Goal: Task Accomplishment & Management: Use online tool/utility

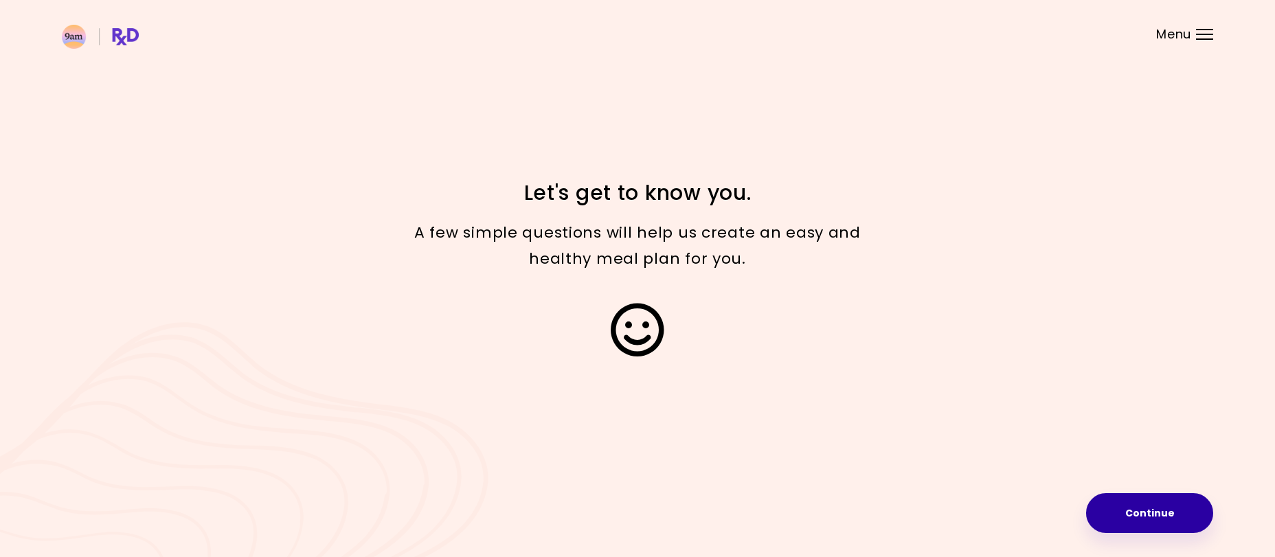
click at [1149, 524] on button "Continue" at bounding box center [1149, 513] width 127 height 40
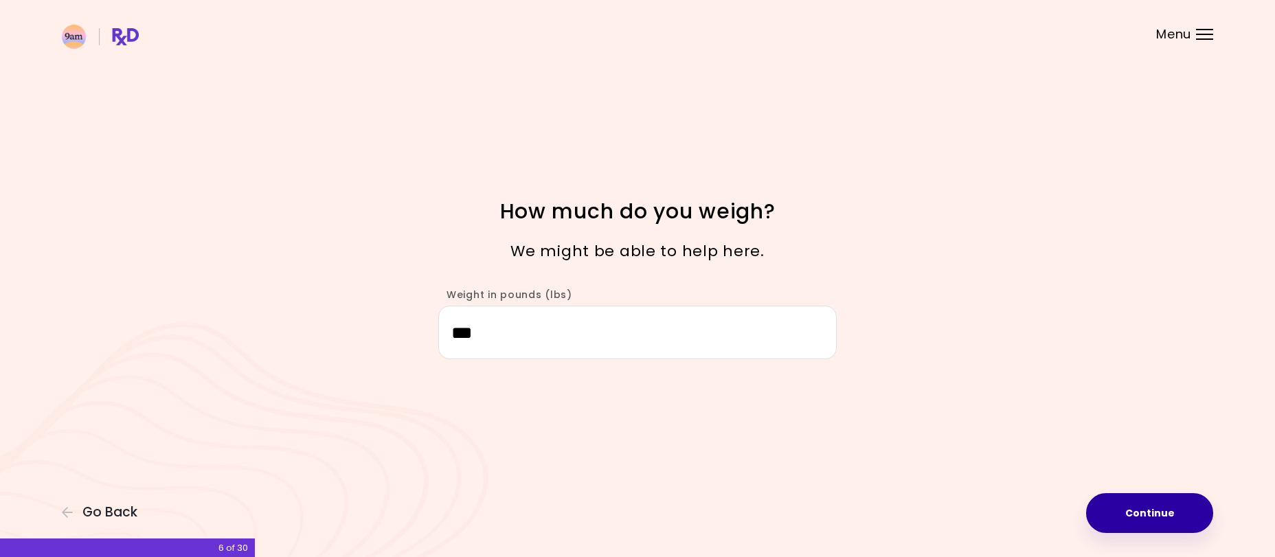
click at [1149, 519] on button "Continue" at bounding box center [1149, 513] width 127 height 40
select select "****"
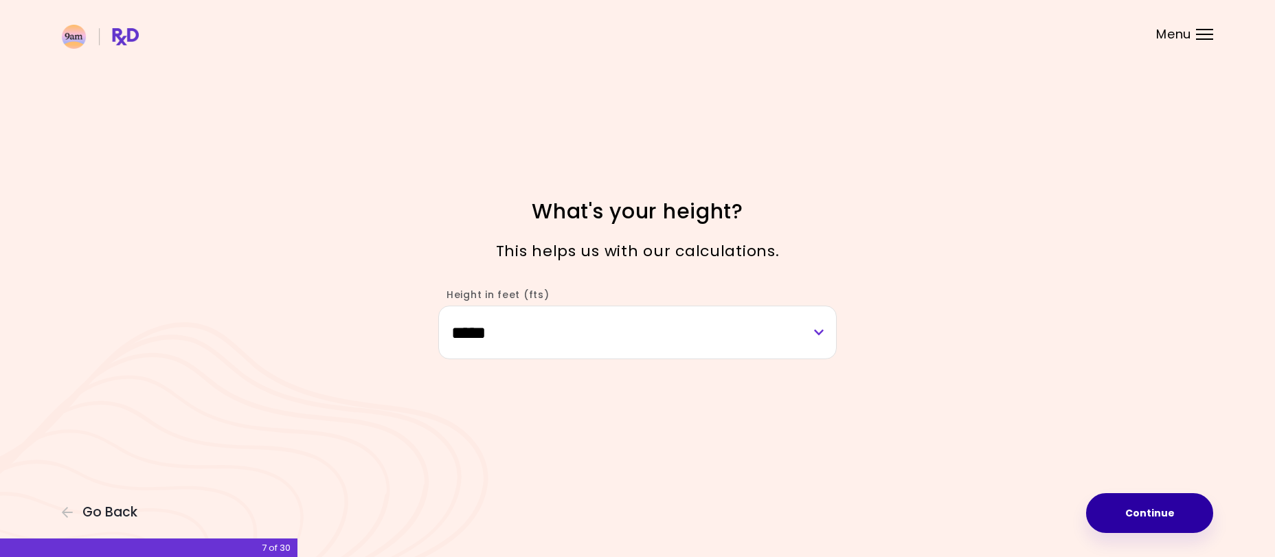
click at [1169, 514] on button "Continue" at bounding box center [1149, 513] width 127 height 40
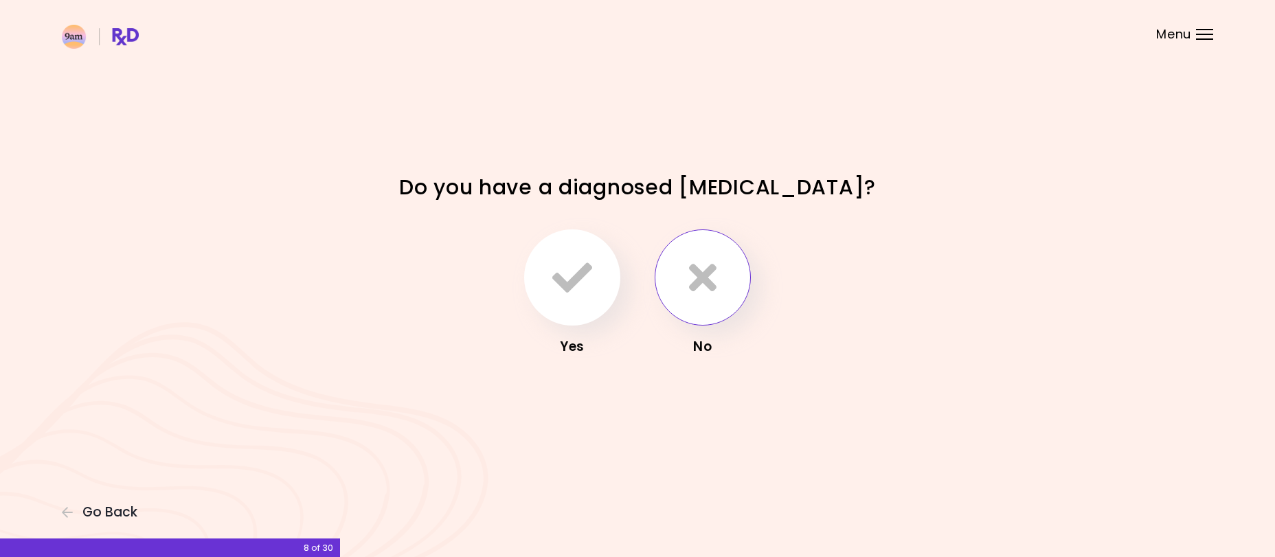
click at [710, 278] on icon "button" at bounding box center [702, 278] width 27 height 40
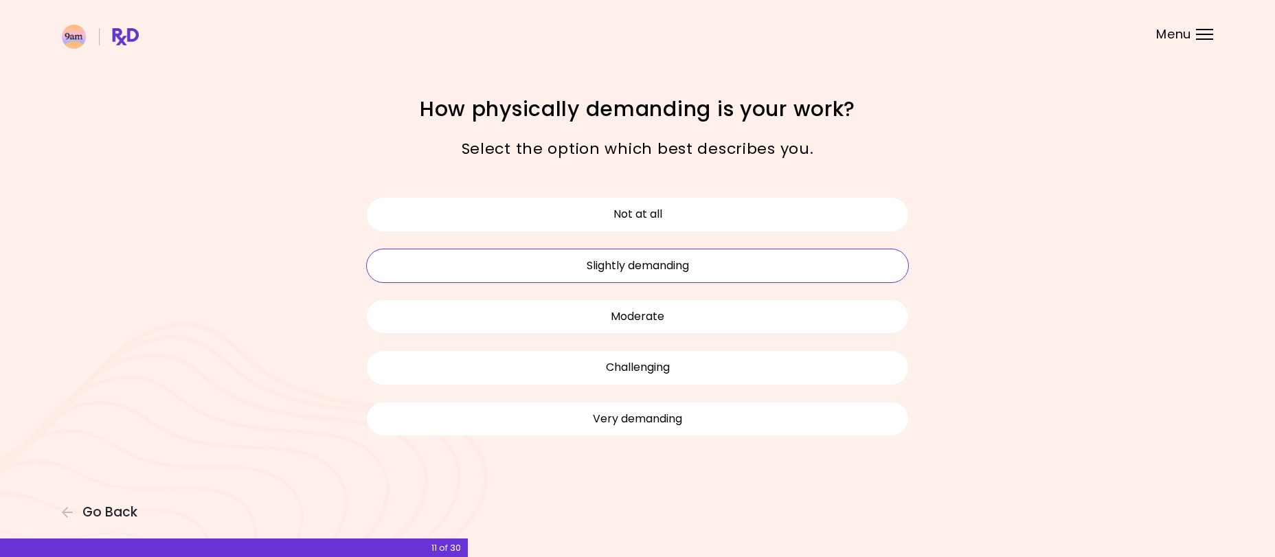
click at [665, 269] on button "Slightly demanding" at bounding box center [637, 266] width 543 height 34
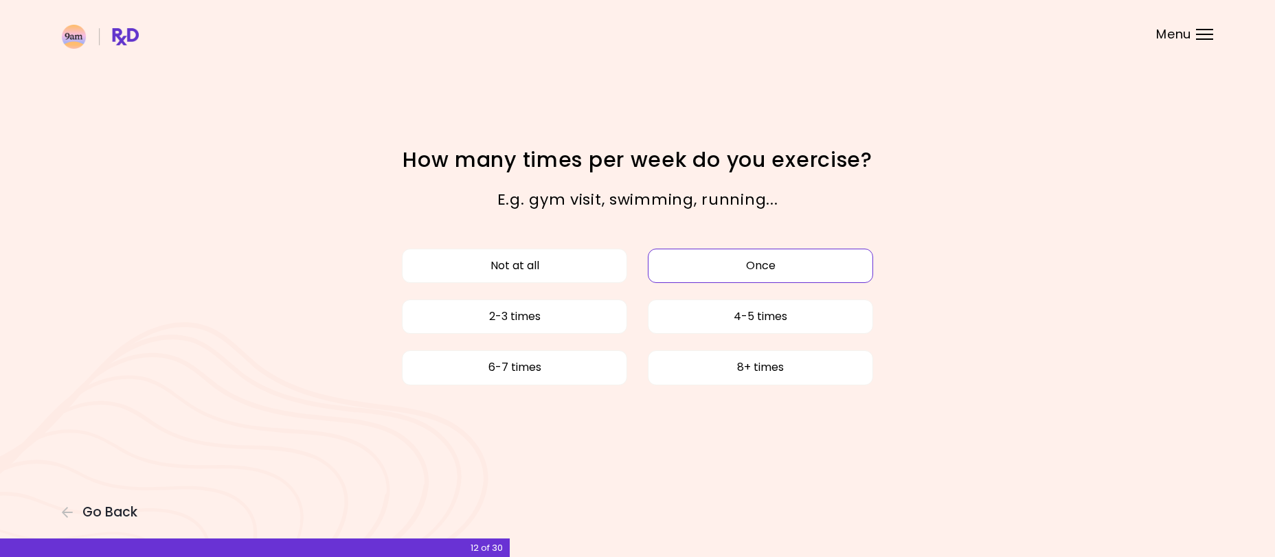
click at [740, 262] on button "Once" at bounding box center [760, 266] width 225 height 34
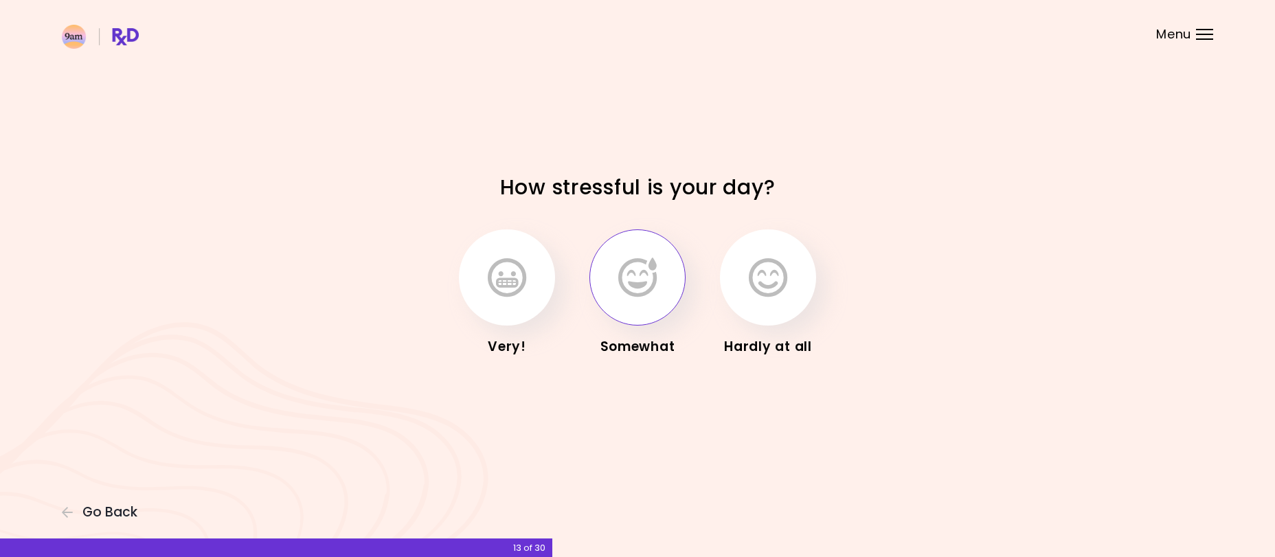
click at [657, 271] on icon "button" at bounding box center [637, 278] width 38 height 40
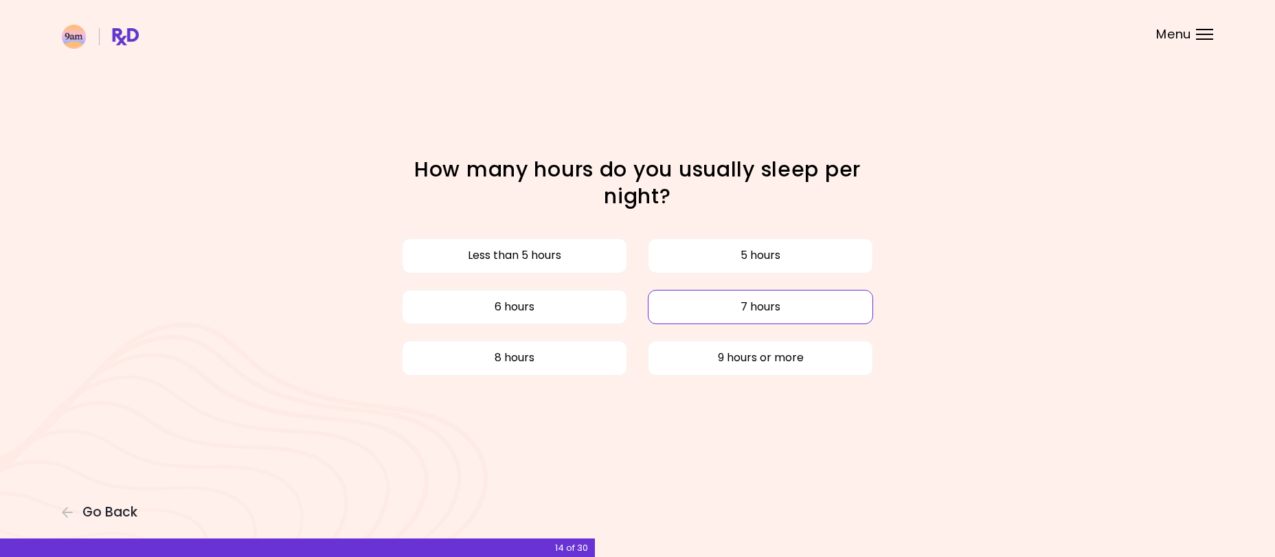
click at [780, 306] on button "7 hours" at bounding box center [760, 307] width 225 height 34
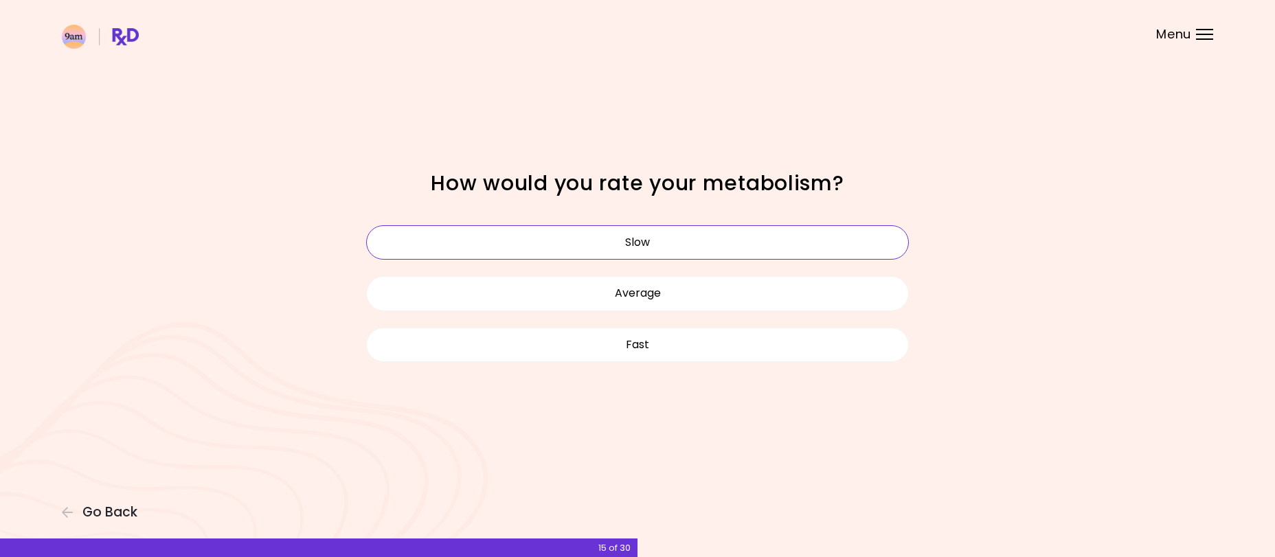
click at [643, 244] on button "Slow" at bounding box center [637, 242] width 543 height 34
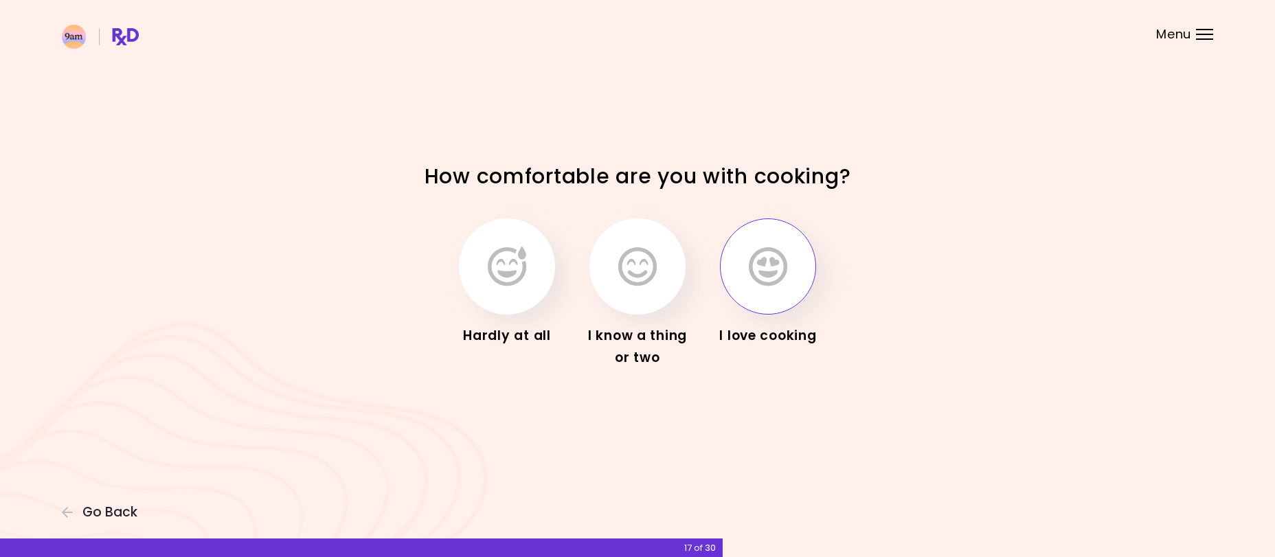
click at [750, 273] on icon "button" at bounding box center [768, 267] width 38 height 40
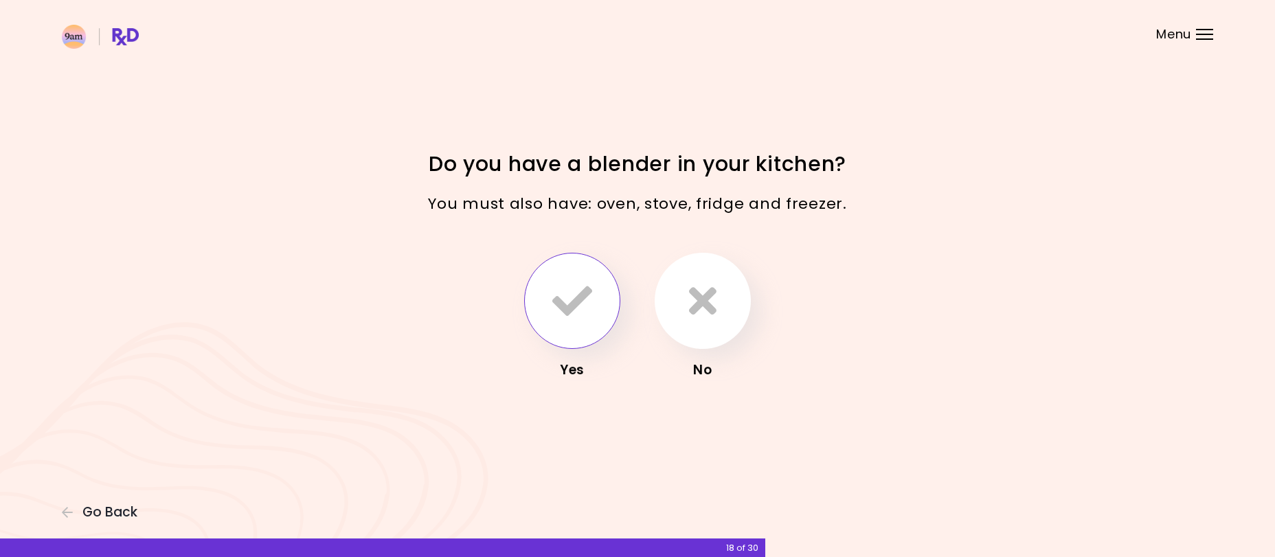
click at [587, 306] on icon "button" at bounding box center [572, 301] width 40 height 40
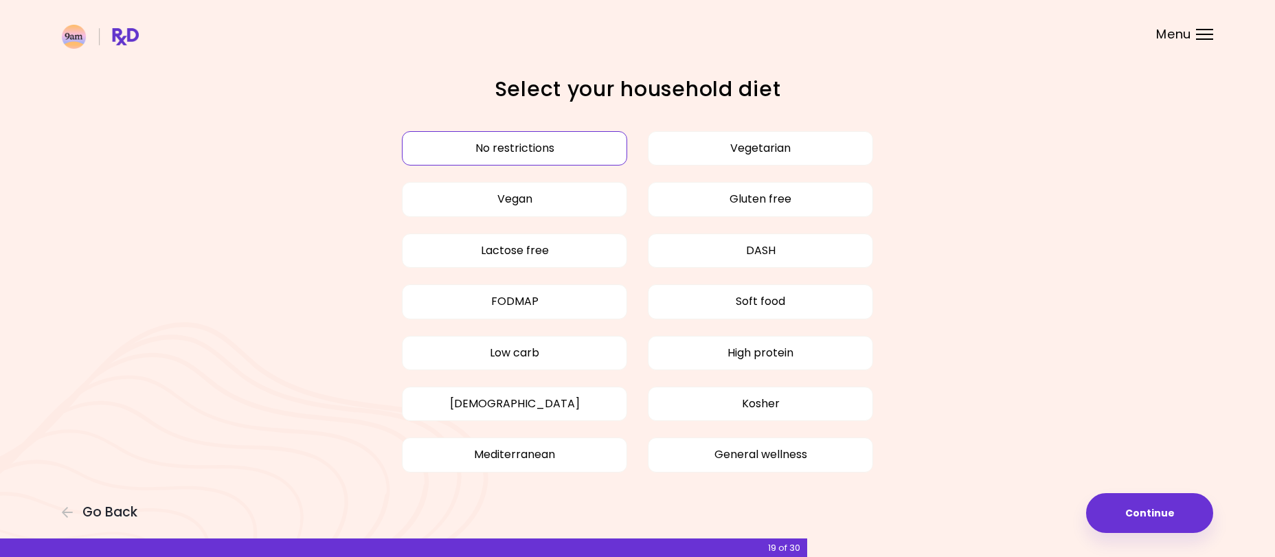
click at [526, 148] on button "No restrictions" at bounding box center [514, 148] width 225 height 34
click at [1143, 516] on button "Continue" at bounding box center [1149, 513] width 127 height 40
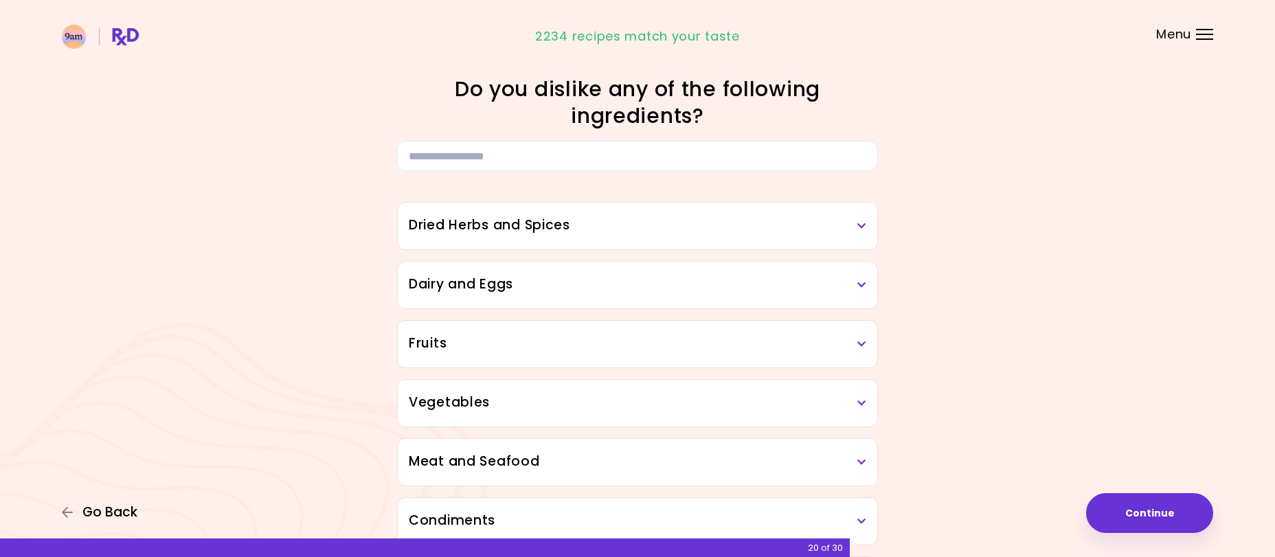
click at [106, 512] on span "Go Back" at bounding box center [109, 512] width 55 height 15
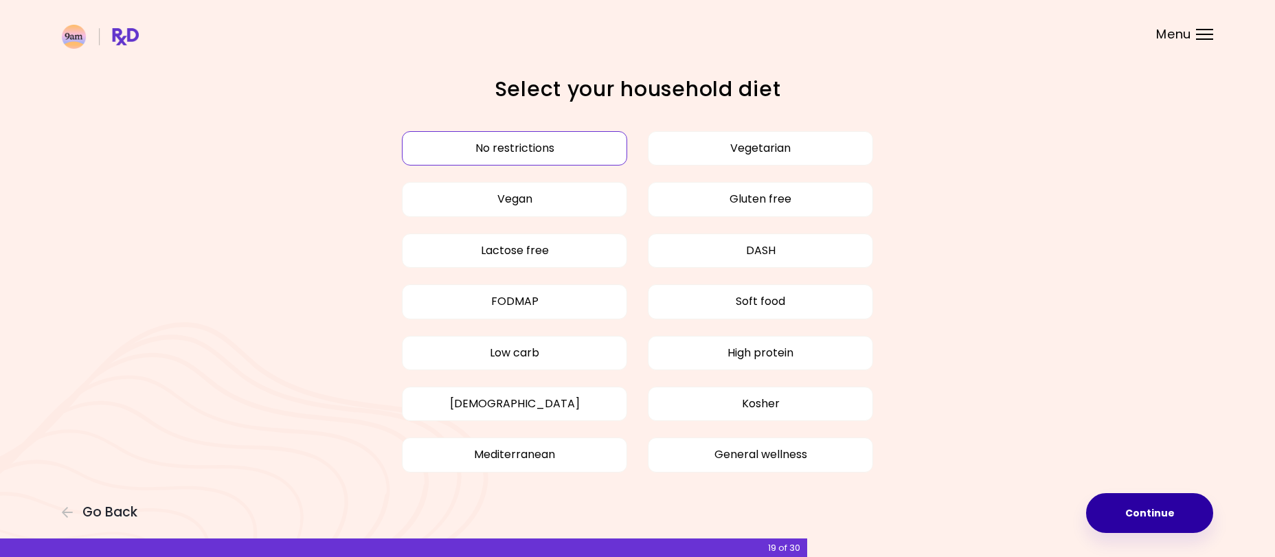
click at [1147, 519] on button "Continue" at bounding box center [1149, 513] width 127 height 40
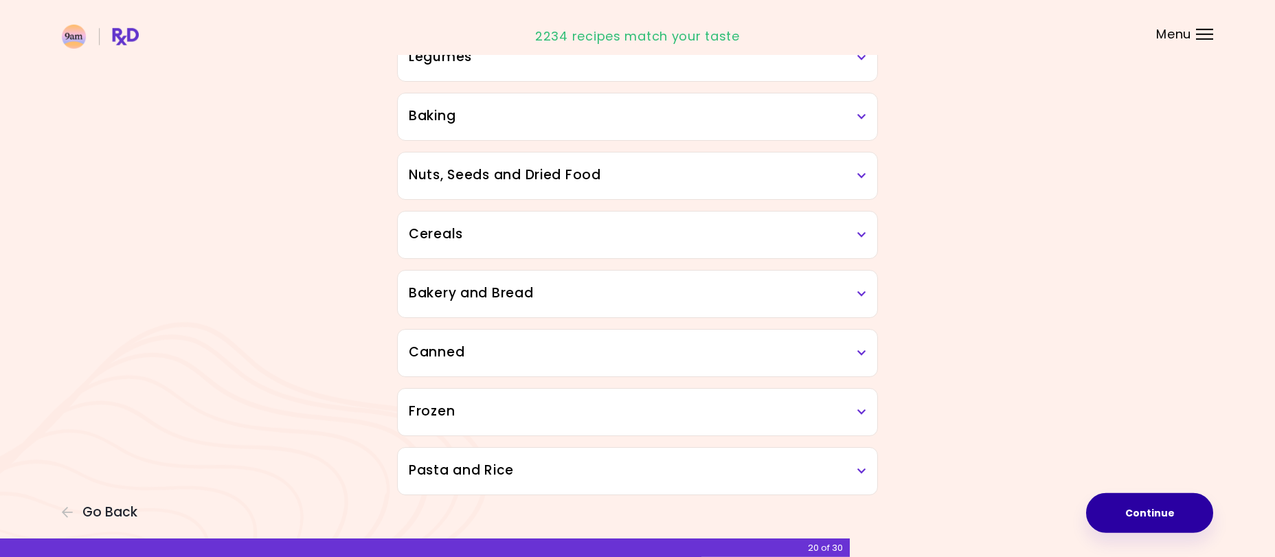
scroll to position [655, 0]
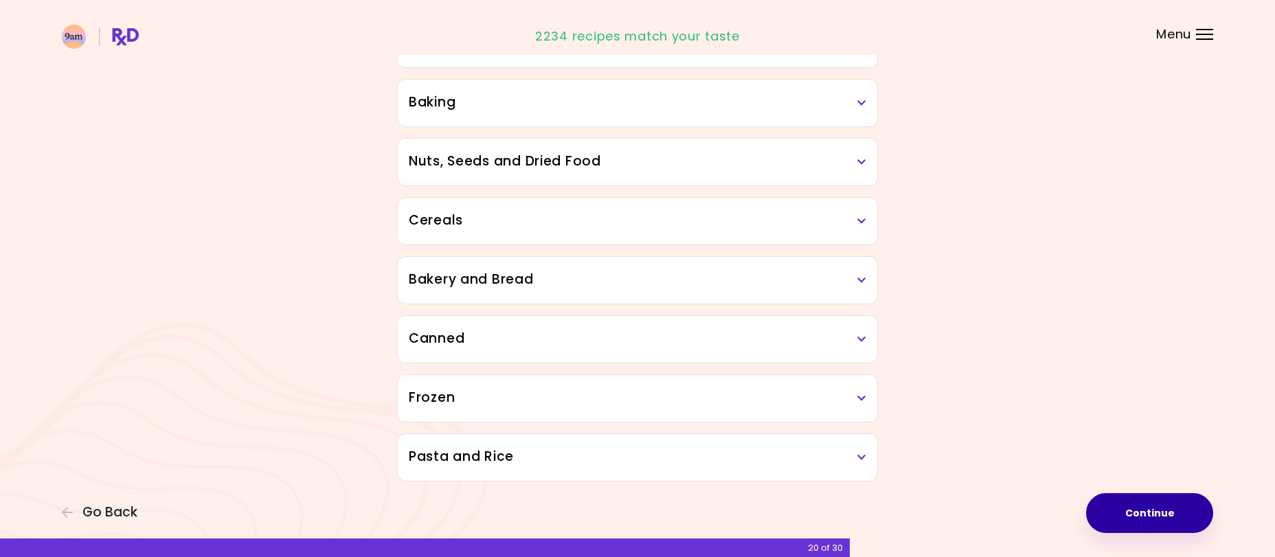
click at [1135, 511] on button "Continue" at bounding box center [1149, 513] width 127 height 40
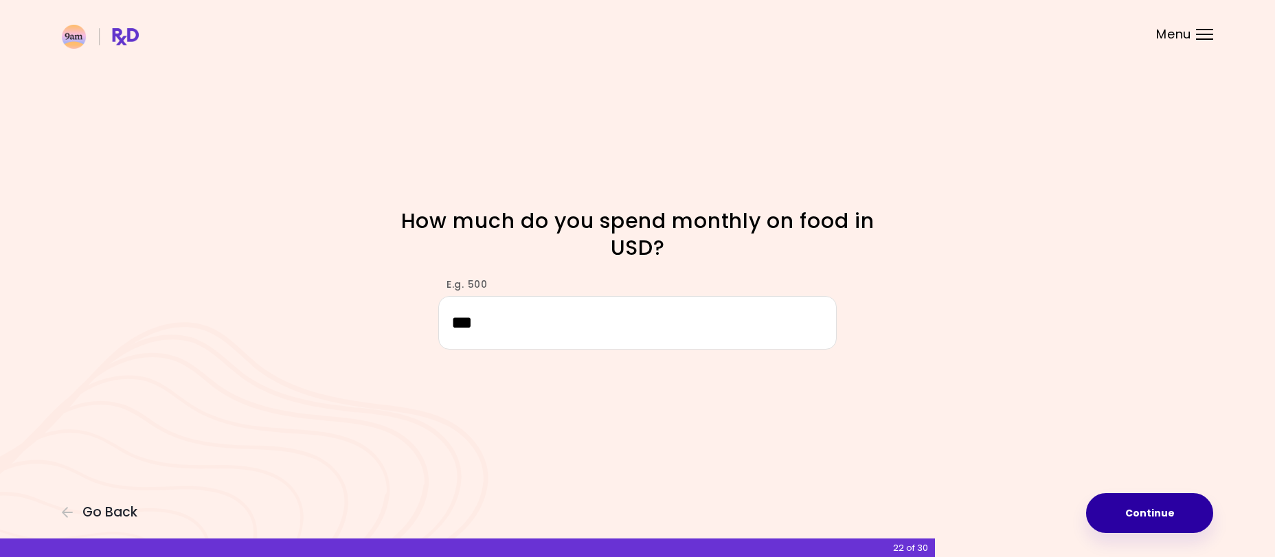
type input "***"
click at [1135, 520] on button "Continue" at bounding box center [1149, 513] width 127 height 40
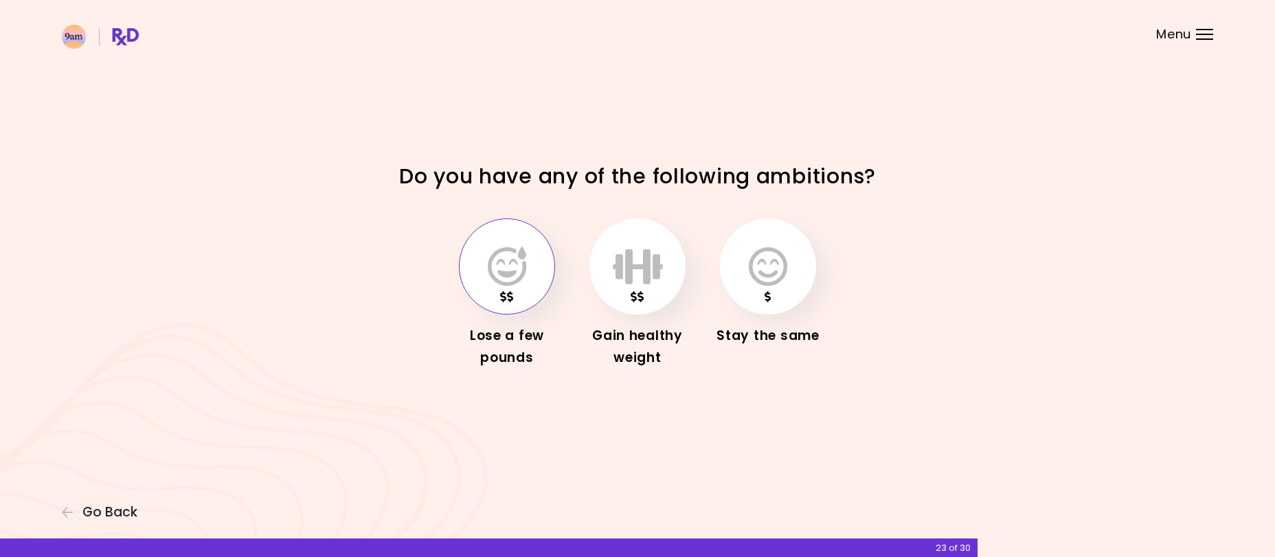
click at [508, 269] on icon "button" at bounding box center [507, 267] width 38 height 40
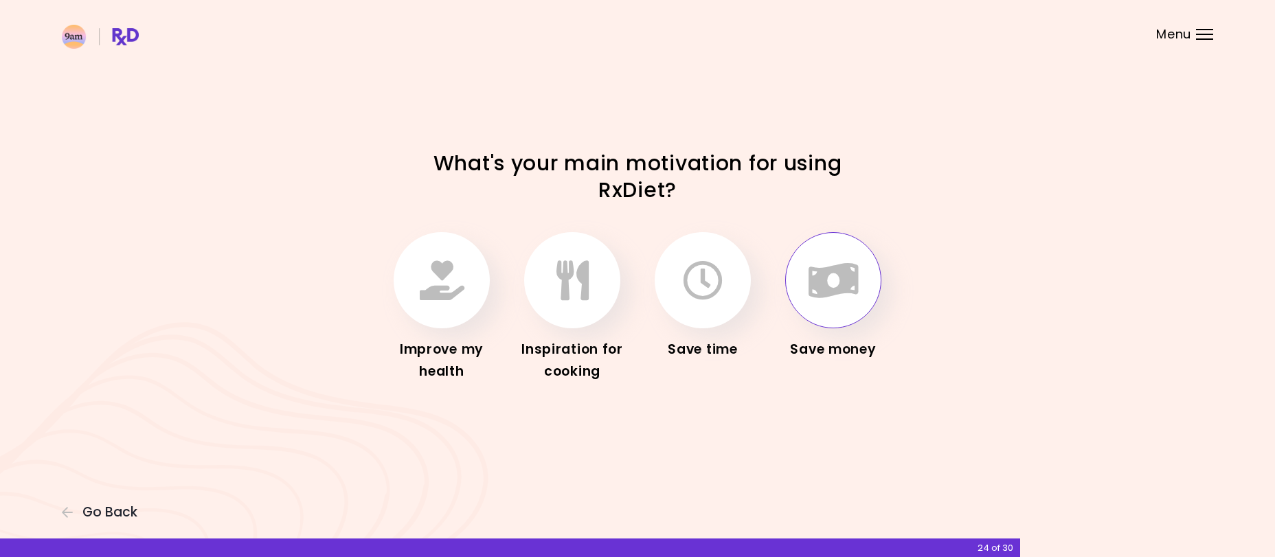
click at [840, 300] on icon "button" at bounding box center [834, 280] width 50 height 40
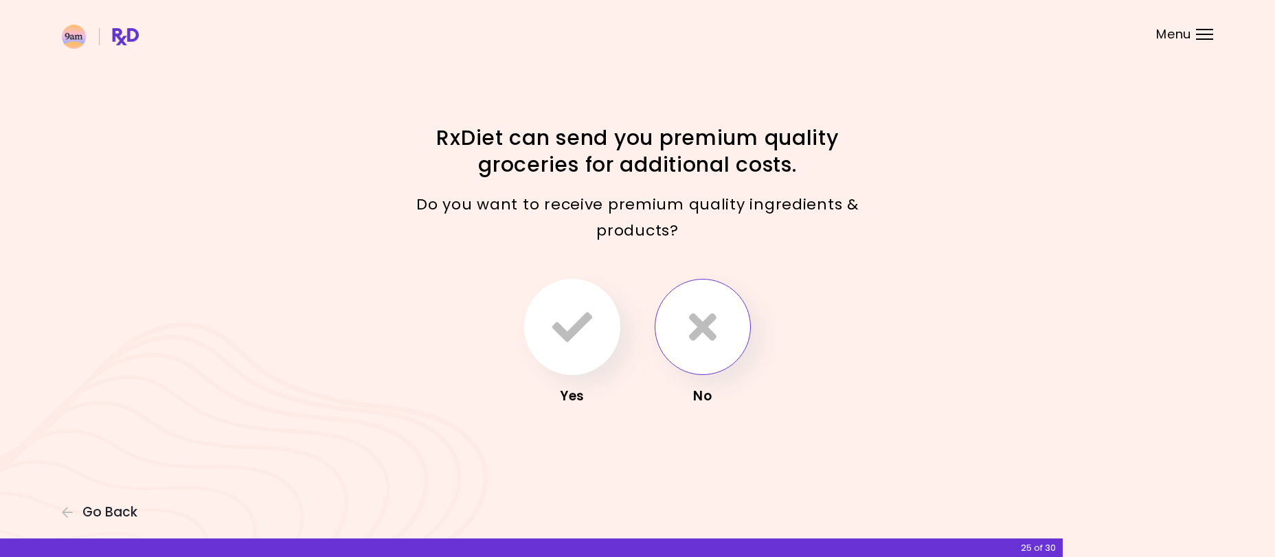
click at [692, 336] on icon "button" at bounding box center [702, 327] width 27 height 40
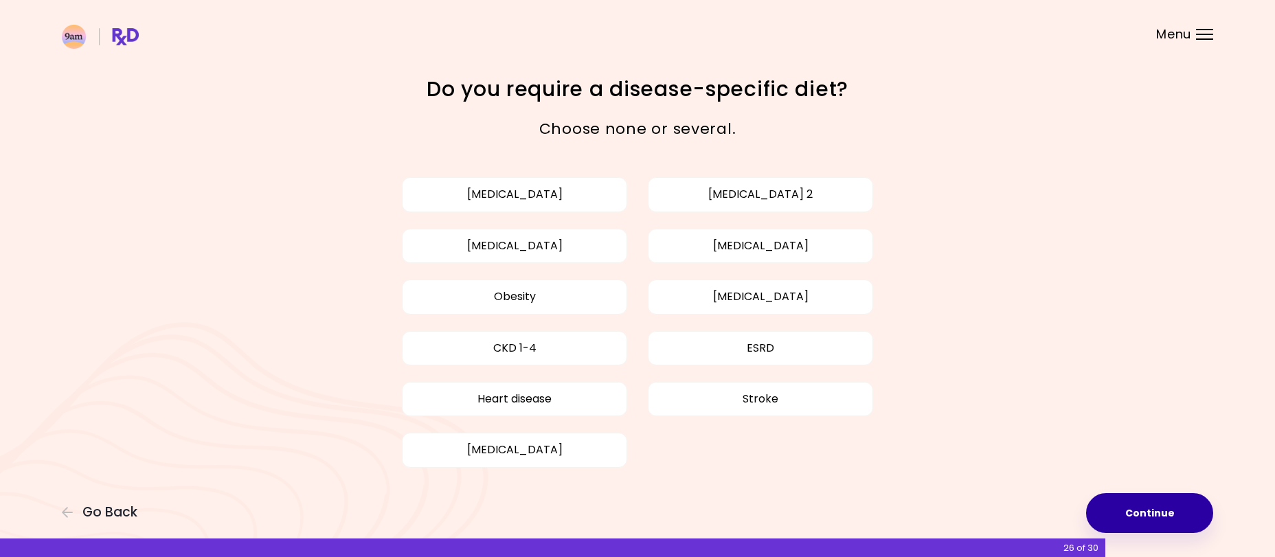
click at [1184, 515] on button "Continue" at bounding box center [1149, 513] width 127 height 40
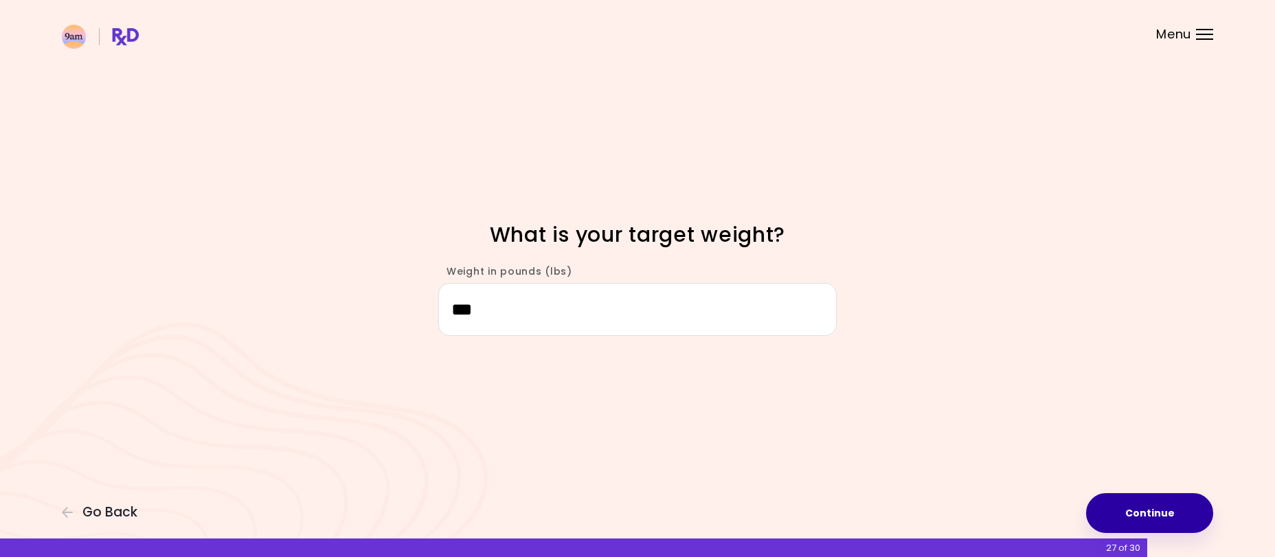
type input "***"
click at [1139, 517] on button "Continue" at bounding box center [1149, 513] width 127 height 40
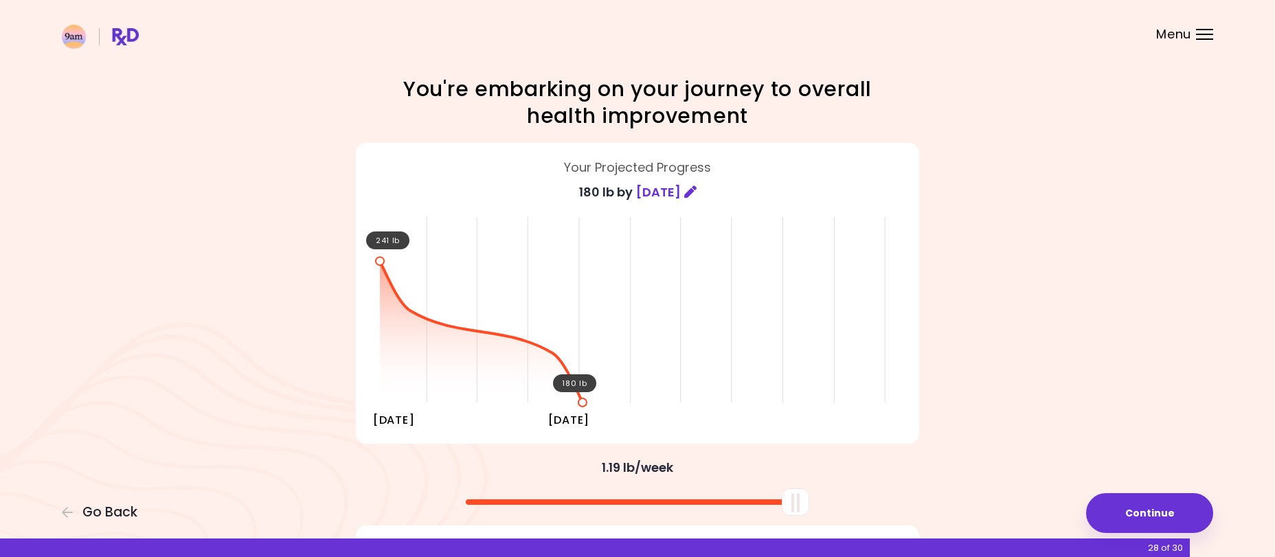
drag, startPoint x: 639, startPoint y: 510, endPoint x: 824, endPoint y: 515, distance: 184.9
click at [824, 515] on div at bounding box center [637, 497] width 577 height 36
click at [1169, 513] on button "Continue" at bounding box center [1149, 513] width 127 height 40
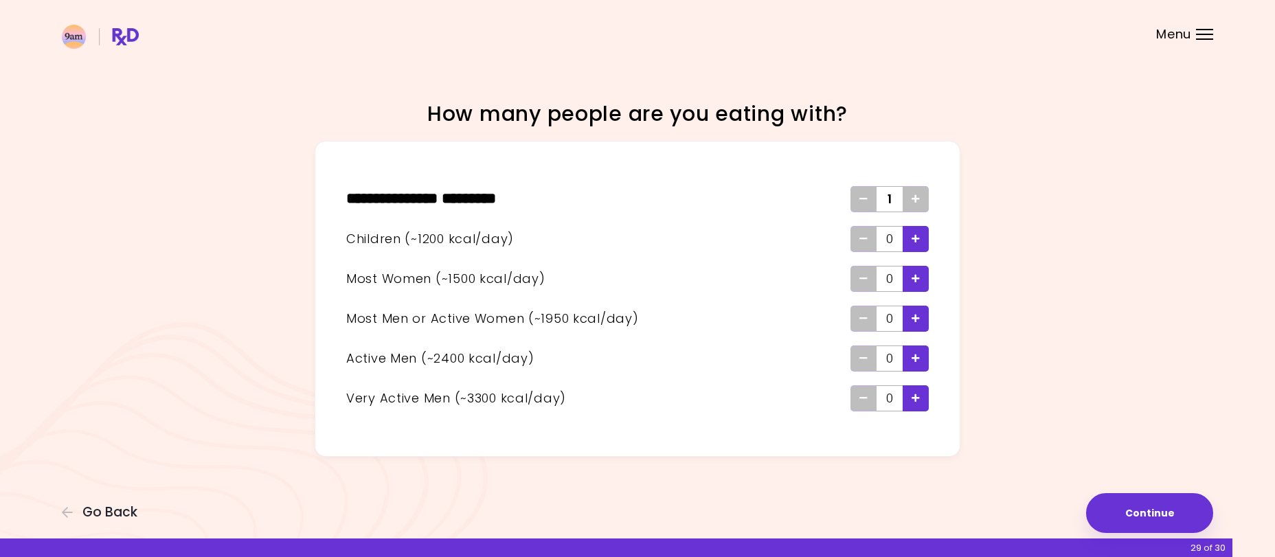
click at [919, 284] on span "Add - Woman" at bounding box center [916, 279] width 8 height 22
click at [1143, 513] on button "Continue" at bounding box center [1149, 513] width 127 height 40
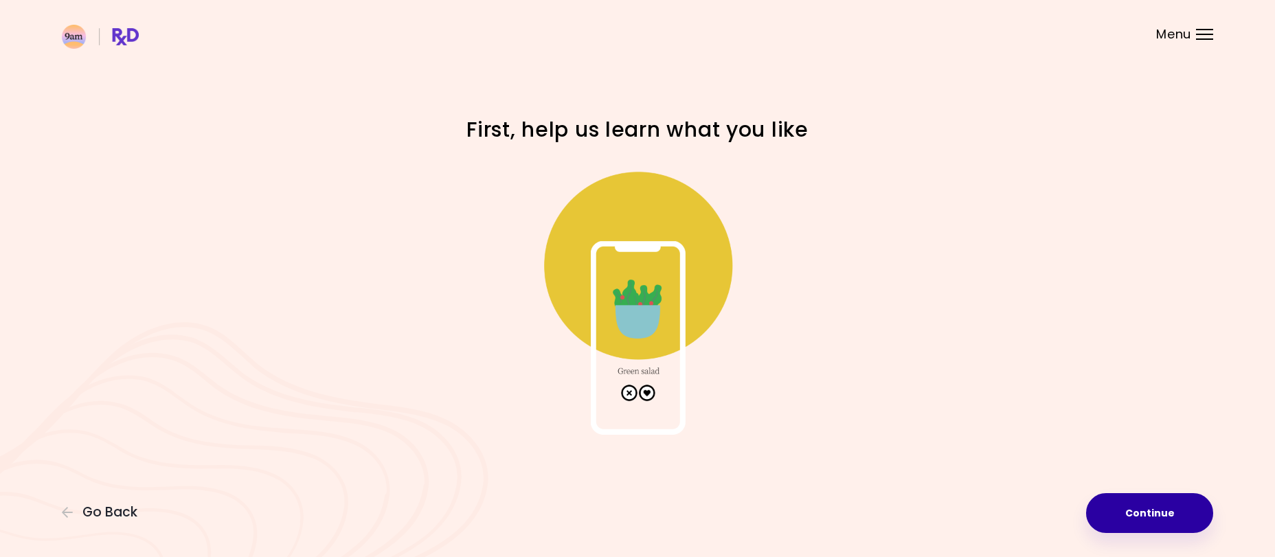
click at [1158, 517] on button "Continue" at bounding box center [1149, 513] width 127 height 40
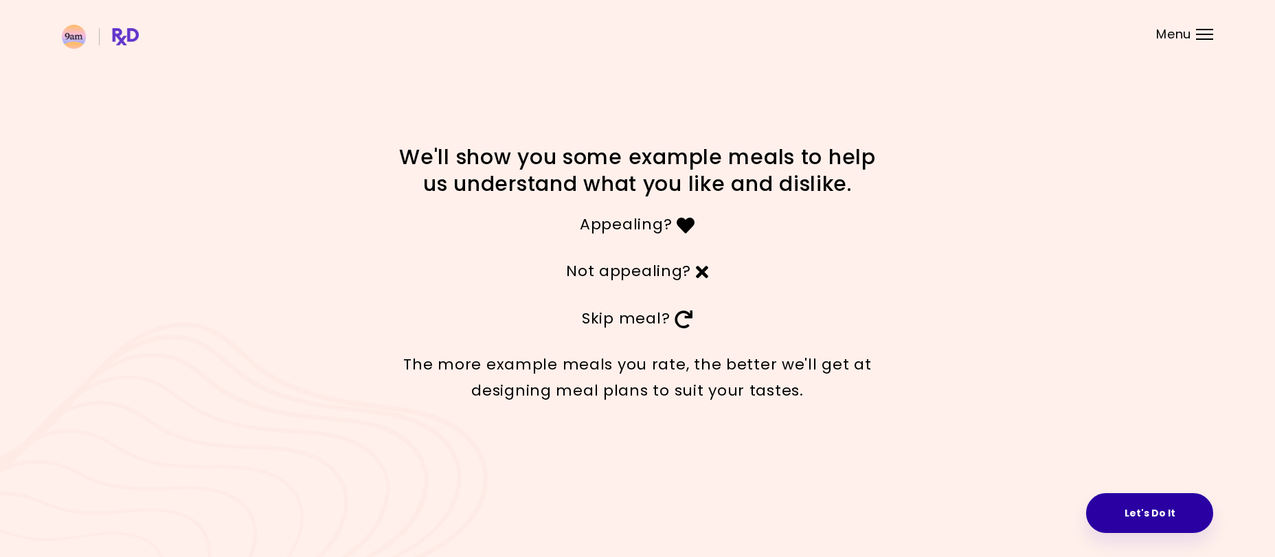
click at [1165, 513] on button "Let's Do It" at bounding box center [1149, 513] width 127 height 40
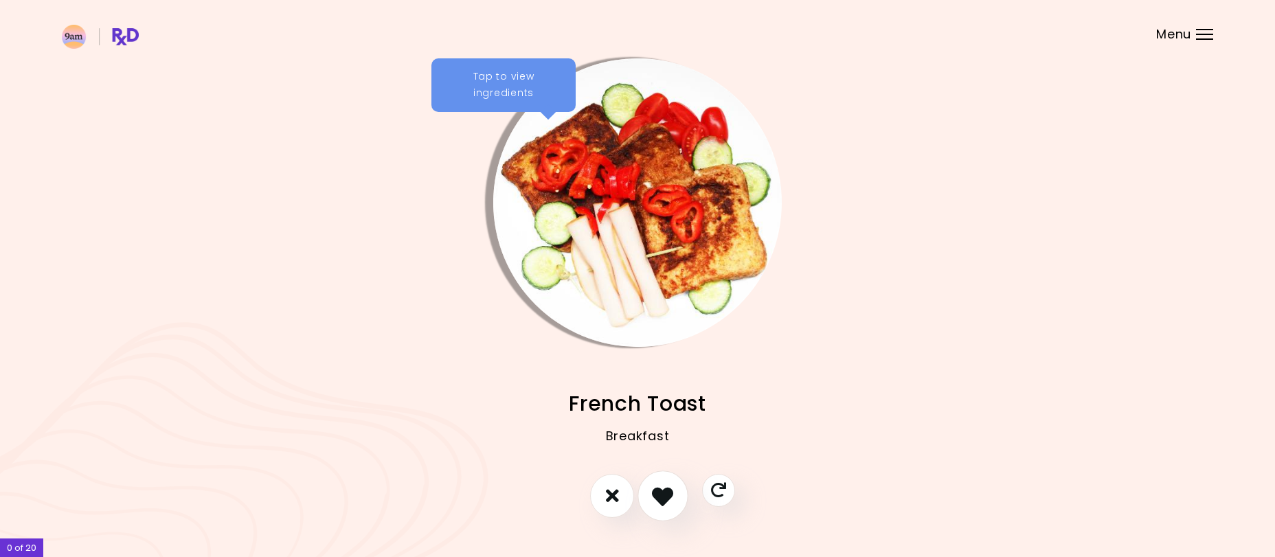
click at [658, 497] on icon "I like this recipe" at bounding box center [662, 495] width 21 height 21
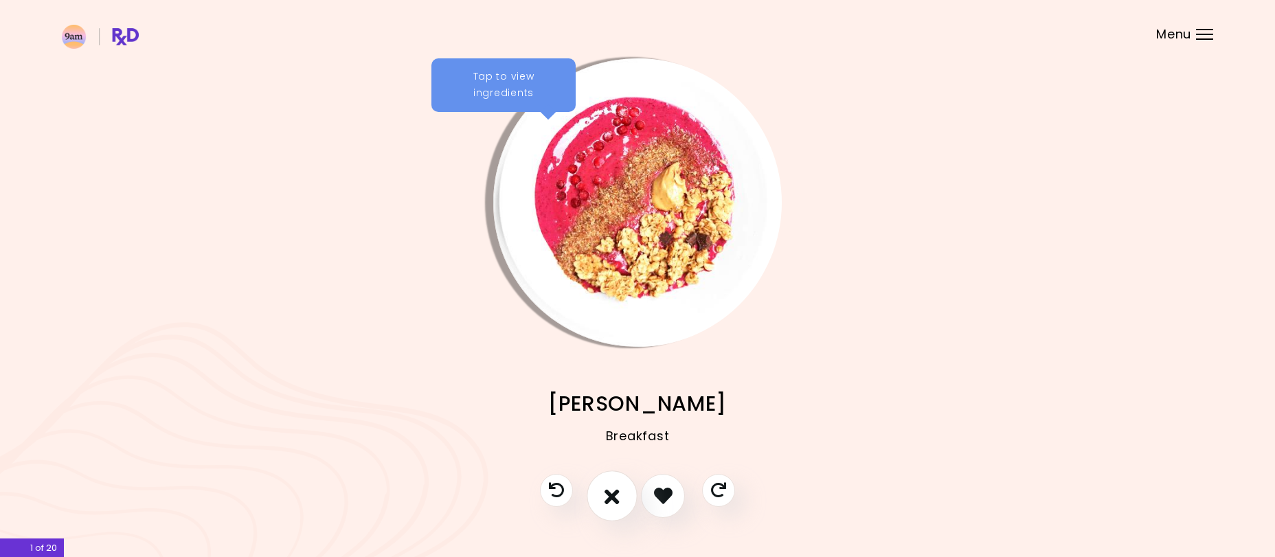
click at [614, 497] on icon "I don't like this recipe" at bounding box center [612, 495] width 15 height 21
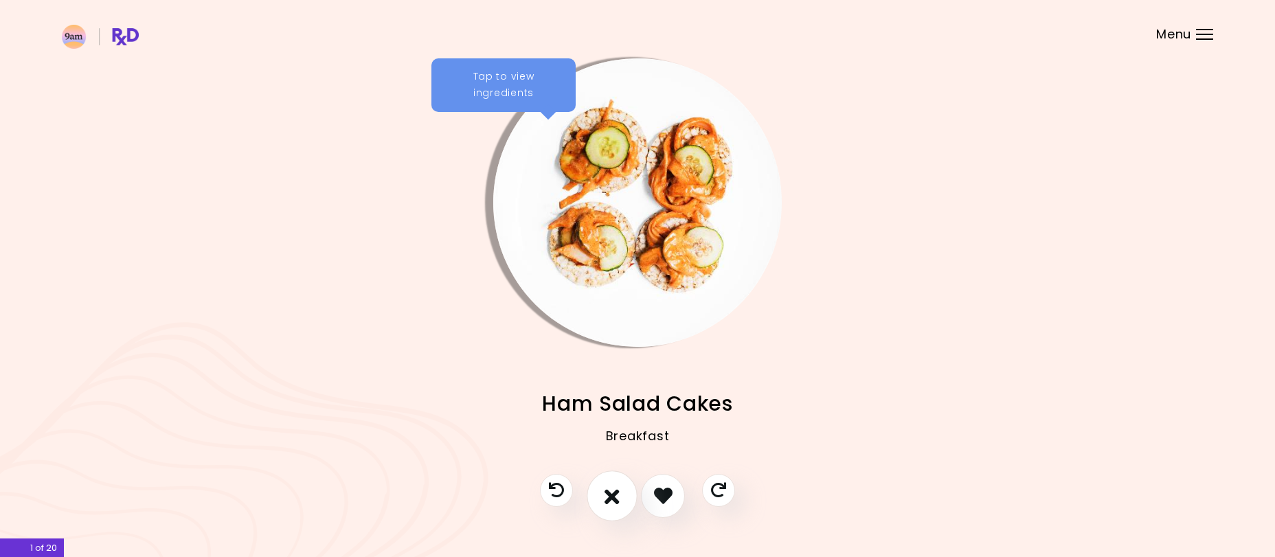
click at [611, 504] on icon "I don't like this recipe" at bounding box center [612, 495] width 15 height 21
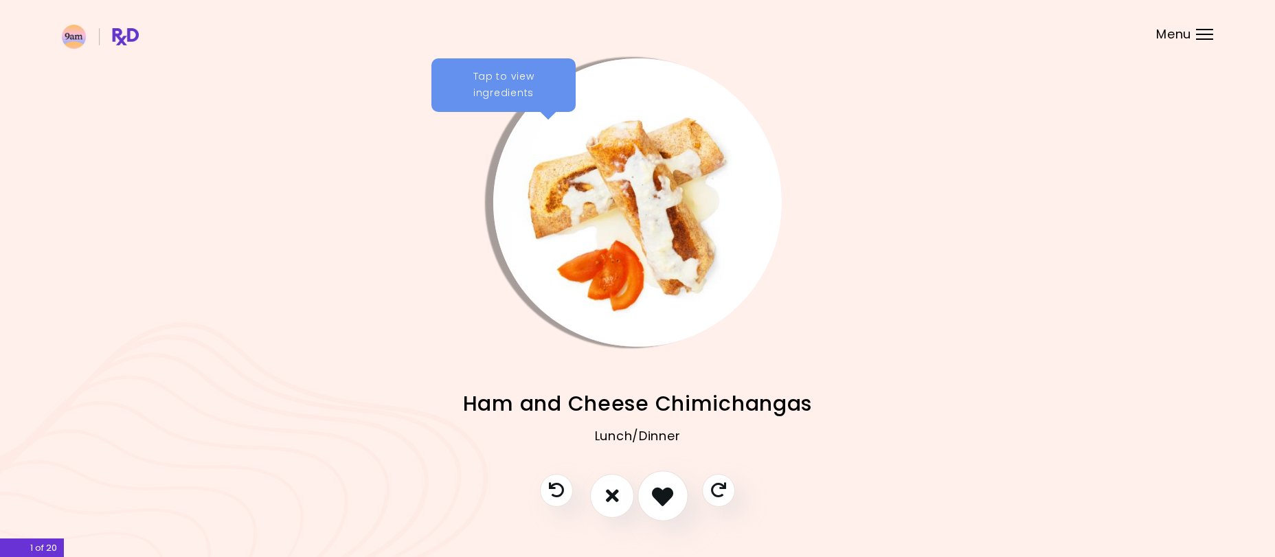
click at [659, 499] on icon "I like this recipe" at bounding box center [662, 495] width 21 height 21
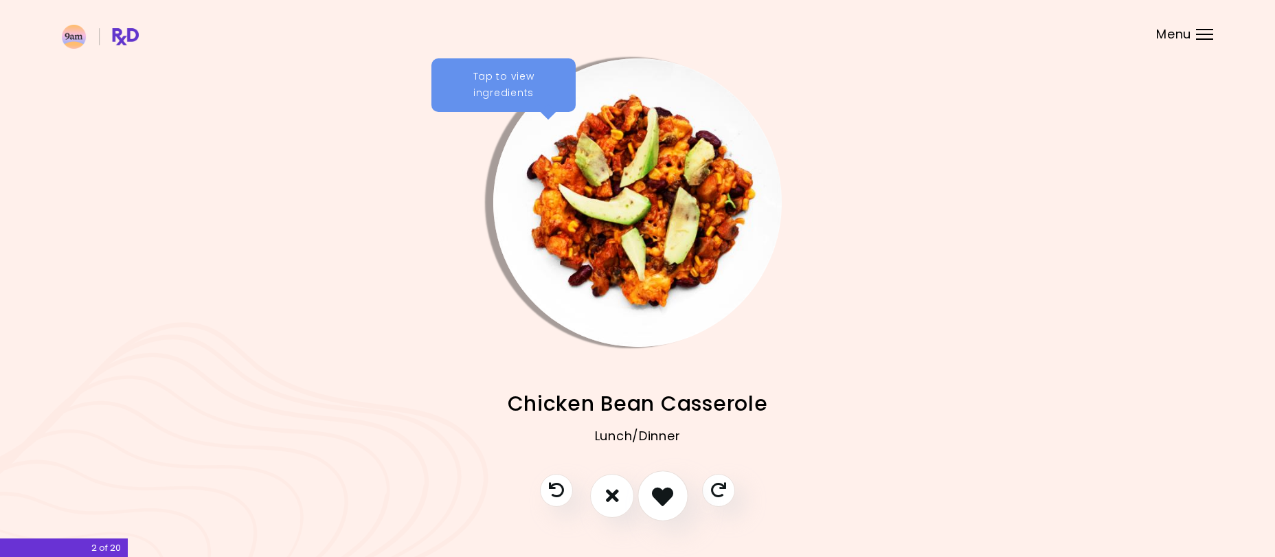
click at [658, 498] on icon "I like this recipe" at bounding box center [662, 495] width 21 height 21
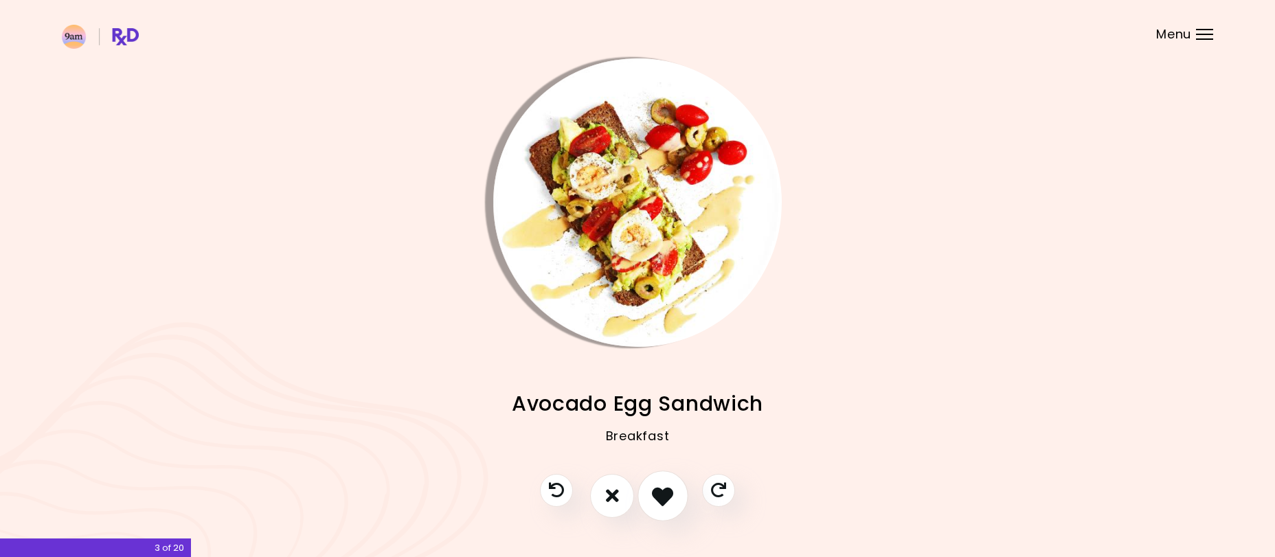
click at [658, 498] on icon "I like this recipe" at bounding box center [662, 495] width 21 height 21
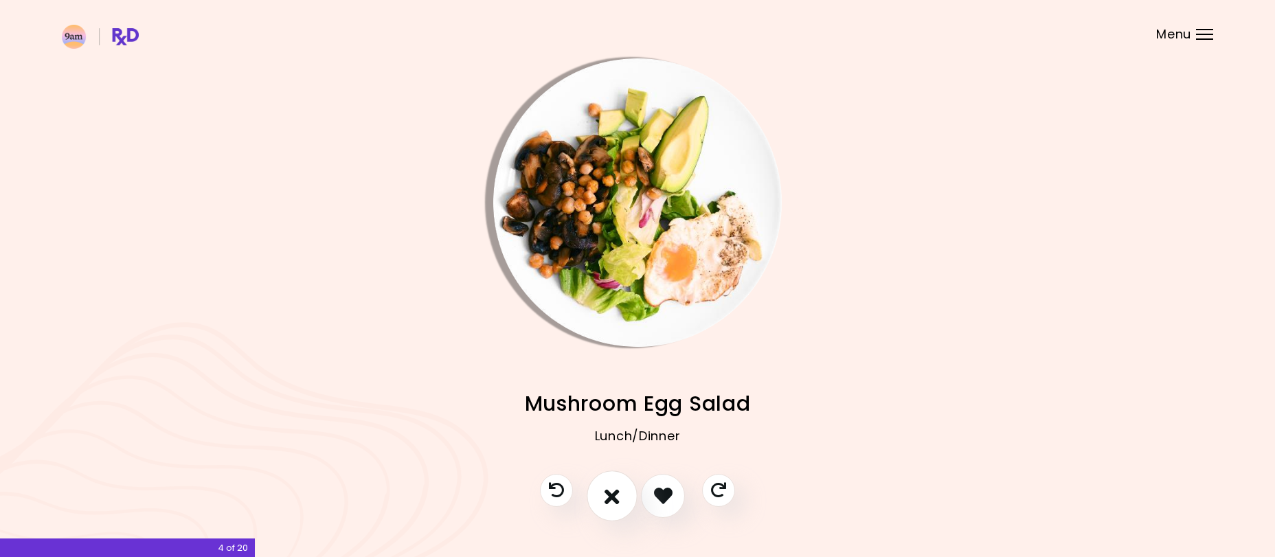
click at [613, 500] on icon "I don't like this recipe" at bounding box center [612, 495] width 15 height 21
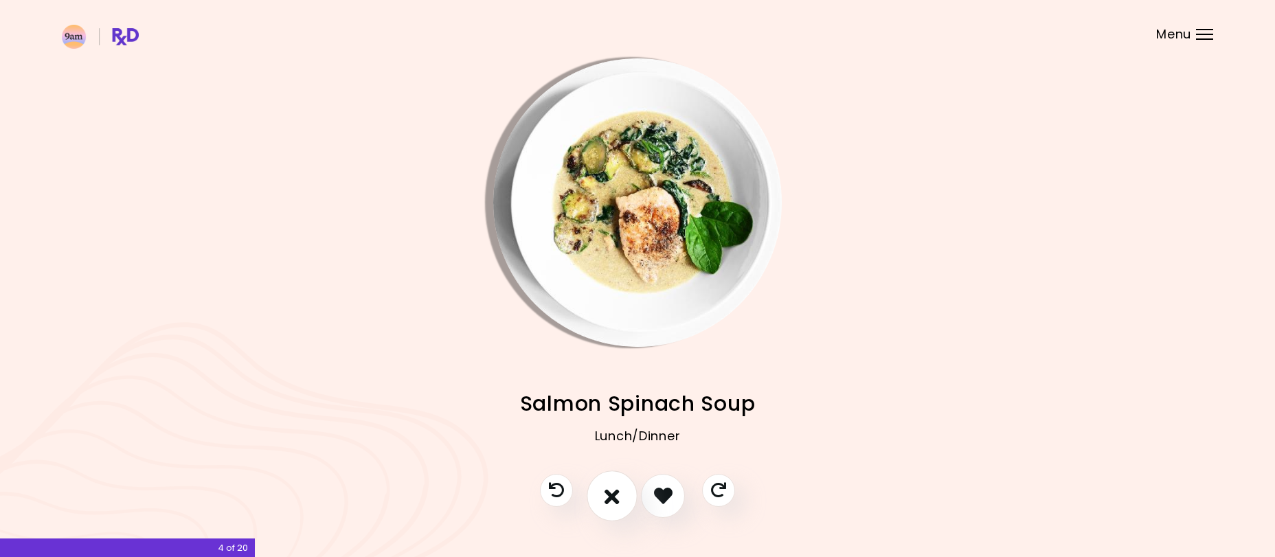
click at [612, 501] on icon "I don't like this recipe" at bounding box center [612, 495] width 15 height 21
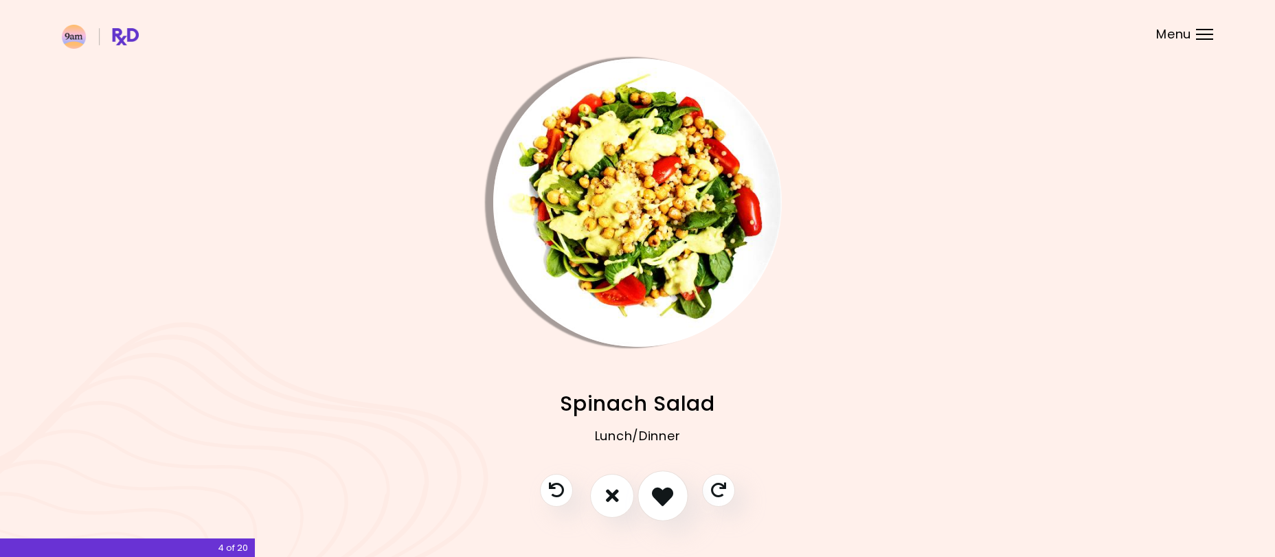
click at [663, 497] on icon "I like this recipe" at bounding box center [662, 495] width 21 height 21
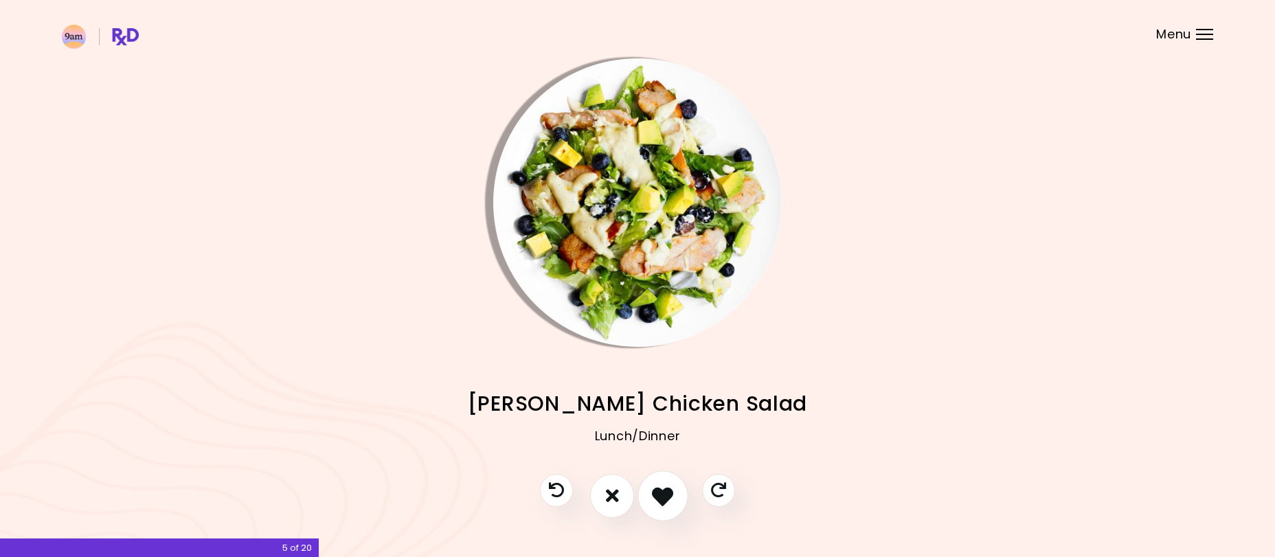
click at [659, 499] on icon "I like this recipe" at bounding box center [662, 495] width 21 height 21
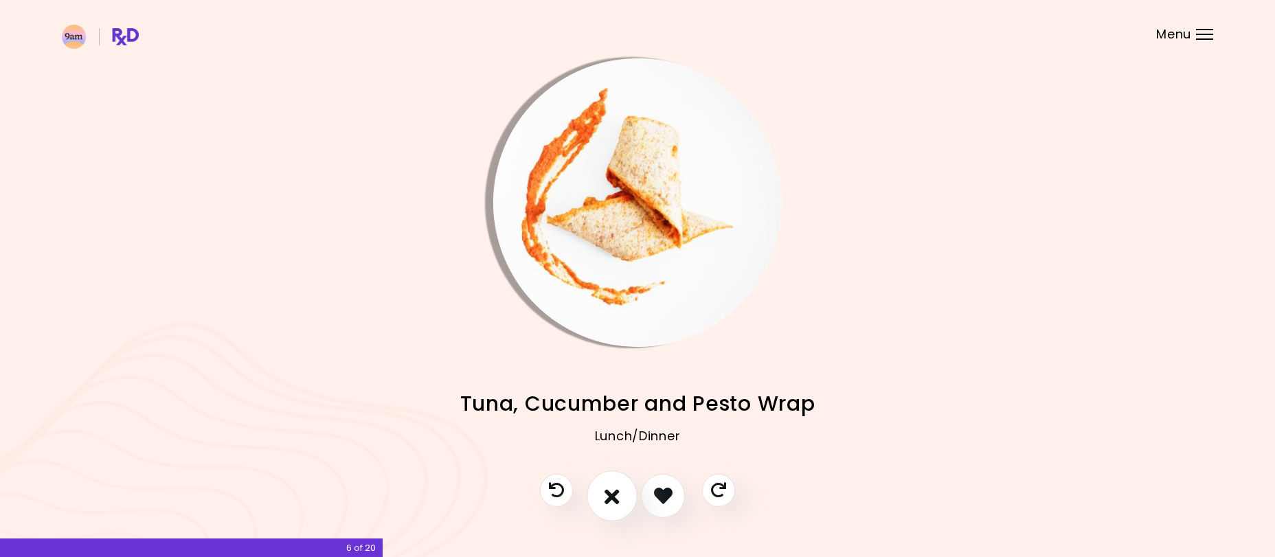
click at [612, 501] on icon "I don't like this recipe" at bounding box center [612, 495] width 15 height 21
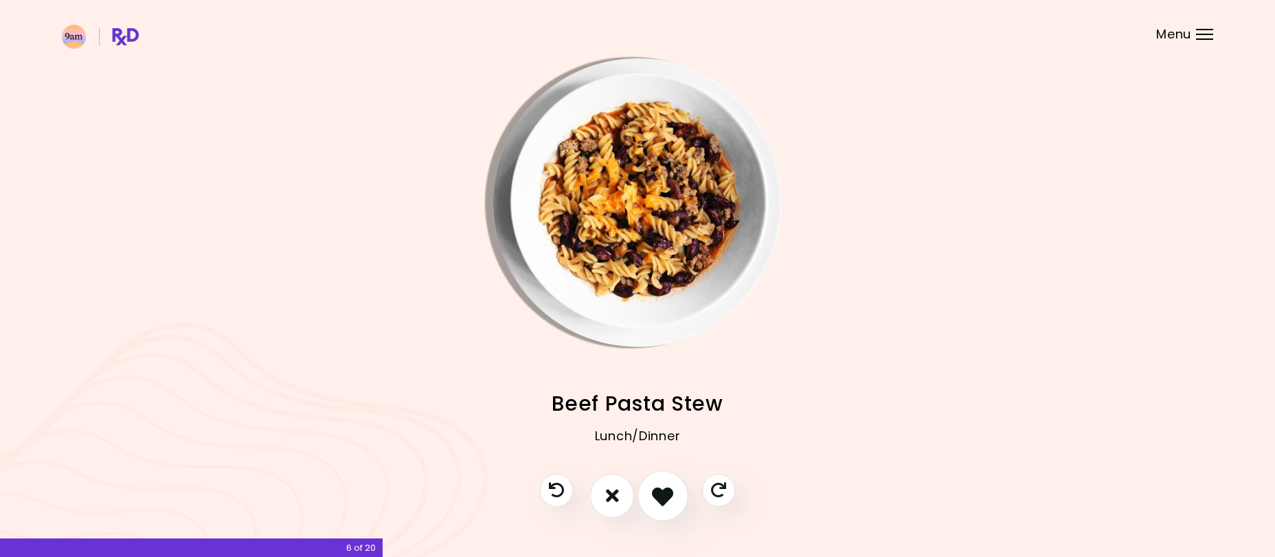
click at [662, 499] on icon "I like this recipe" at bounding box center [662, 495] width 21 height 21
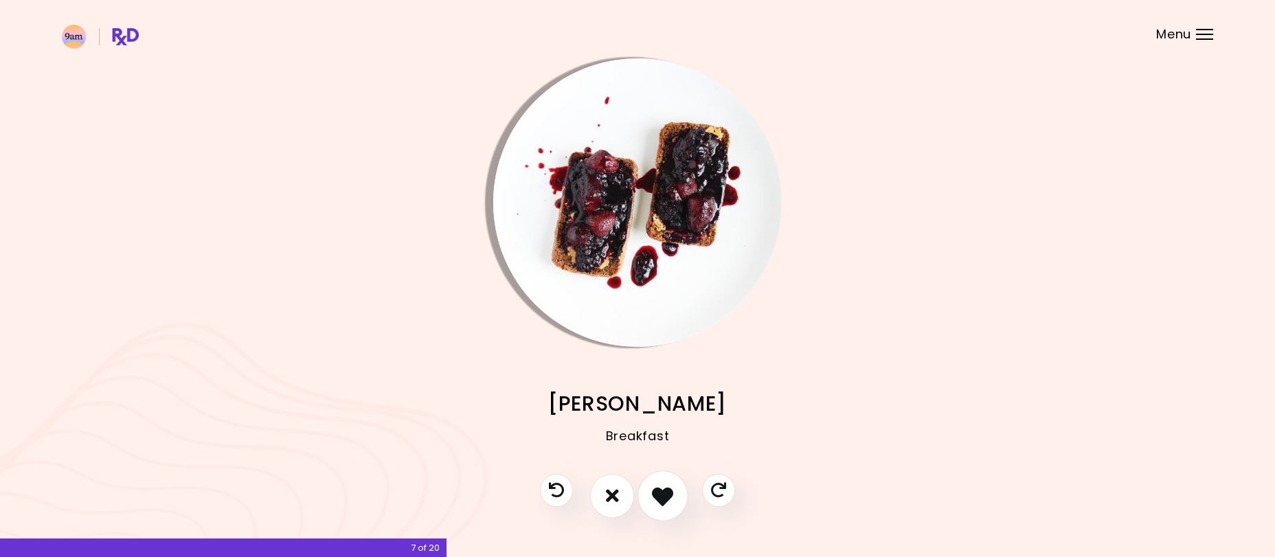
click at [661, 499] on icon "I like this recipe" at bounding box center [662, 495] width 21 height 21
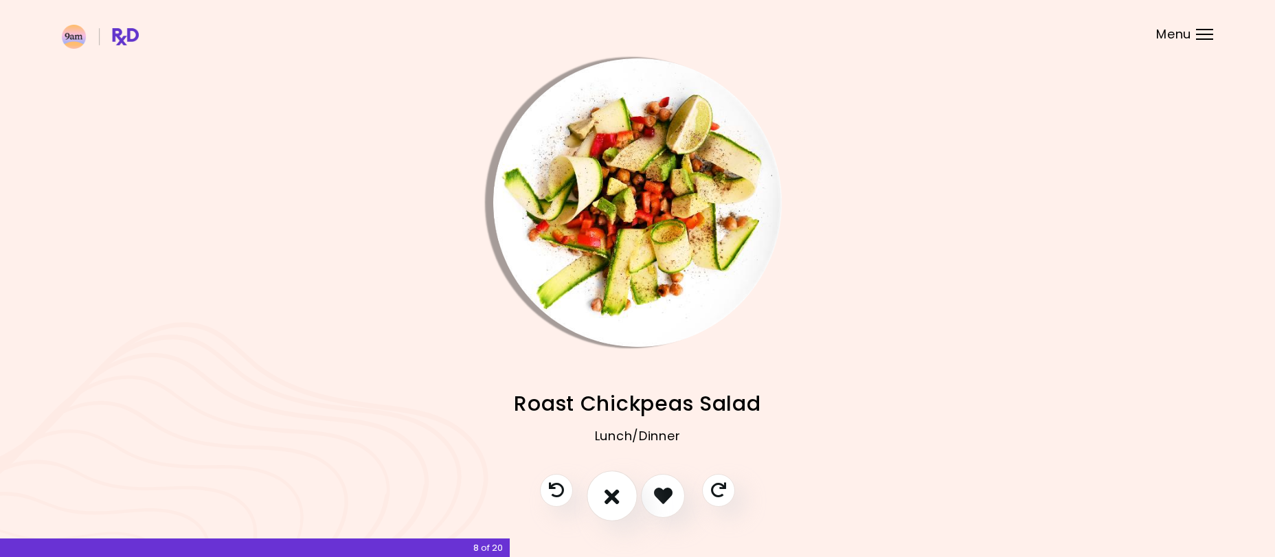
click at [614, 497] on icon "I don't like this recipe" at bounding box center [612, 495] width 15 height 21
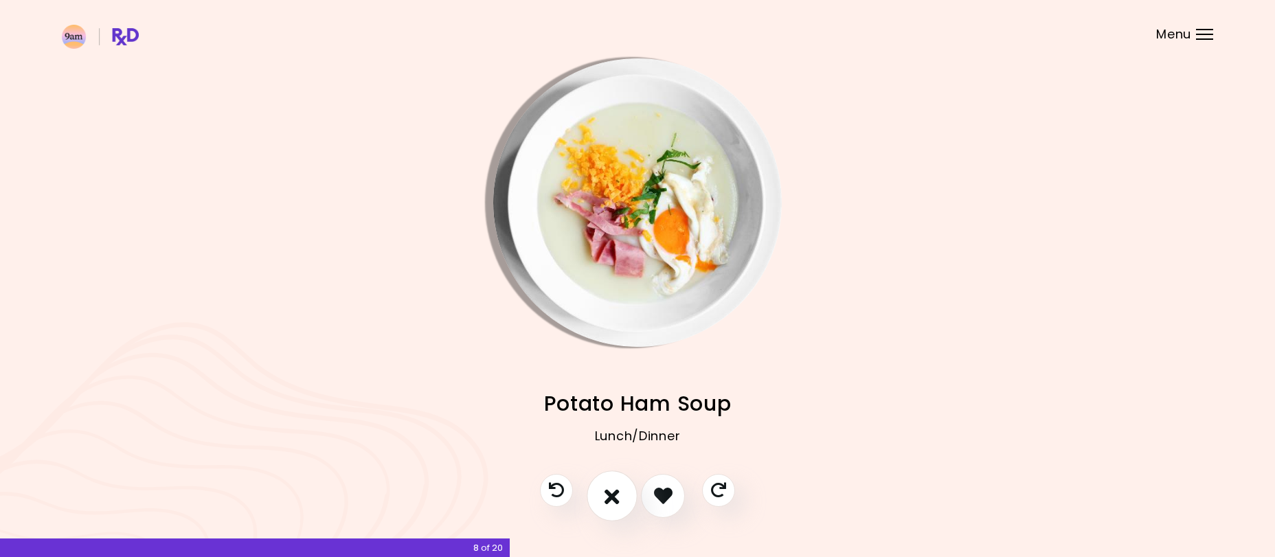
click at [614, 497] on icon "I don't like this recipe" at bounding box center [612, 495] width 15 height 21
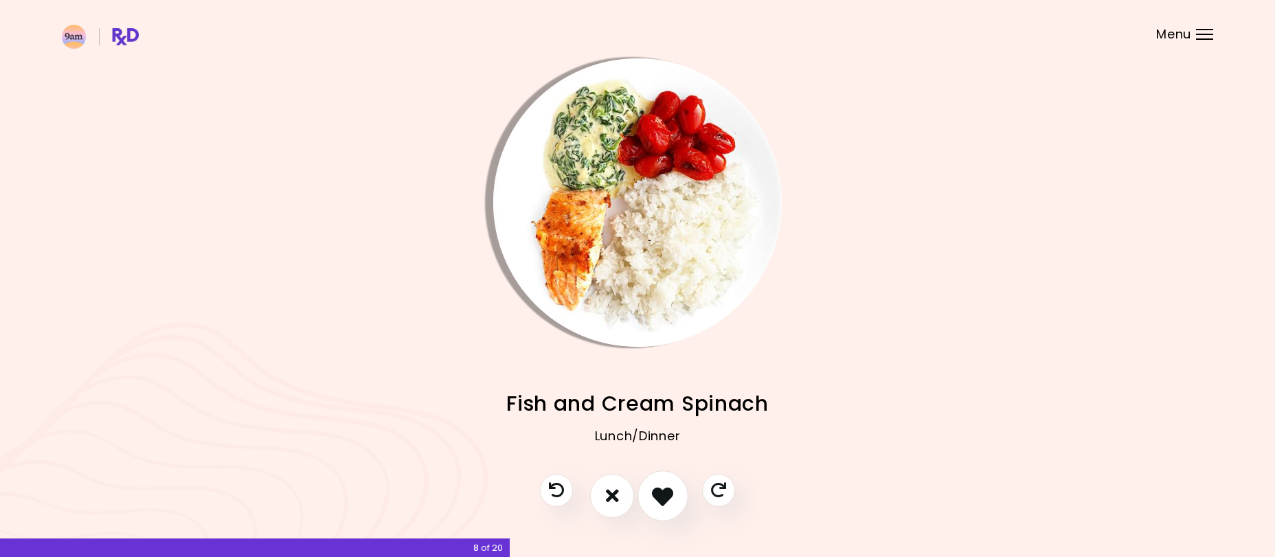
click at [662, 497] on icon "I like this recipe" at bounding box center [662, 495] width 21 height 21
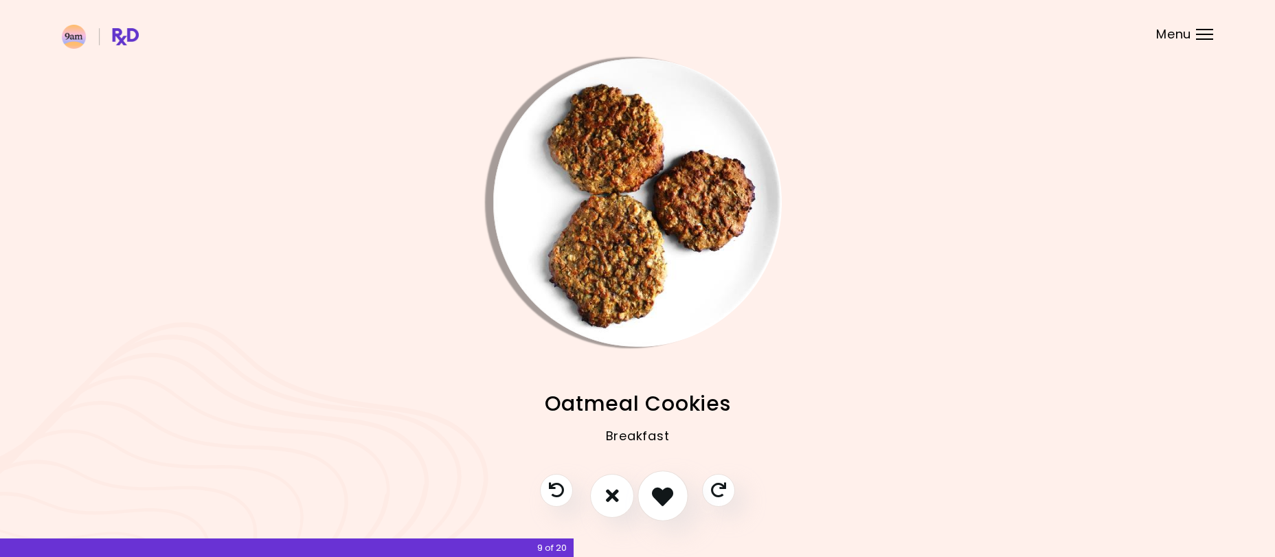
click at [662, 497] on icon "I like this recipe" at bounding box center [662, 495] width 21 height 21
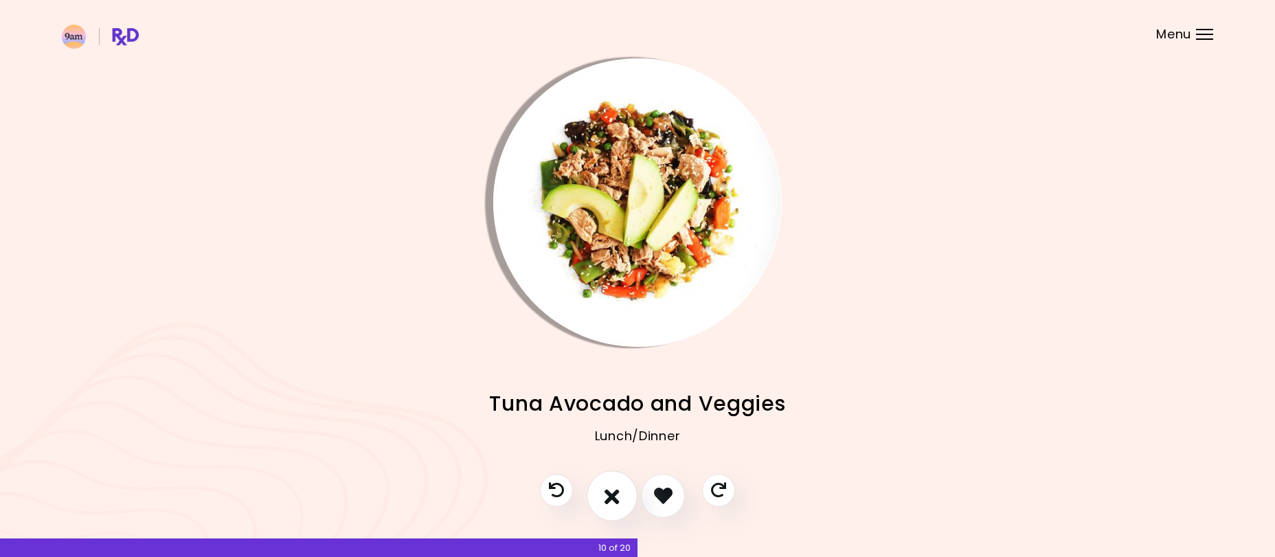
click at [622, 503] on button "I don't like this recipe" at bounding box center [612, 496] width 51 height 51
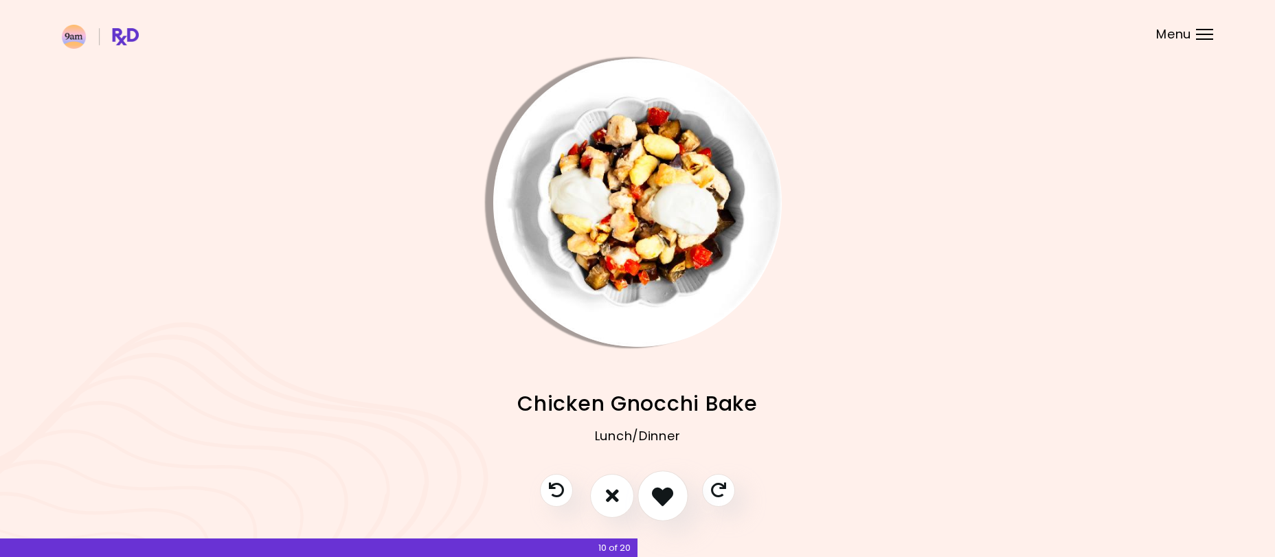
click at [658, 502] on icon "I like this recipe" at bounding box center [662, 495] width 21 height 21
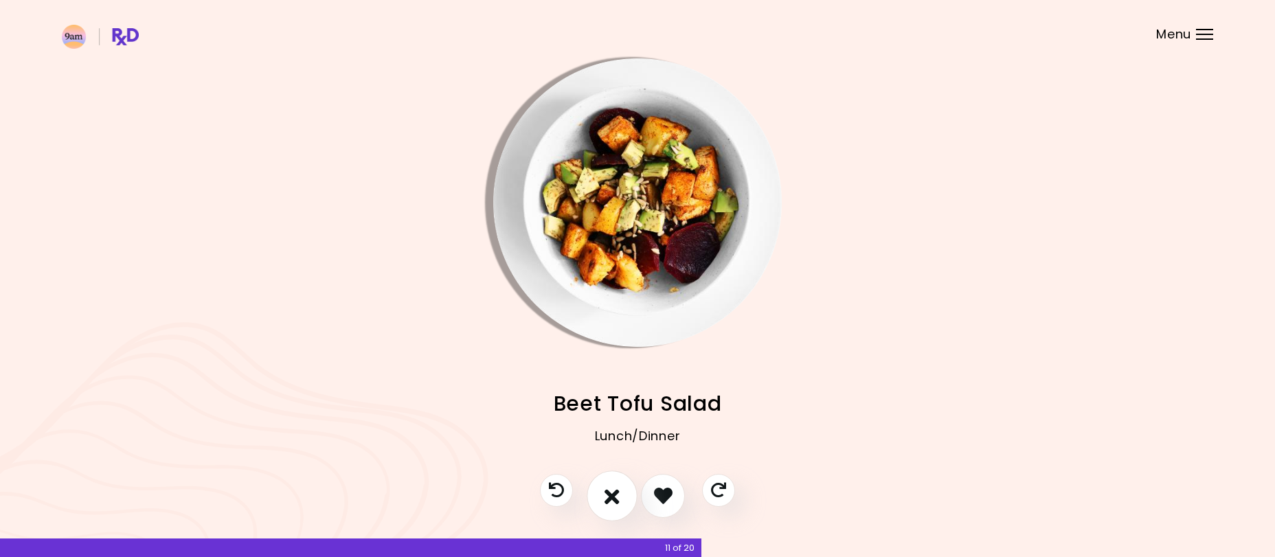
click at [611, 502] on icon "I don't like this recipe" at bounding box center [612, 495] width 15 height 21
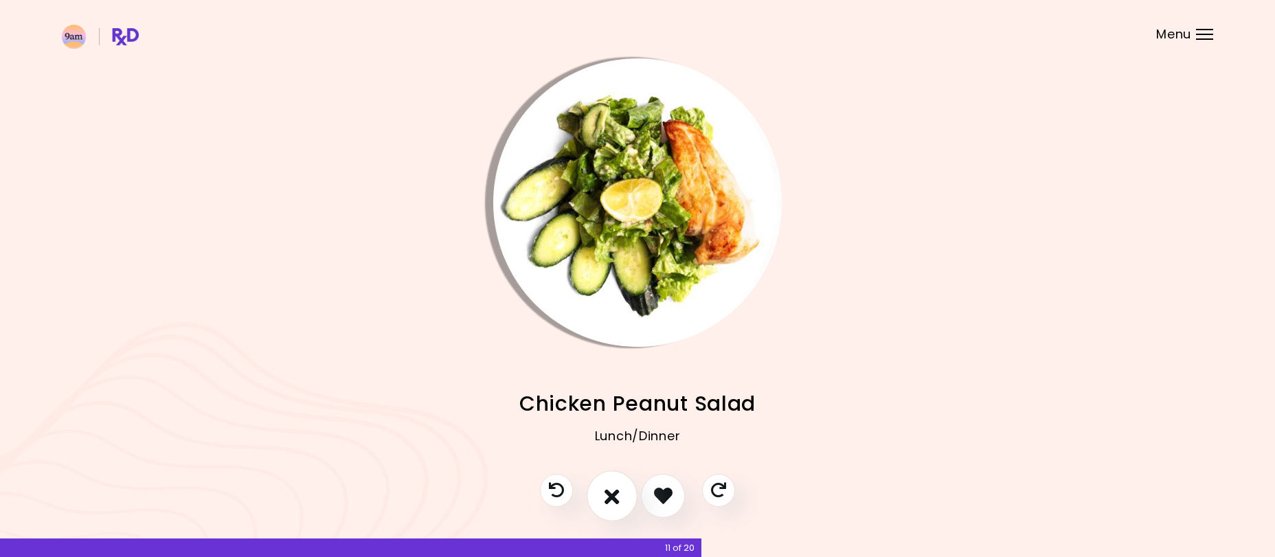
click at [607, 499] on icon "I don't like this recipe" at bounding box center [612, 495] width 15 height 21
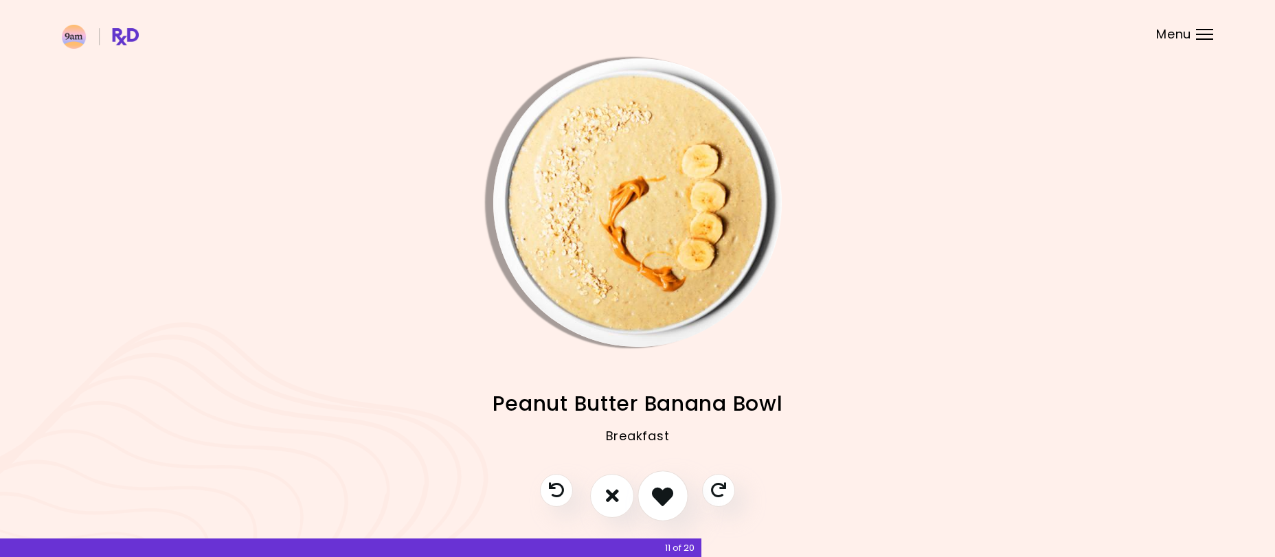
click at [664, 493] on icon "I like this recipe" at bounding box center [662, 495] width 21 height 21
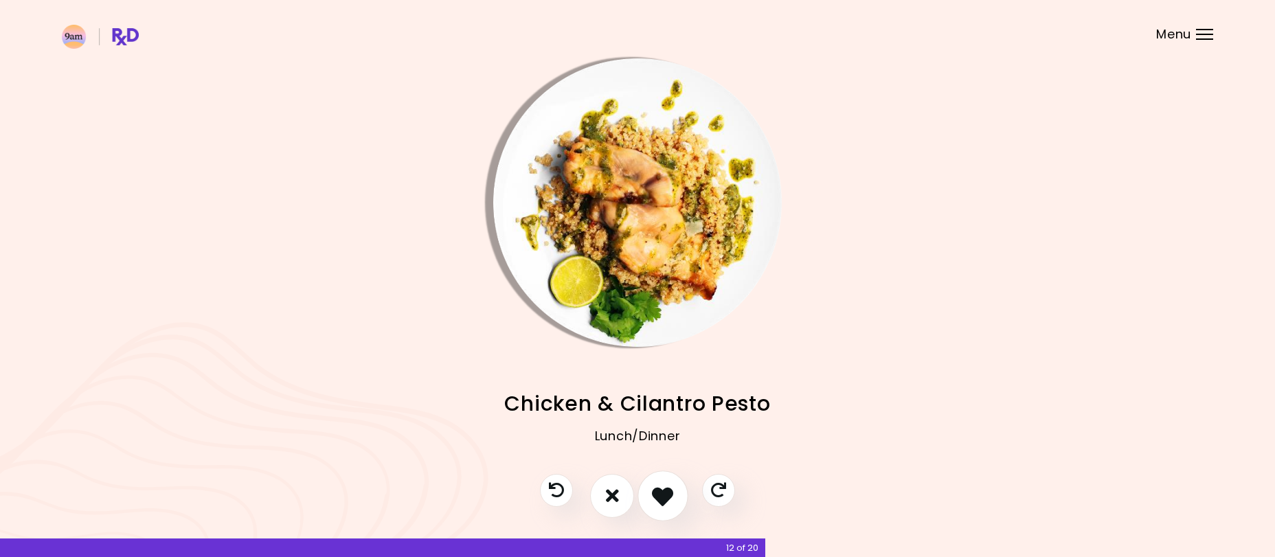
click at [663, 494] on icon "I like this recipe" at bounding box center [662, 495] width 21 height 21
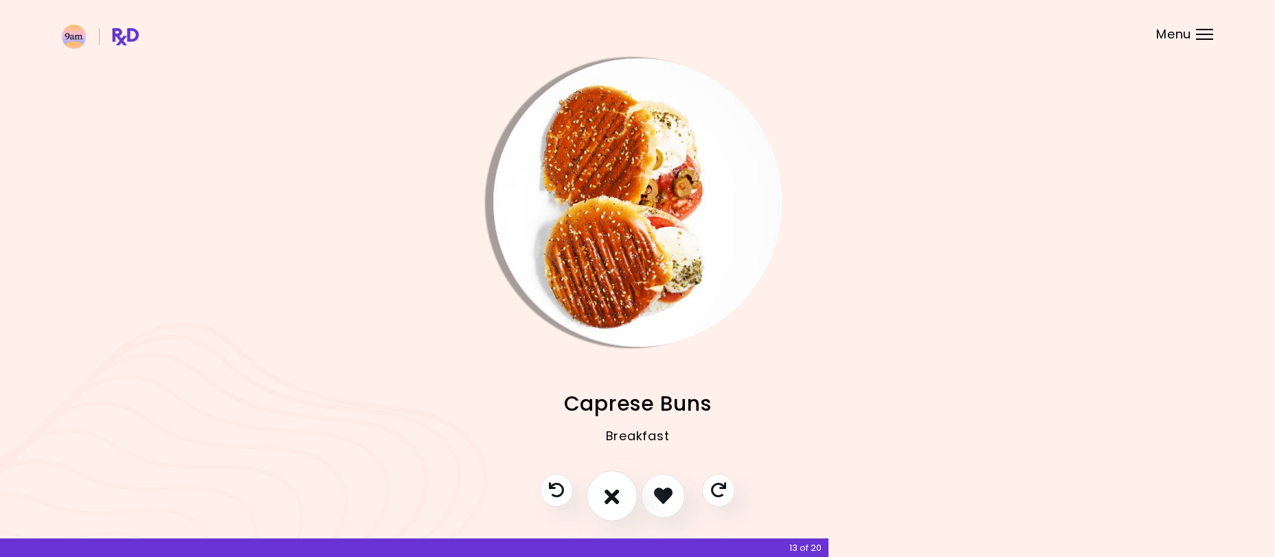
click at [614, 497] on icon "I don't like this recipe" at bounding box center [612, 495] width 15 height 21
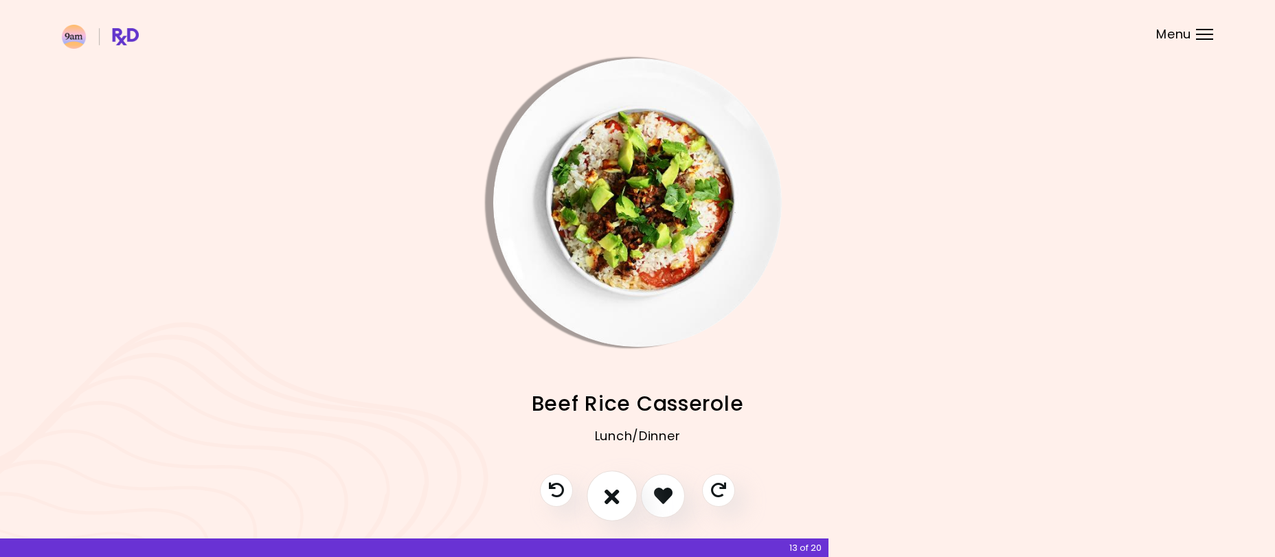
click at [614, 497] on icon "I don't like this recipe" at bounding box center [612, 495] width 15 height 21
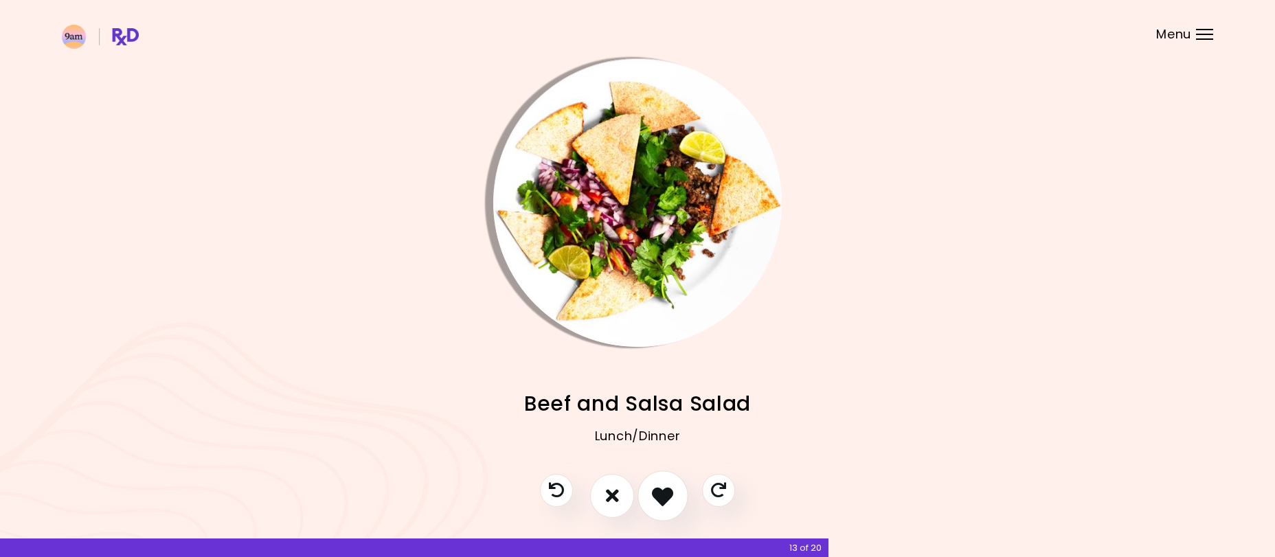
click at [655, 499] on icon "I like this recipe" at bounding box center [662, 495] width 21 height 21
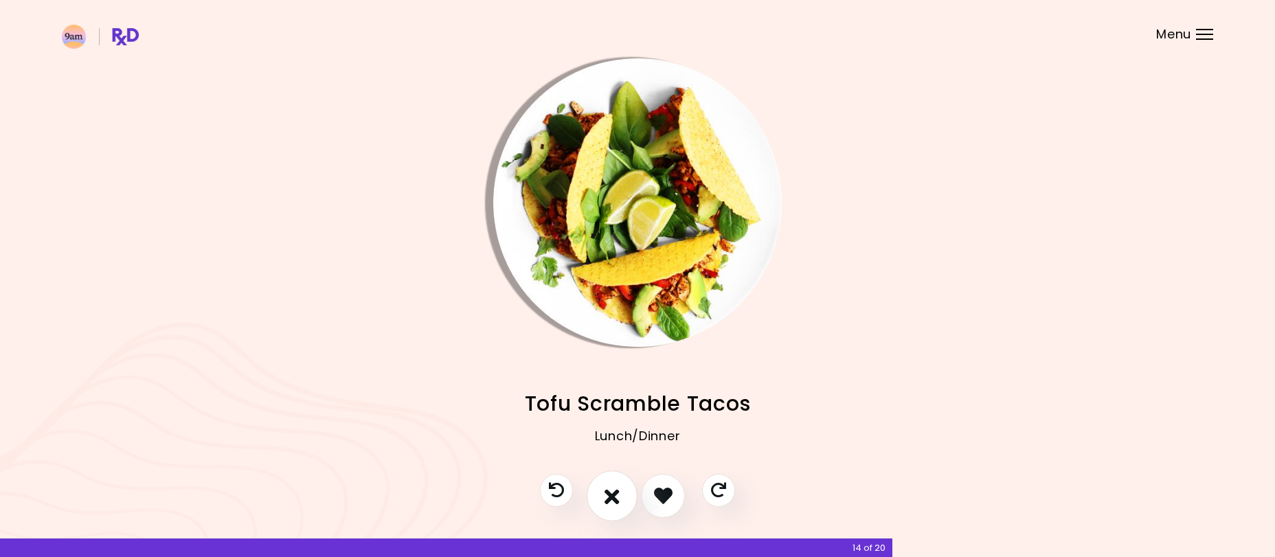
click at [611, 500] on icon "I don't like this recipe" at bounding box center [612, 495] width 15 height 21
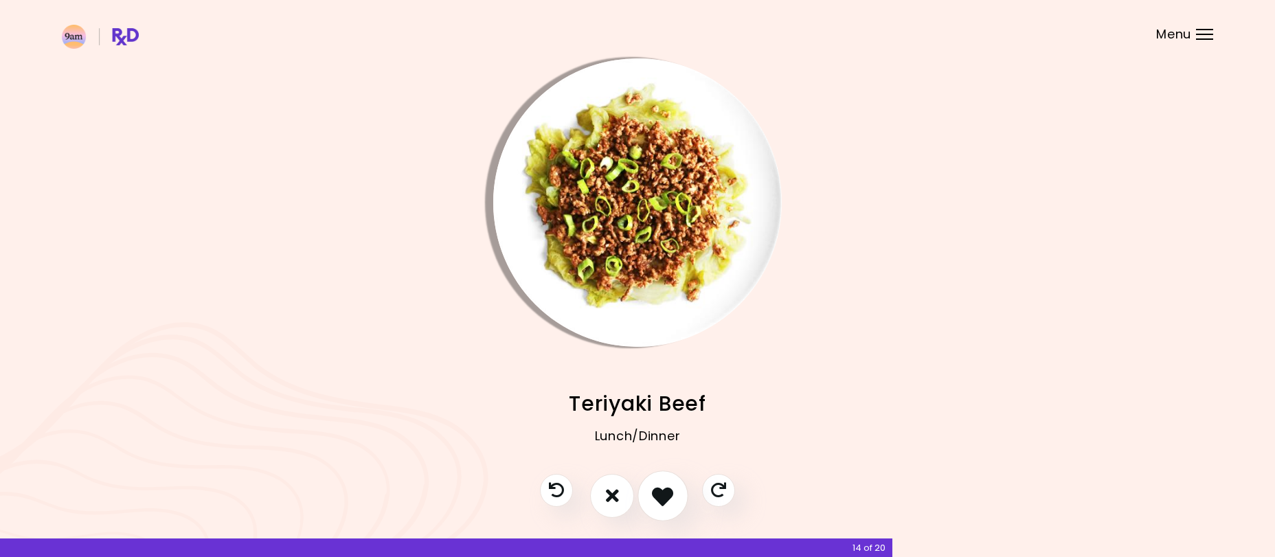
click at [660, 501] on icon "I like this recipe" at bounding box center [662, 495] width 21 height 21
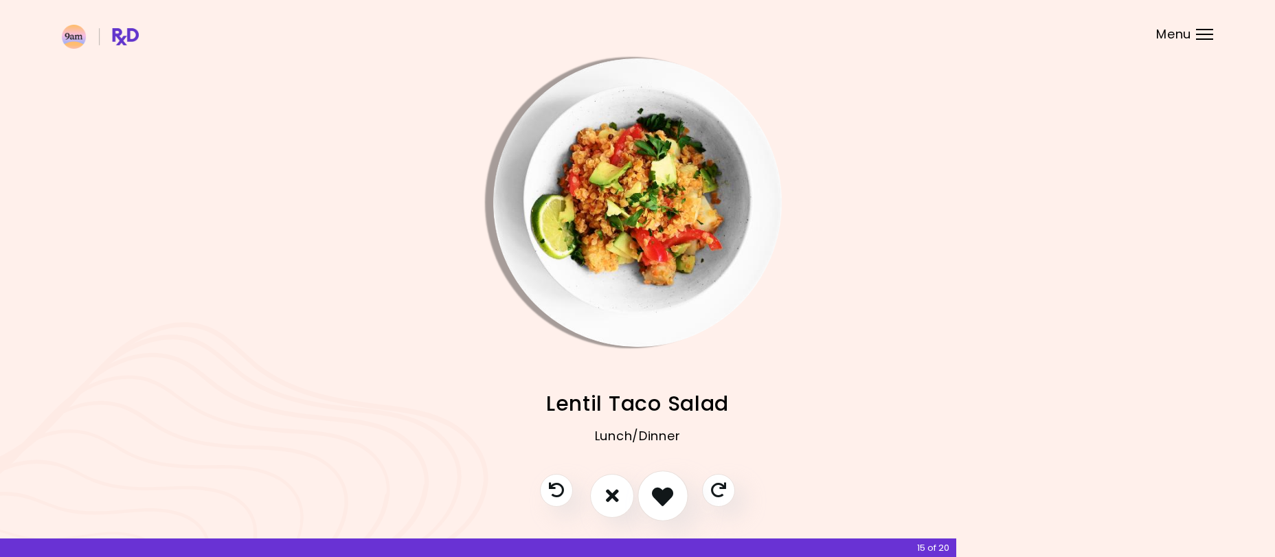
click at [664, 502] on icon "I like this recipe" at bounding box center [662, 495] width 21 height 21
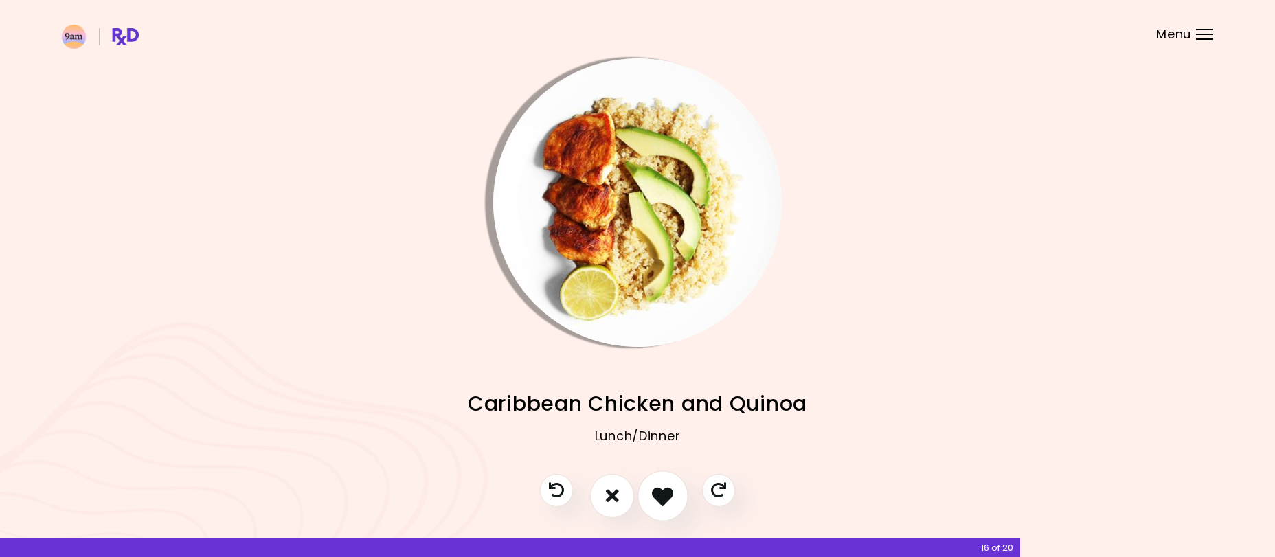
click at [662, 497] on icon "I like this recipe" at bounding box center [662, 495] width 21 height 21
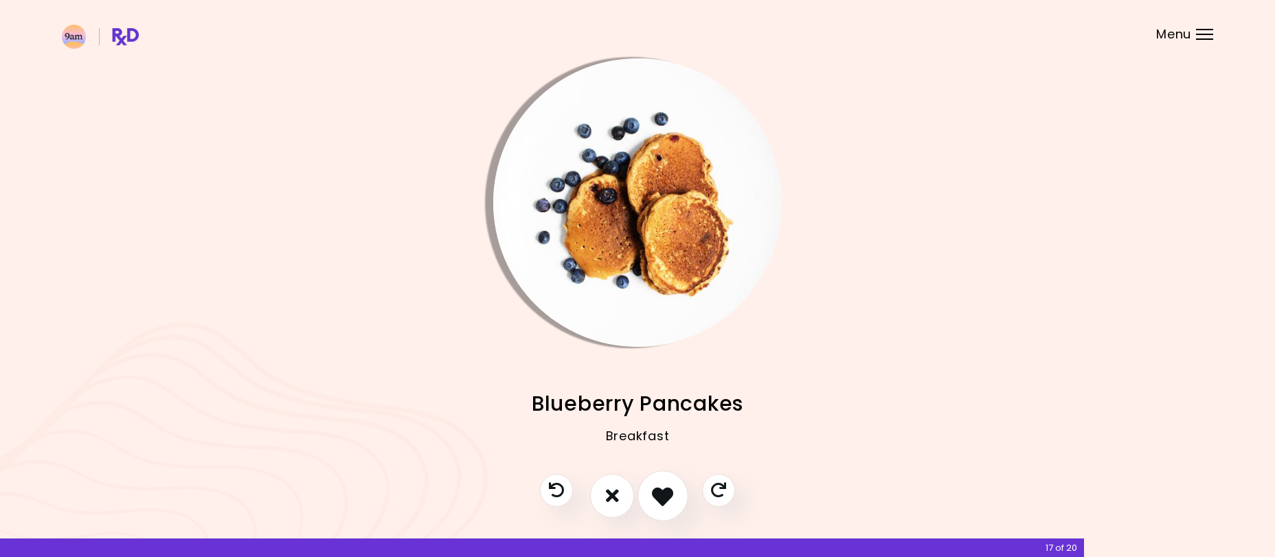
click at [662, 497] on icon "I like this recipe" at bounding box center [662, 495] width 21 height 21
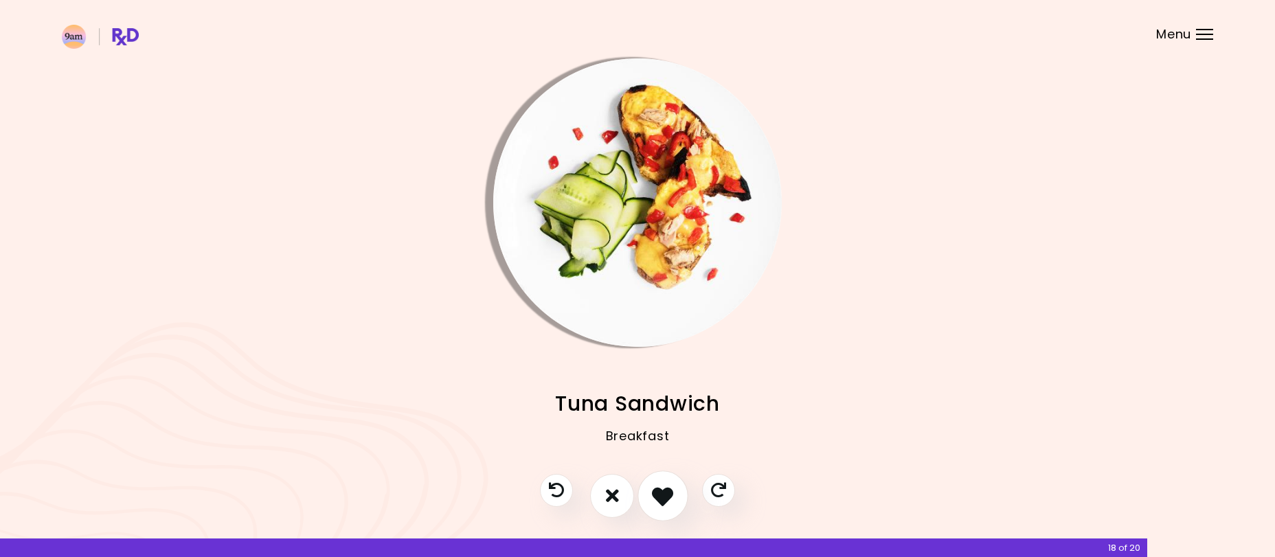
click at [662, 497] on icon "I like this recipe" at bounding box center [662, 495] width 21 height 21
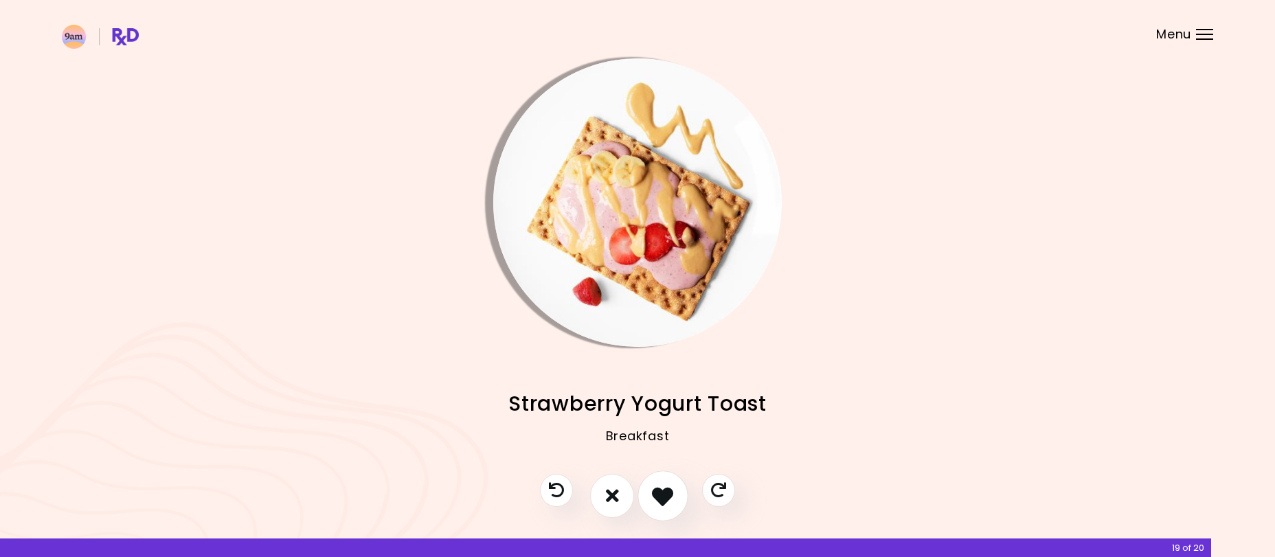
click at [663, 497] on icon "I like this recipe" at bounding box center [662, 495] width 21 height 21
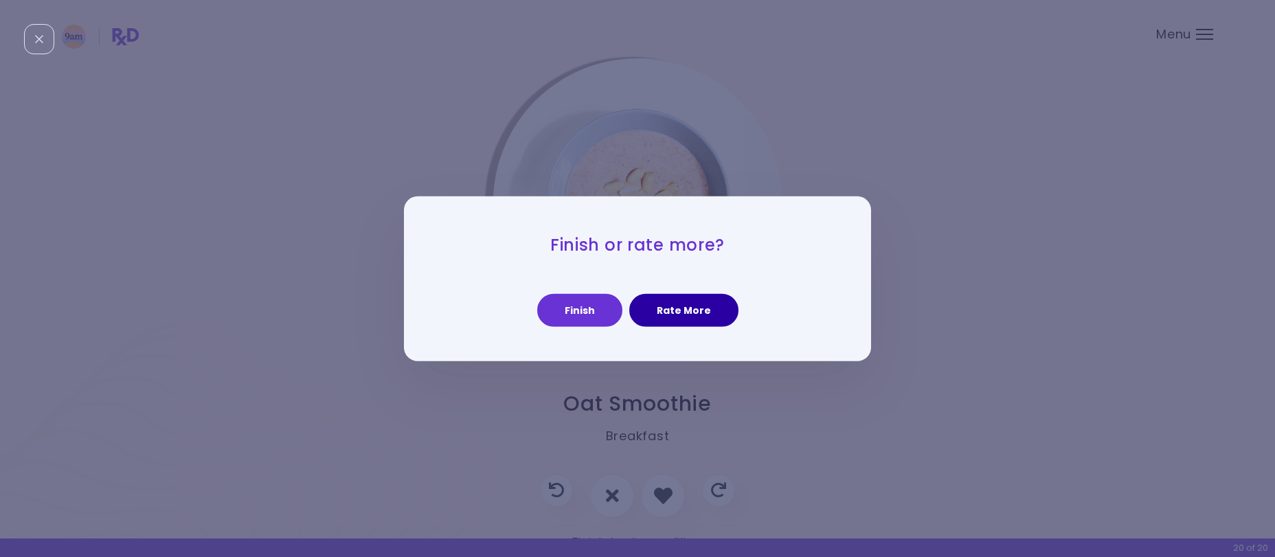
click at [690, 309] on button "Rate More" at bounding box center [683, 310] width 109 height 33
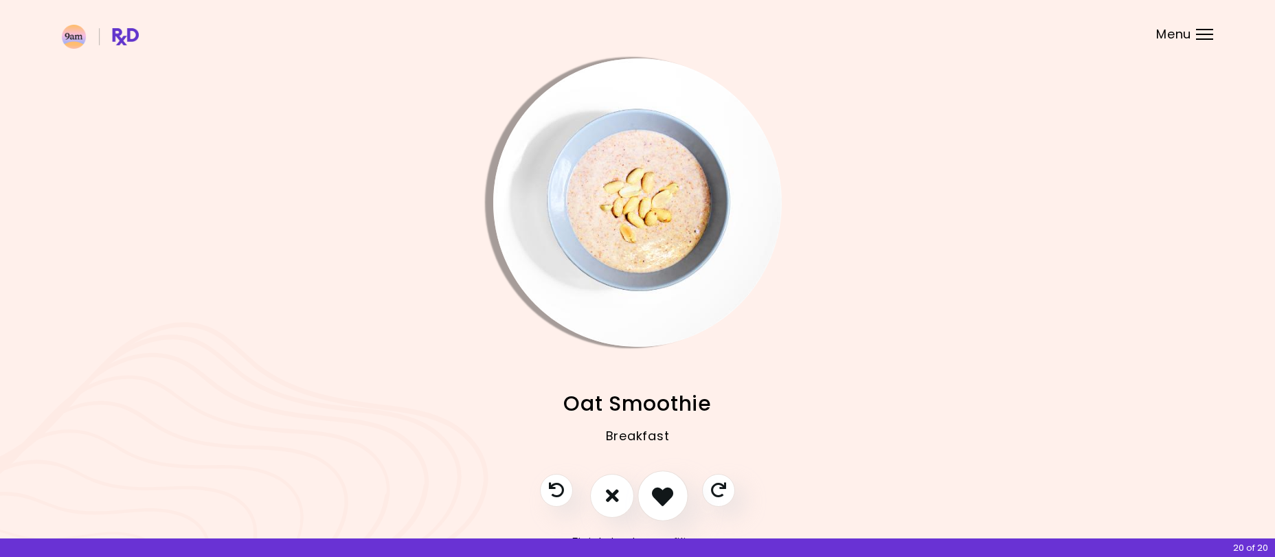
click at [669, 499] on icon "I like this recipe" at bounding box center [662, 495] width 21 height 21
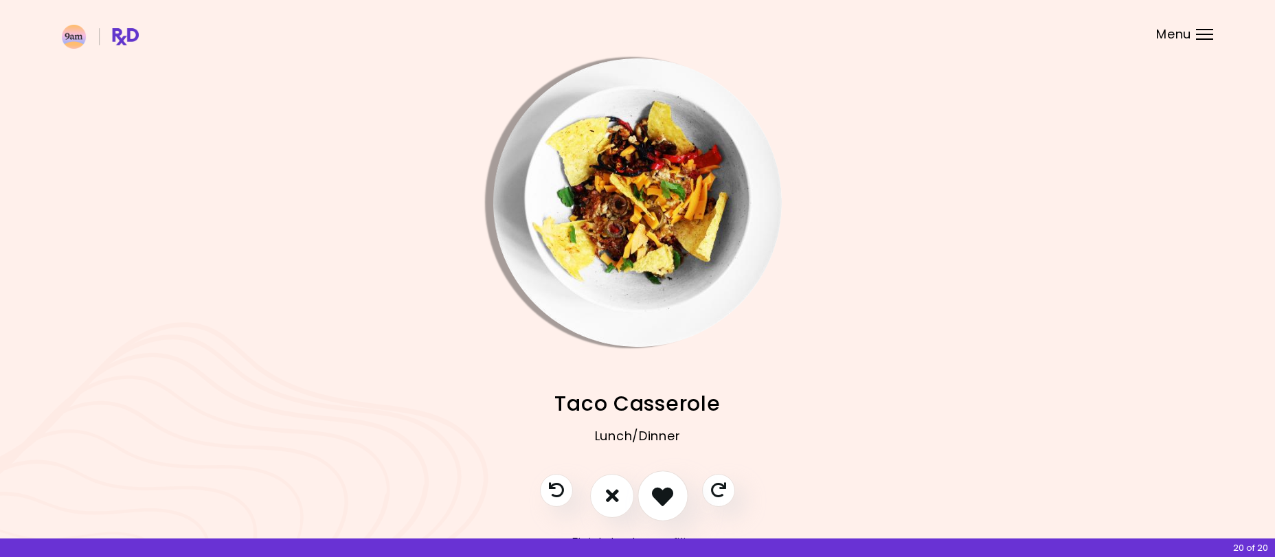
click at [668, 497] on icon "I like this recipe" at bounding box center [662, 495] width 21 height 21
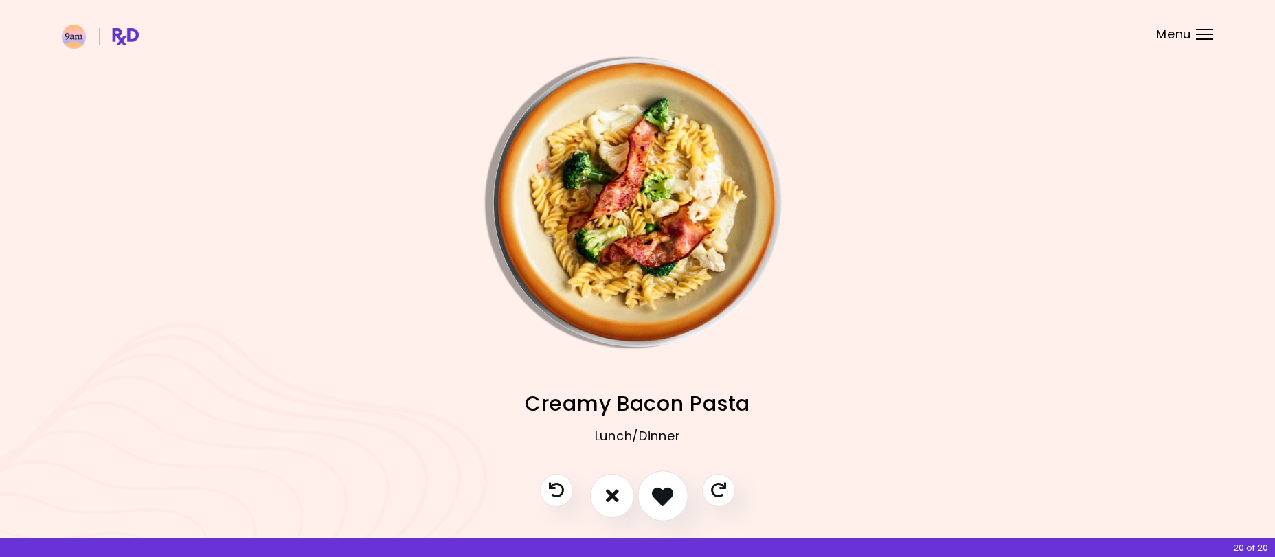
click at [664, 494] on icon "I like this recipe" at bounding box center [662, 495] width 21 height 21
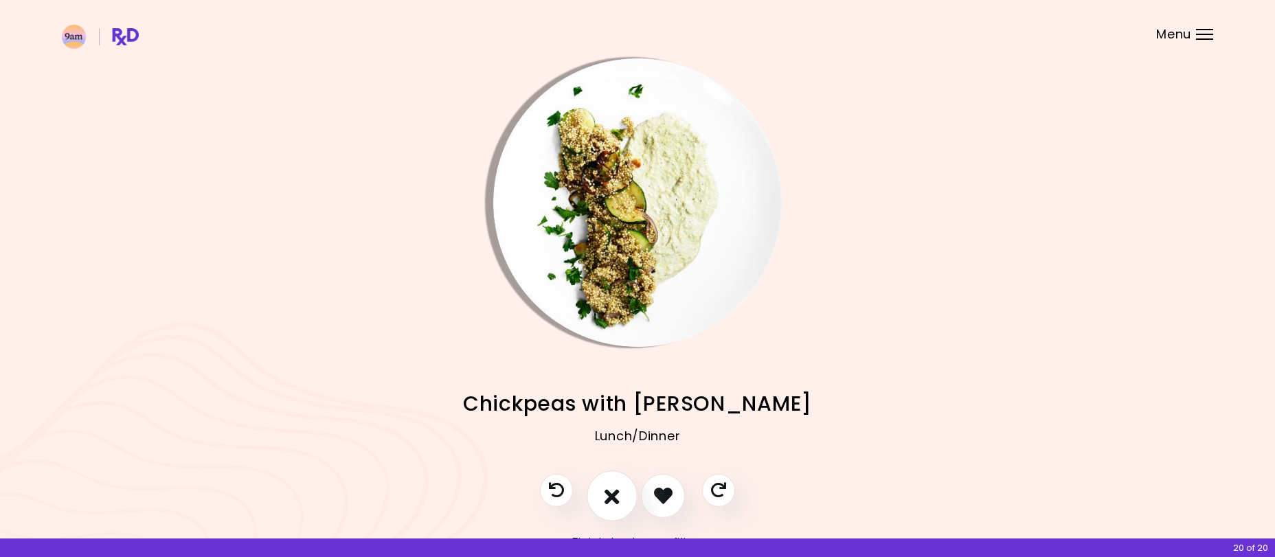
click at [616, 498] on icon "I don't like this recipe" at bounding box center [612, 495] width 15 height 21
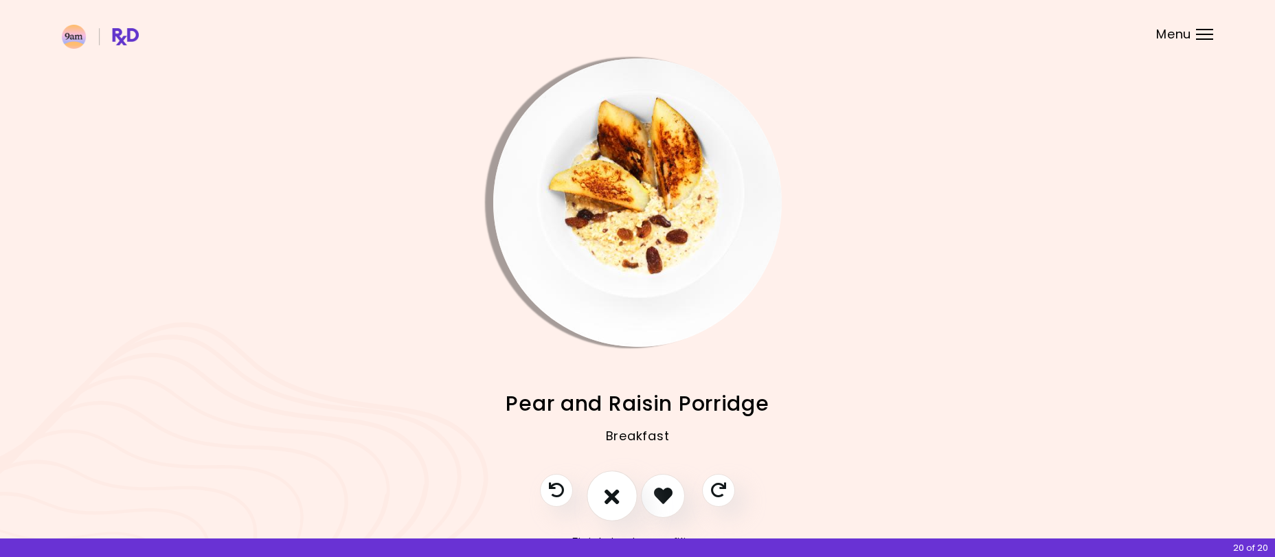
click at [618, 498] on icon "I don't like this recipe" at bounding box center [612, 495] width 15 height 21
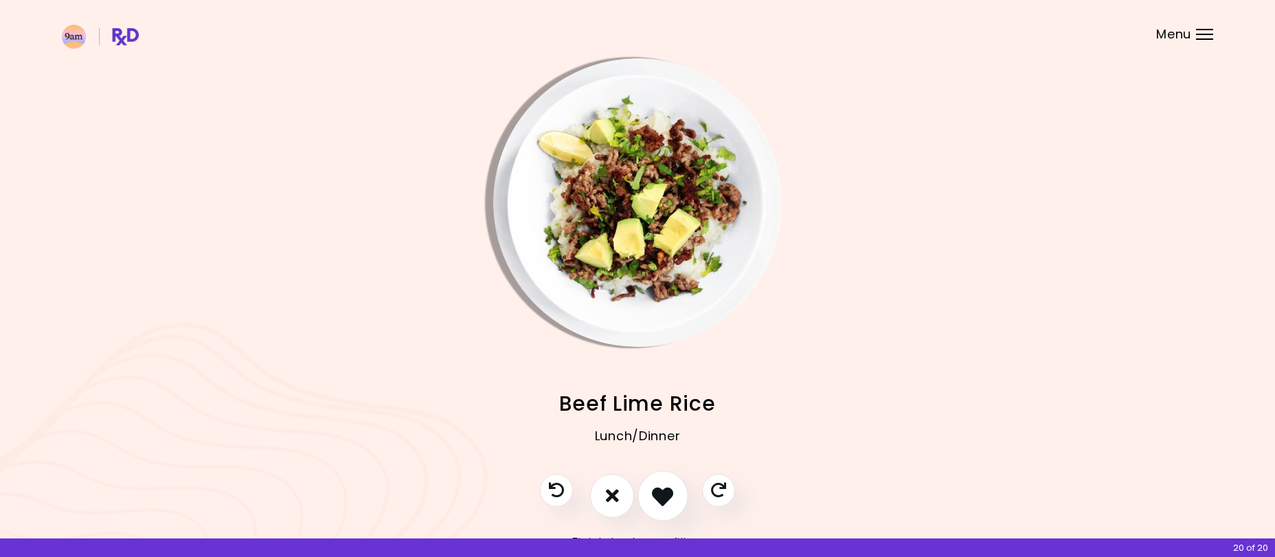
click at [658, 498] on icon "I like this recipe" at bounding box center [662, 495] width 21 height 21
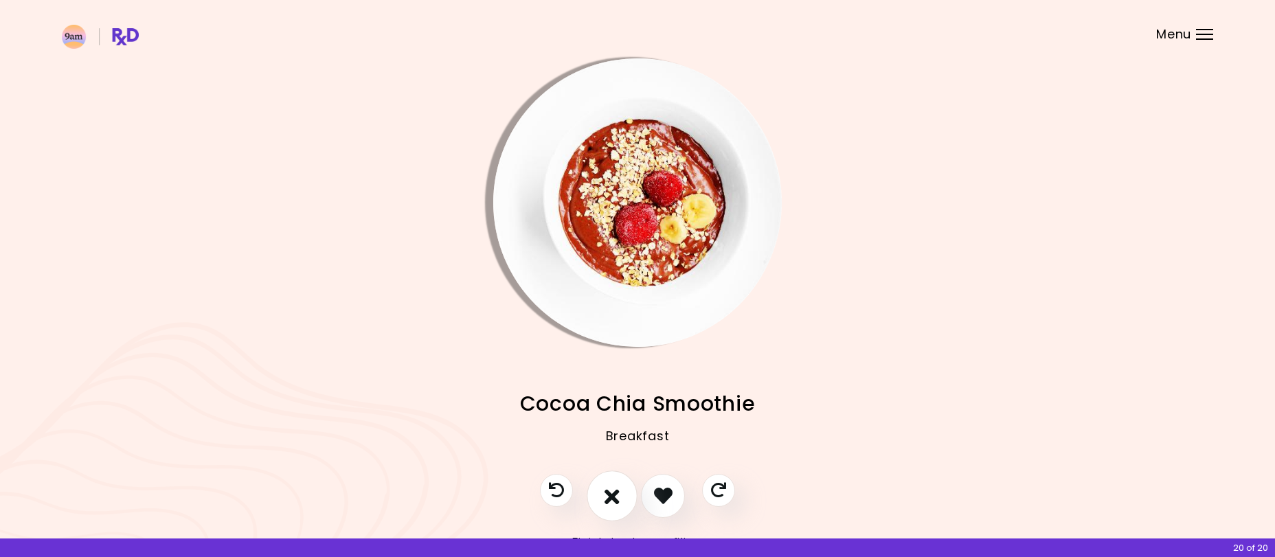
click at [611, 491] on icon "I don't like this recipe" at bounding box center [612, 495] width 15 height 21
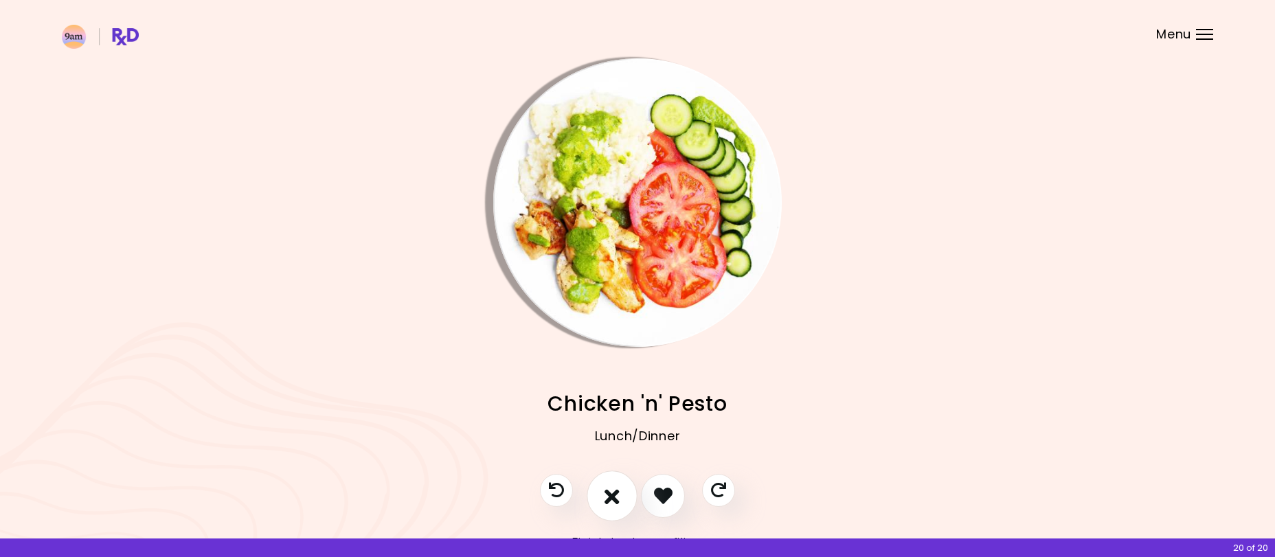
click at [603, 497] on button "I don't like this recipe" at bounding box center [612, 496] width 51 height 51
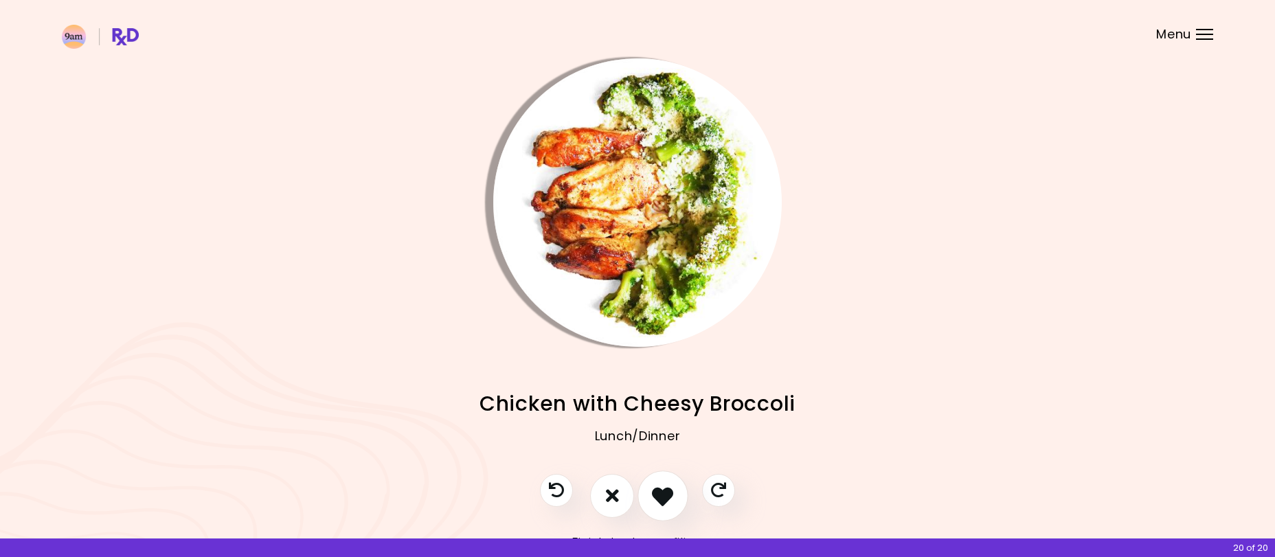
click at [672, 496] on icon "I like this recipe" at bounding box center [662, 495] width 21 height 21
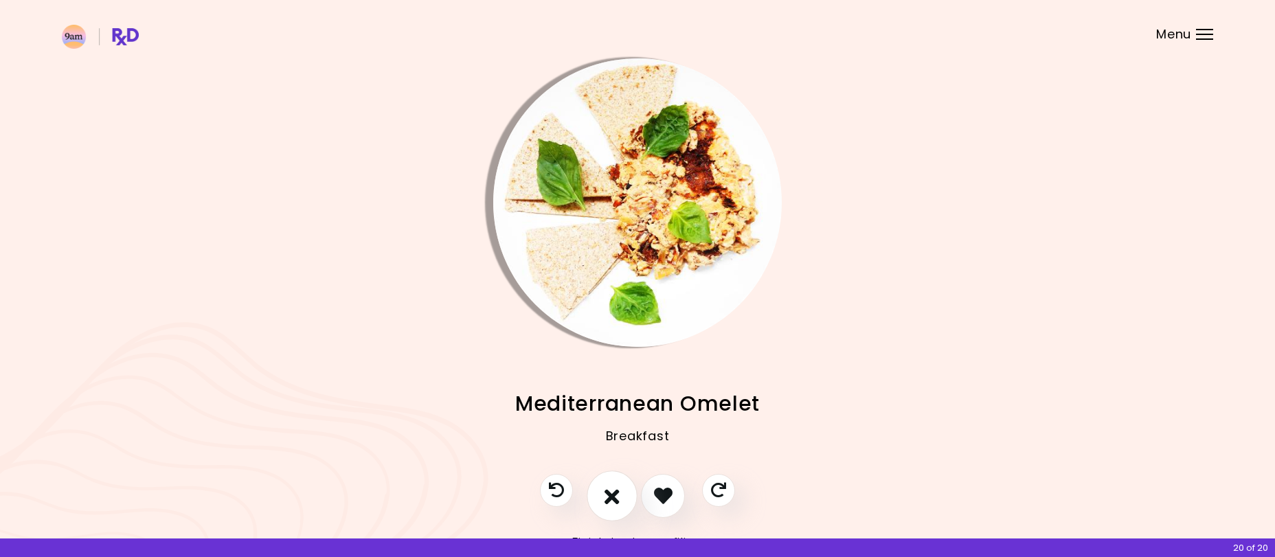
click at [611, 499] on icon "I don't like this recipe" at bounding box center [612, 495] width 15 height 21
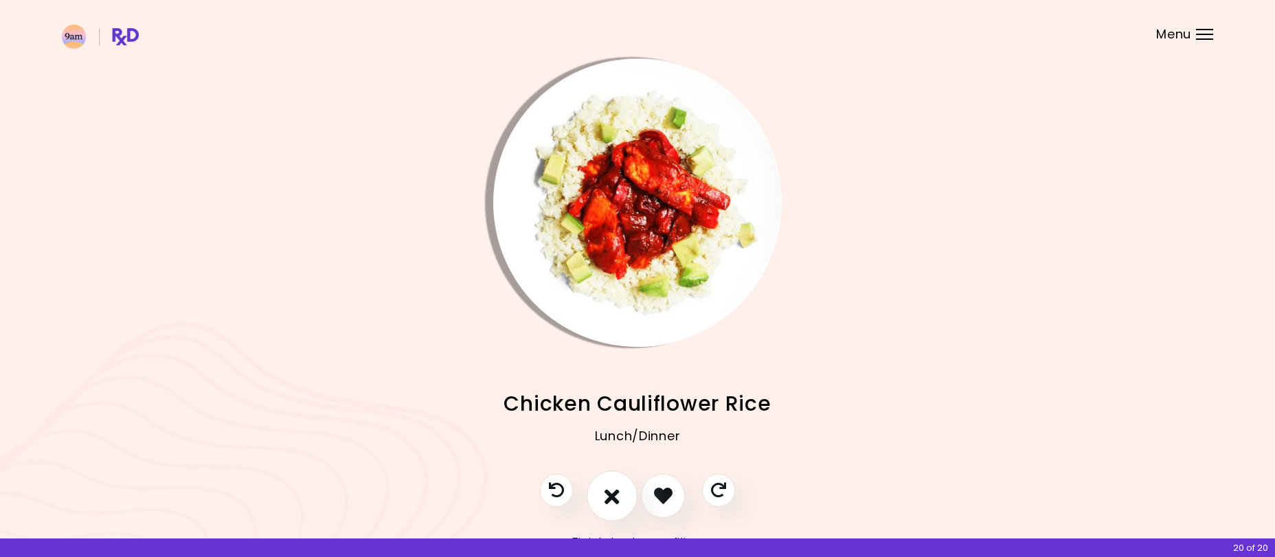
click at [612, 499] on icon "I don't like this recipe" at bounding box center [612, 495] width 15 height 21
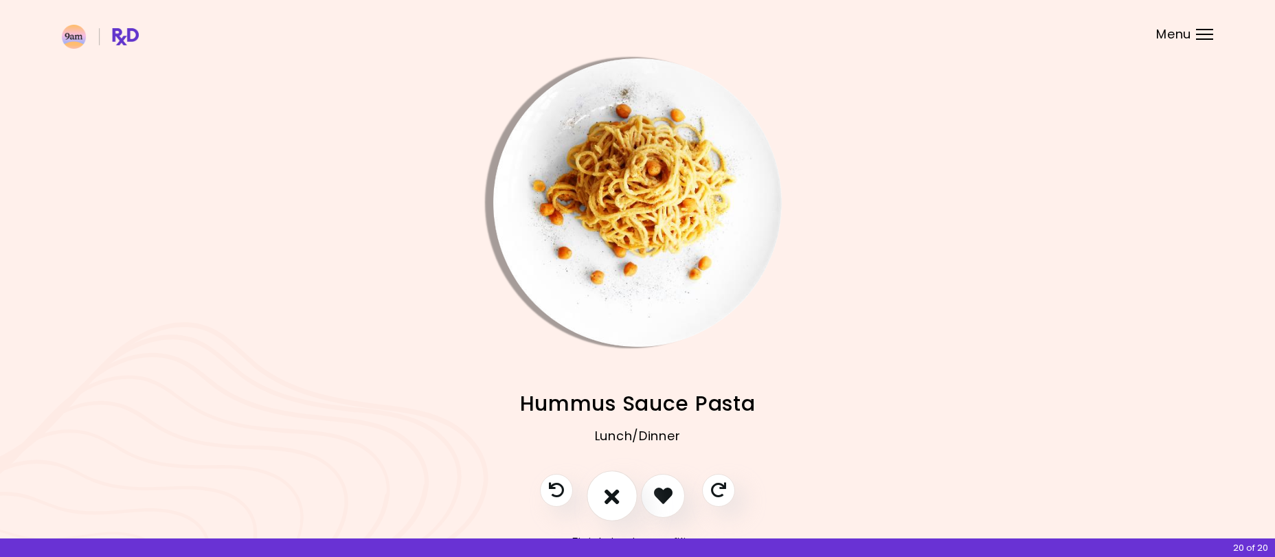
click at [613, 499] on icon "I don't like this recipe" at bounding box center [612, 495] width 15 height 21
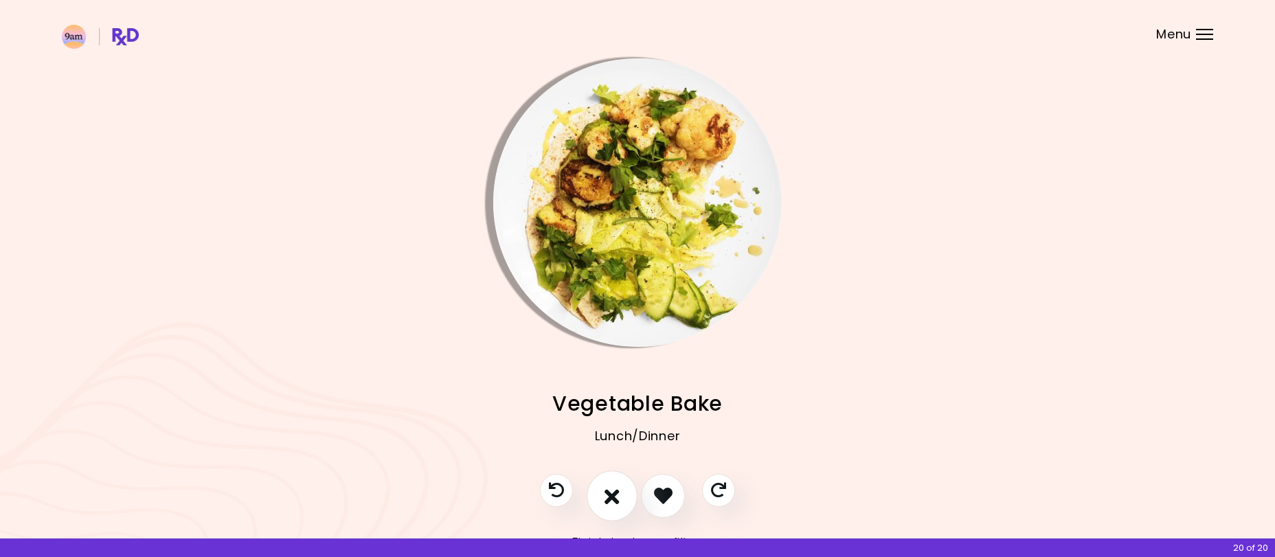
click at [613, 499] on icon "I don't like this recipe" at bounding box center [612, 495] width 15 height 21
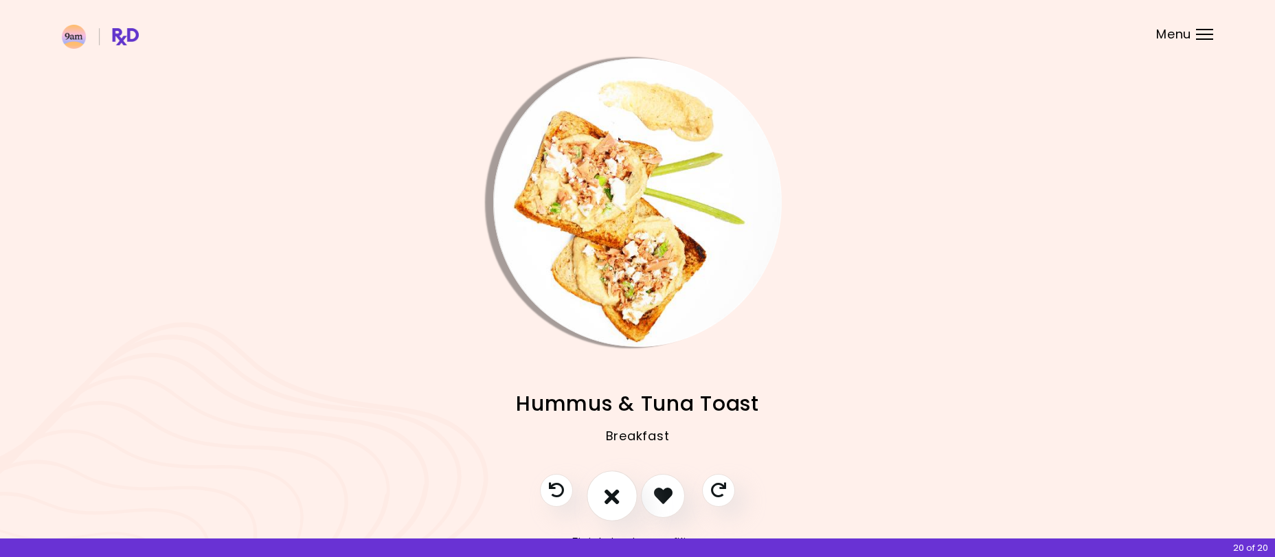
click at [613, 499] on icon "I don't like this recipe" at bounding box center [612, 495] width 15 height 21
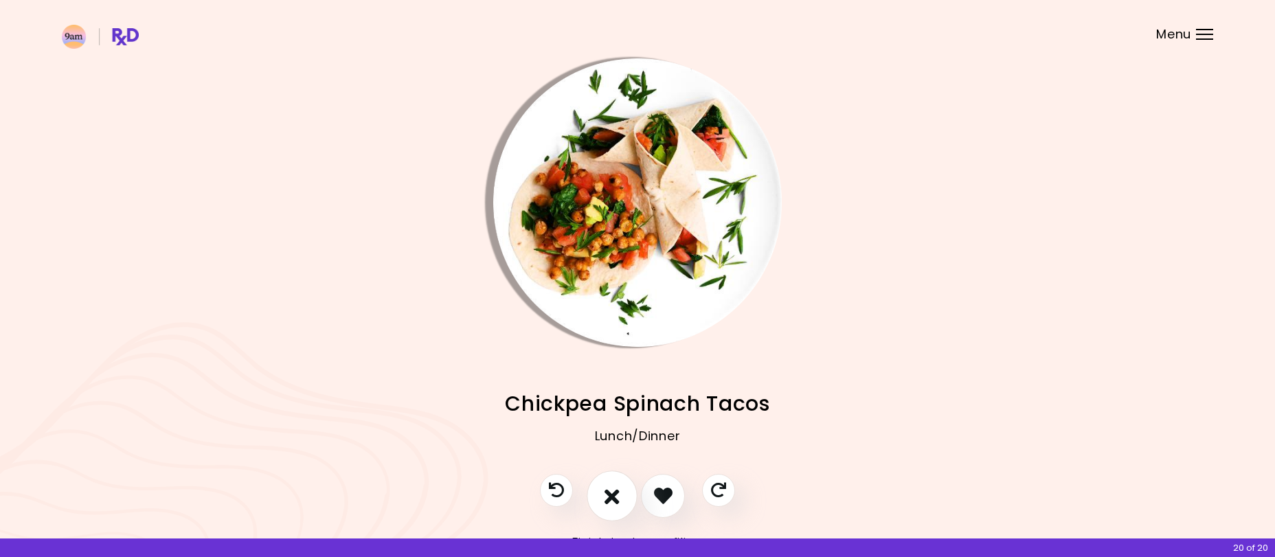
click at [613, 499] on icon "I don't like this recipe" at bounding box center [612, 495] width 15 height 21
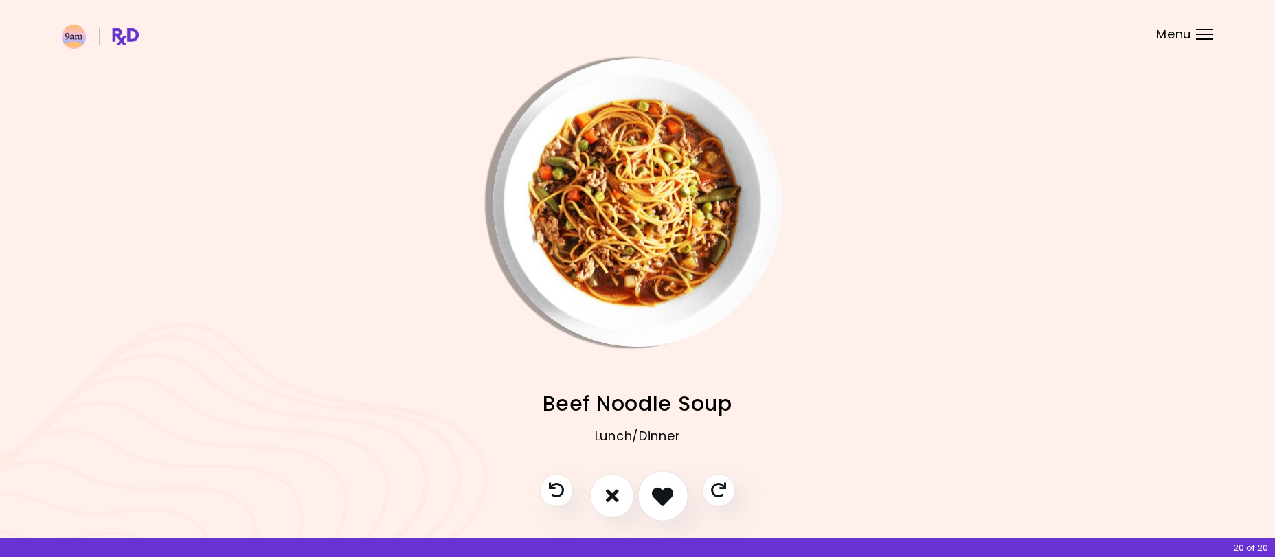
click at [668, 496] on icon "I like this recipe" at bounding box center [662, 495] width 21 height 21
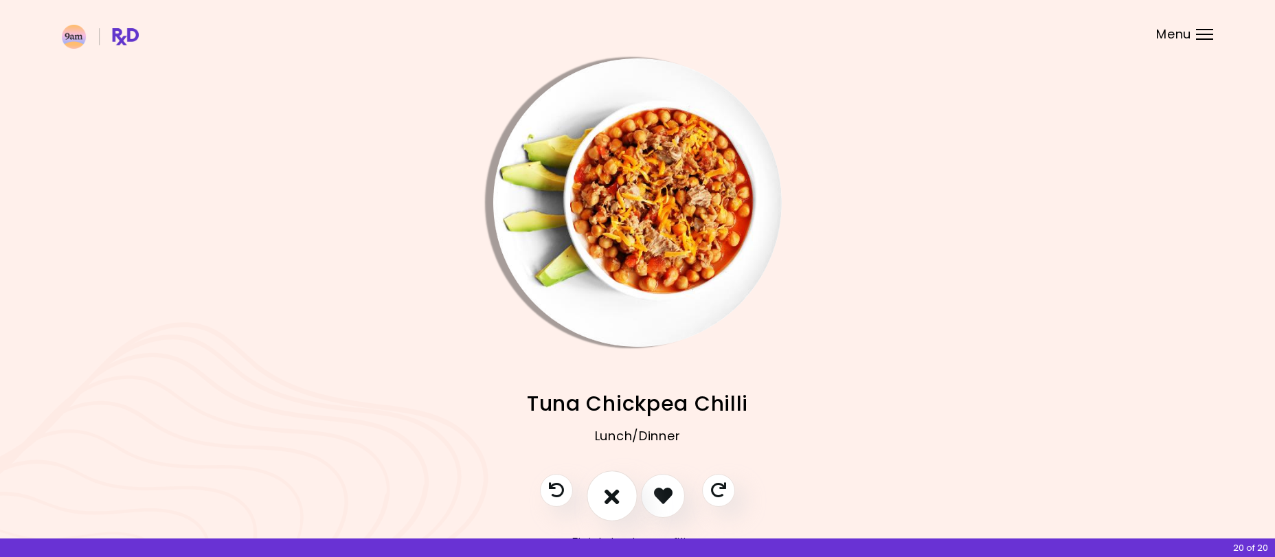
click at [622, 497] on button "I don't like this recipe" at bounding box center [612, 496] width 51 height 51
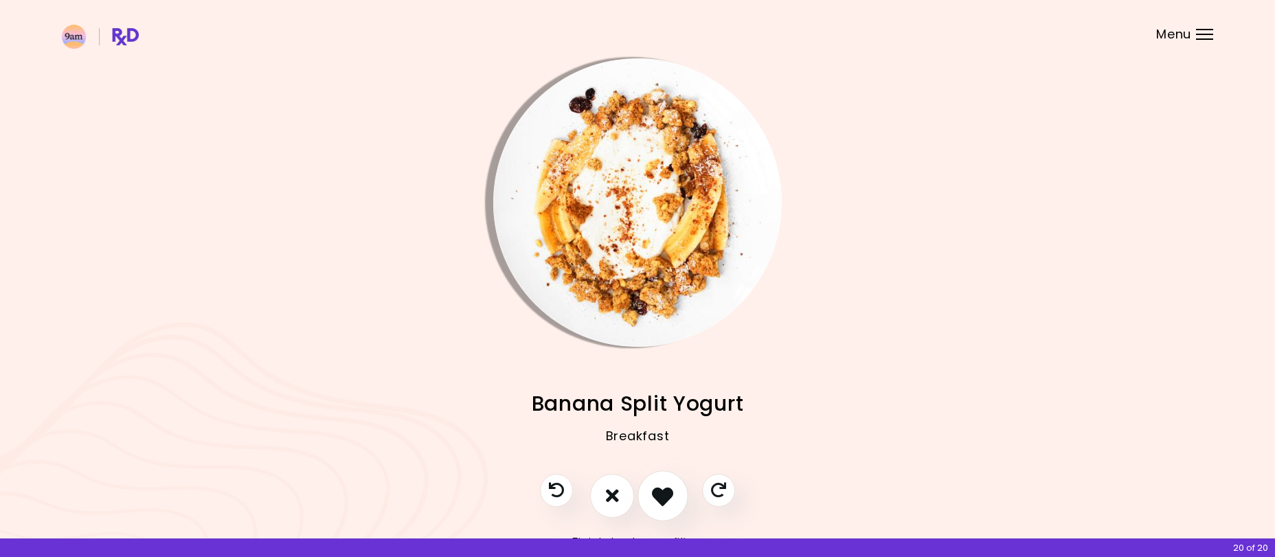
click at [660, 495] on icon "I like this recipe" at bounding box center [662, 495] width 21 height 21
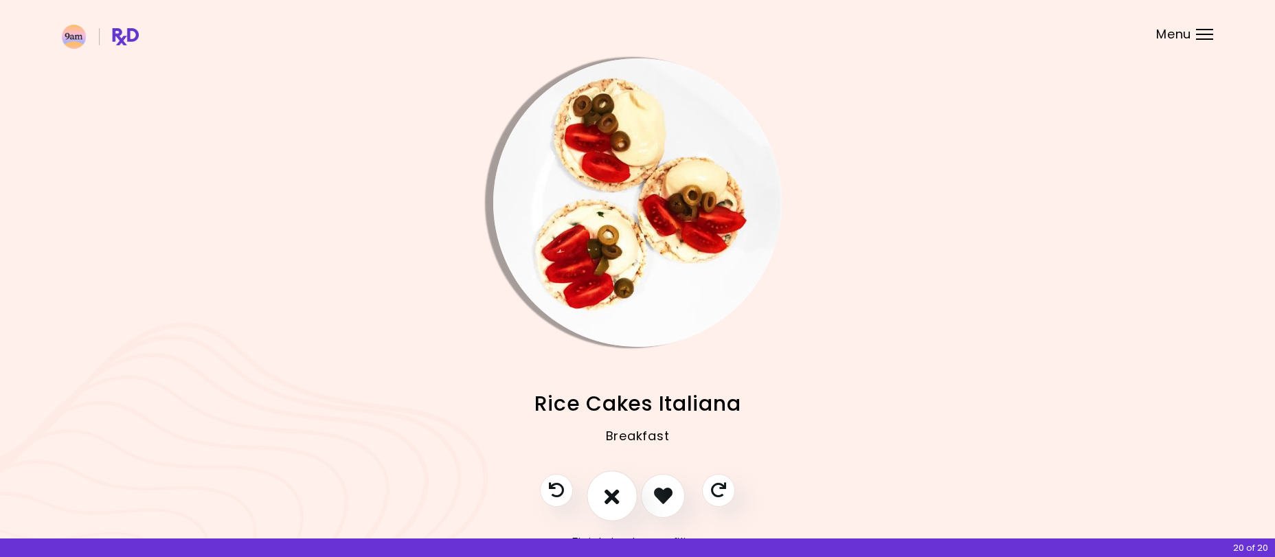
click at [621, 499] on button "I don't like this recipe" at bounding box center [612, 496] width 51 height 51
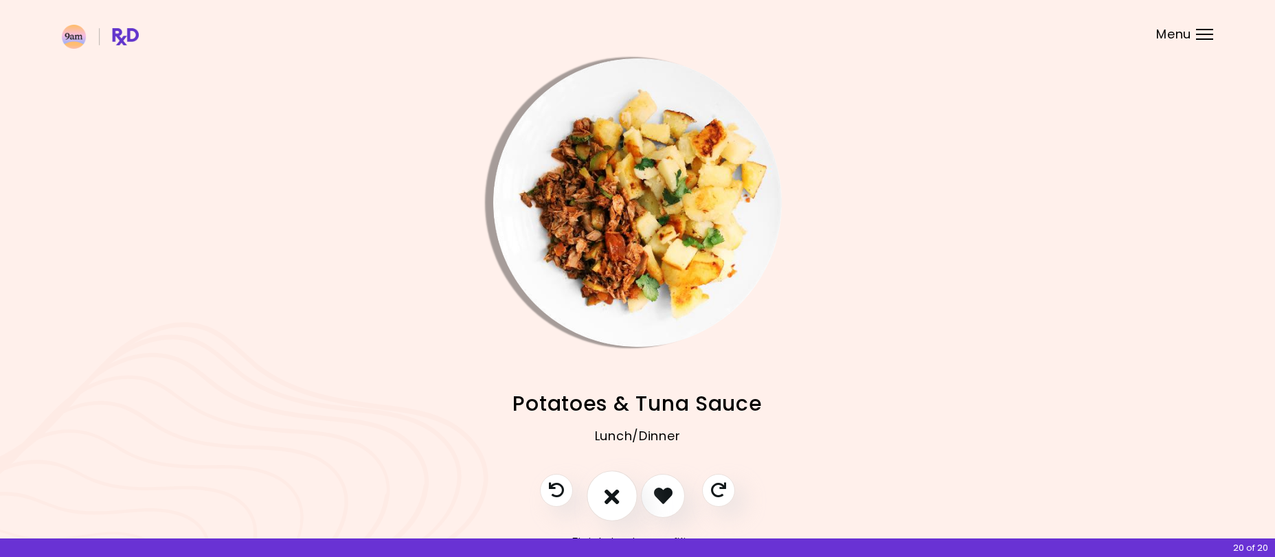
click at [618, 498] on icon "I don't like this recipe" at bounding box center [612, 495] width 15 height 21
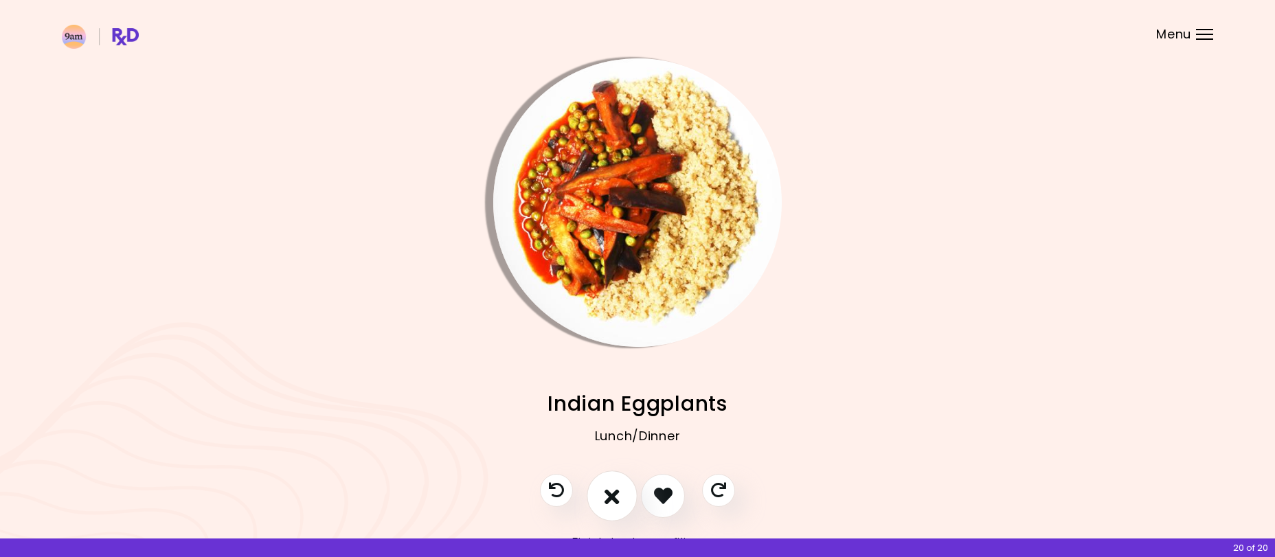
click at [618, 498] on icon "I don't like this recipe" at bounding box center [612, 495] width 15 height 21
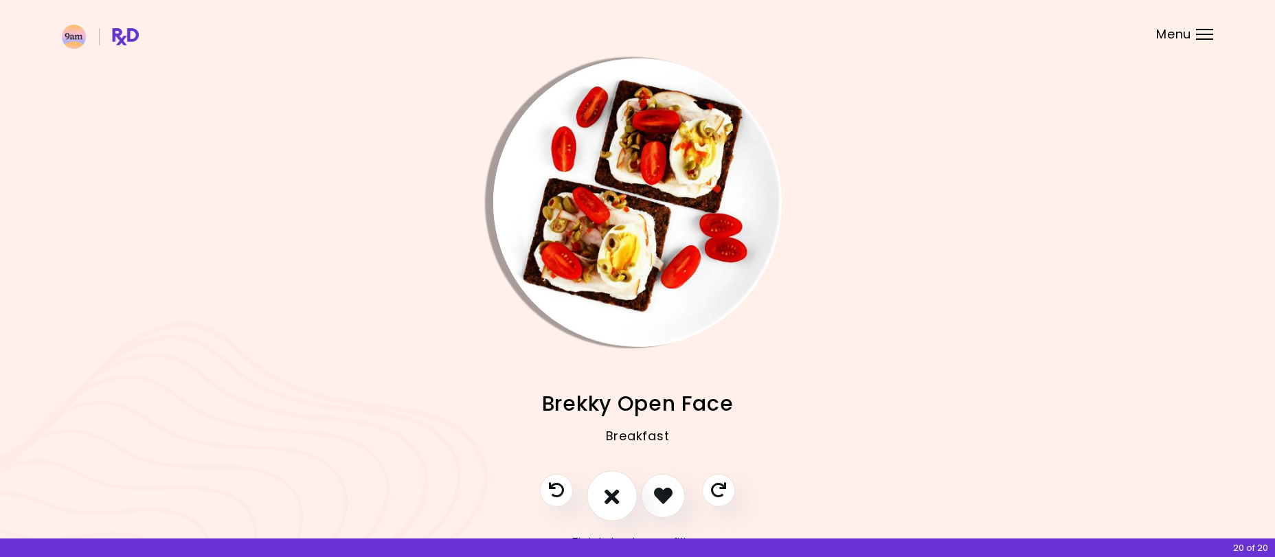
click at [613, 499] on icon "I don't like this recipe" at bounding box center [612, 495] width 15 height 21
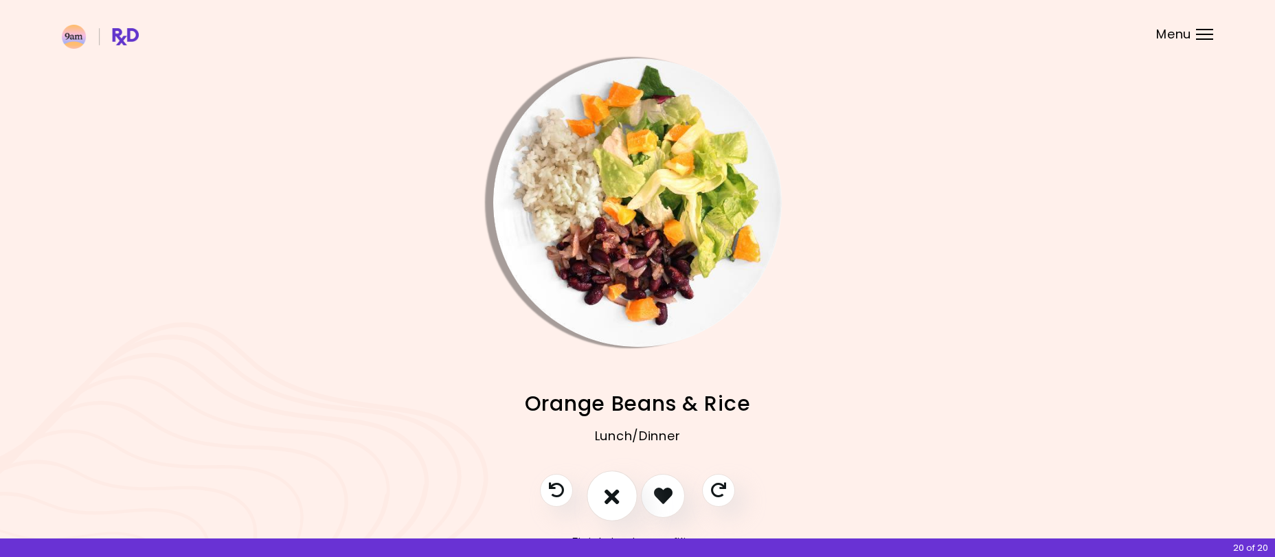
click at [607, 497] on icon "I don't like this recipe" at bounding box center [612, 495] width 15 height 21
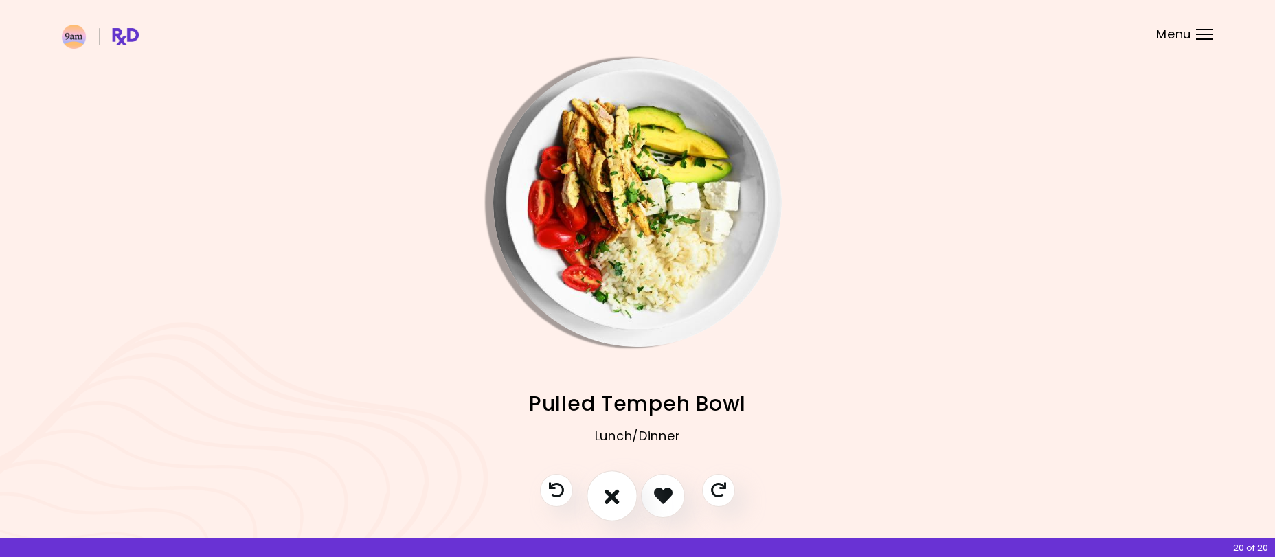
click at [609, 497] on icon "I don't like this recipe" at bounding box center [612, 495] width 15 height 21
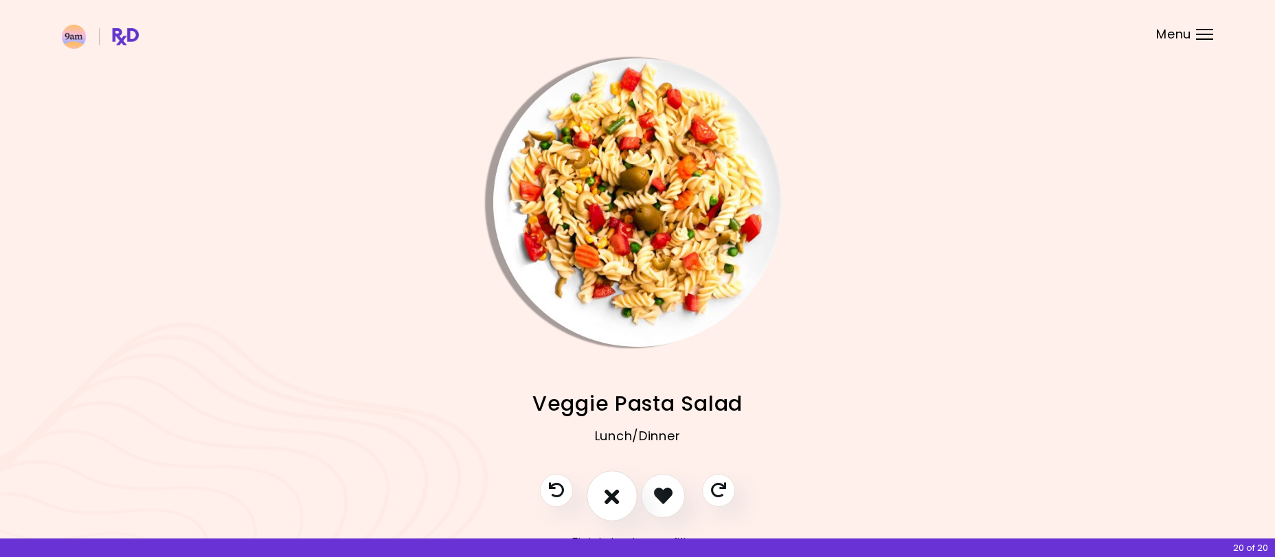
click at [609, 497] on icon "I don't like this recipe" at bounding box center [612, 495] width 15 height 21
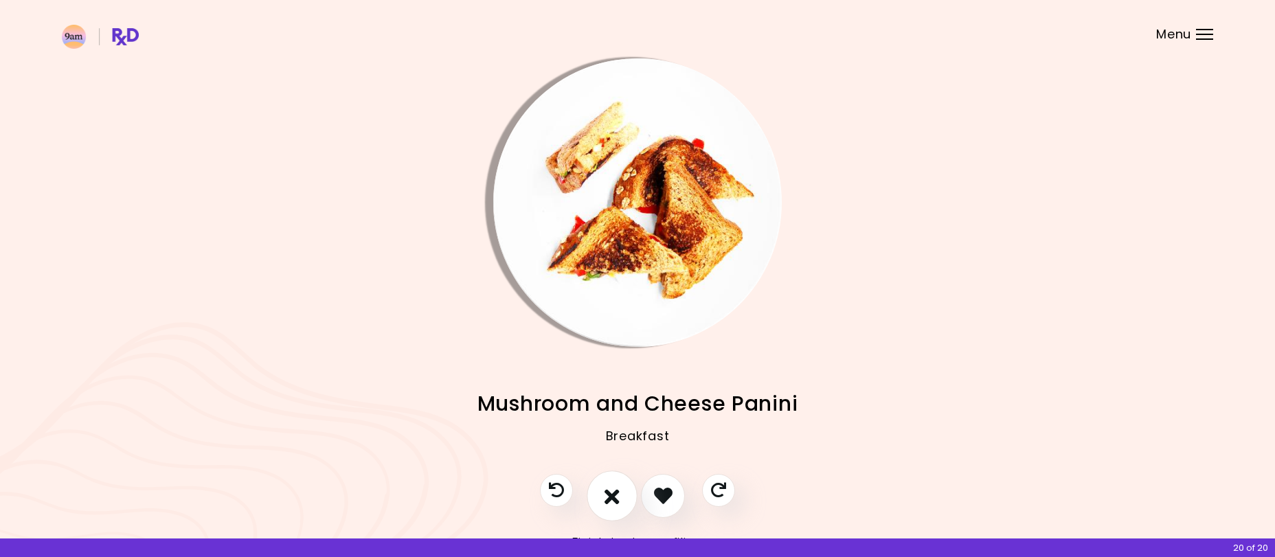
click at [609, 497] on icon "I don't like this recipe" at bounding box center [612, 495] width 15 height 21
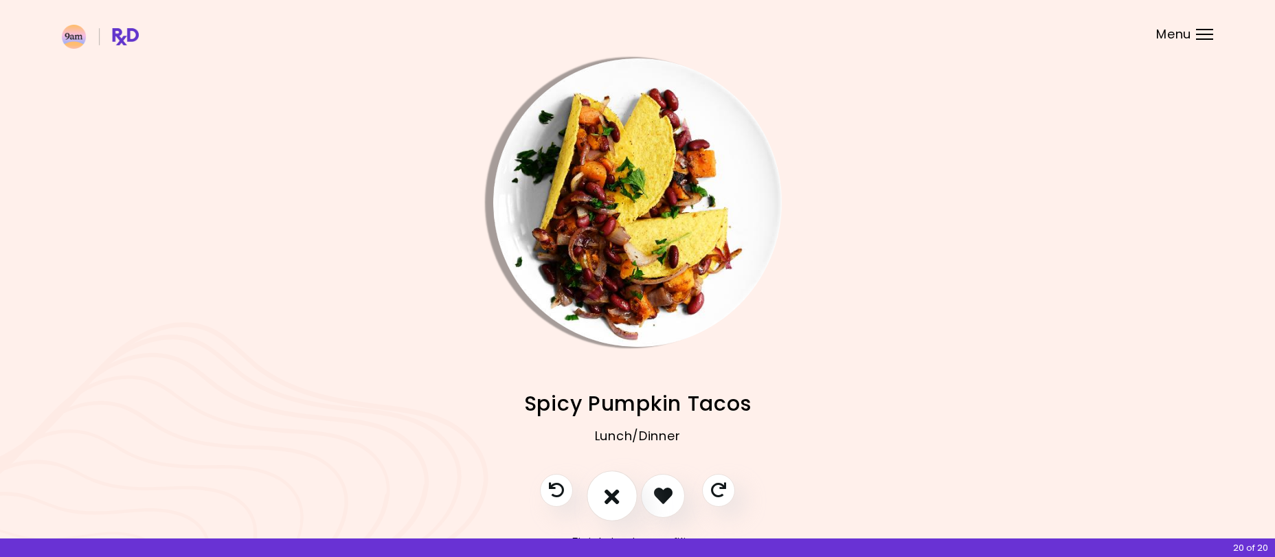
click at [609, 497] on icon "I don't like this recipe" at bounding box center [612, 495] width 15 height 21
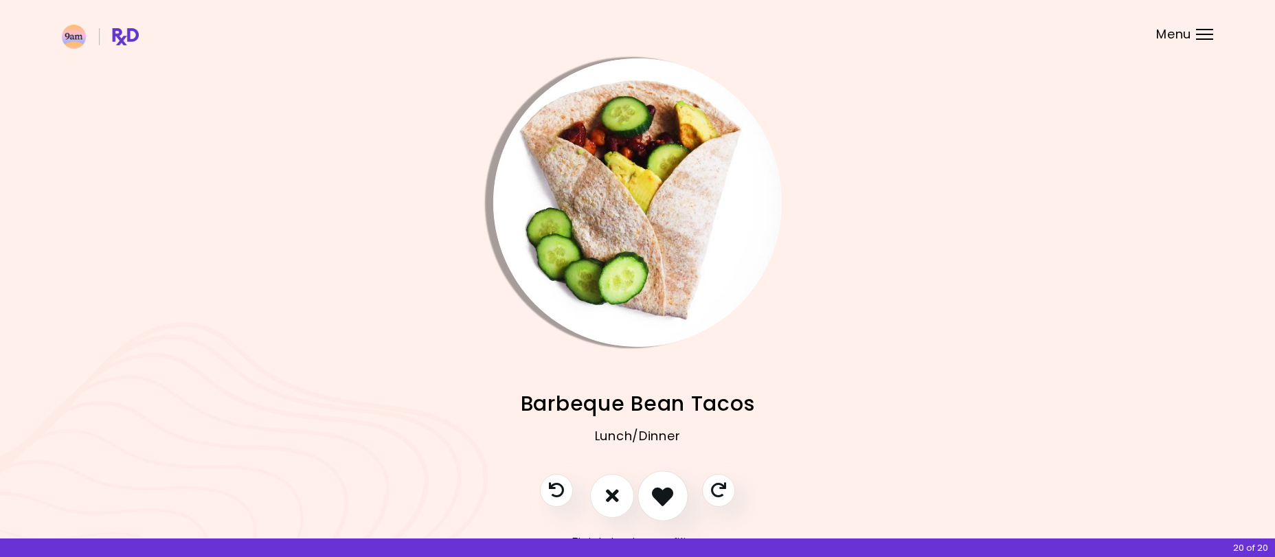
click at [665, 493] on icon "I like this recipe" at bounding box center [662, 495] width 21 height 21
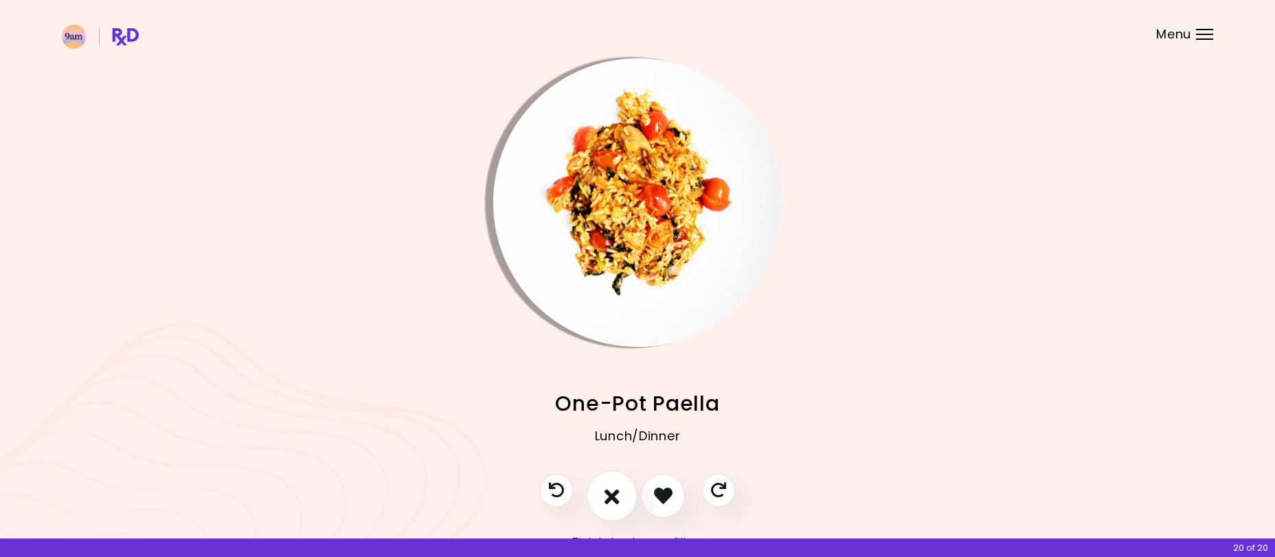
click at [619, 498] on icon "I don't like this recipe" at bounding box center [612, 495] width 15 height 21
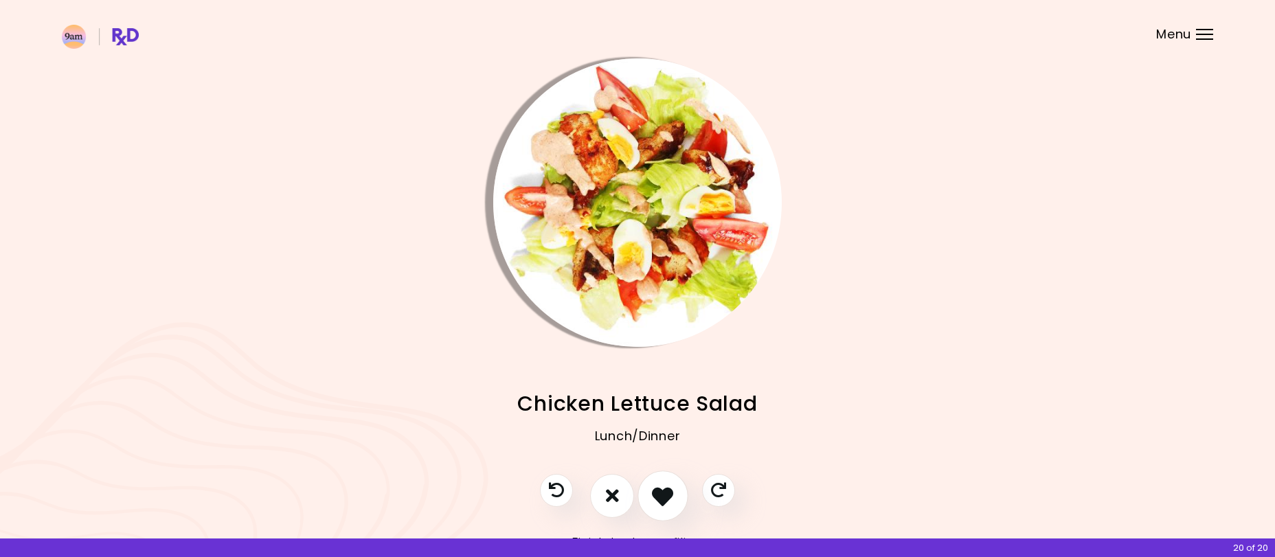
click at [663, 498] on icon "I like this recipe" at bounding box center [662, 495] width 21 height 21
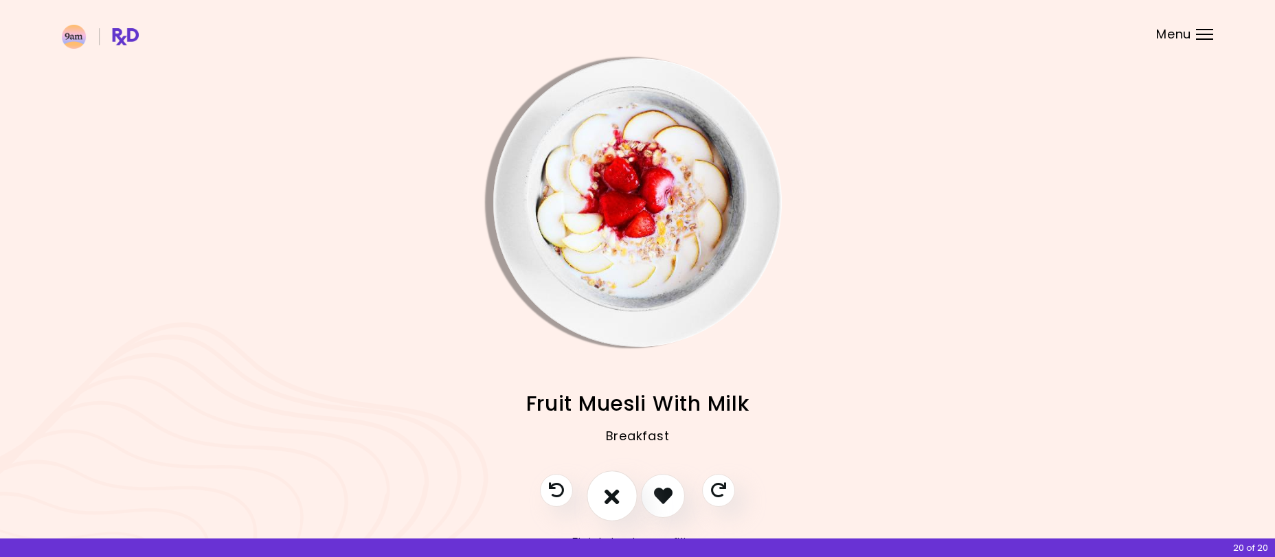
click at [607, 498] on icon "I don't like this recipe" at bounding box center [612, 495] width 15 height 21
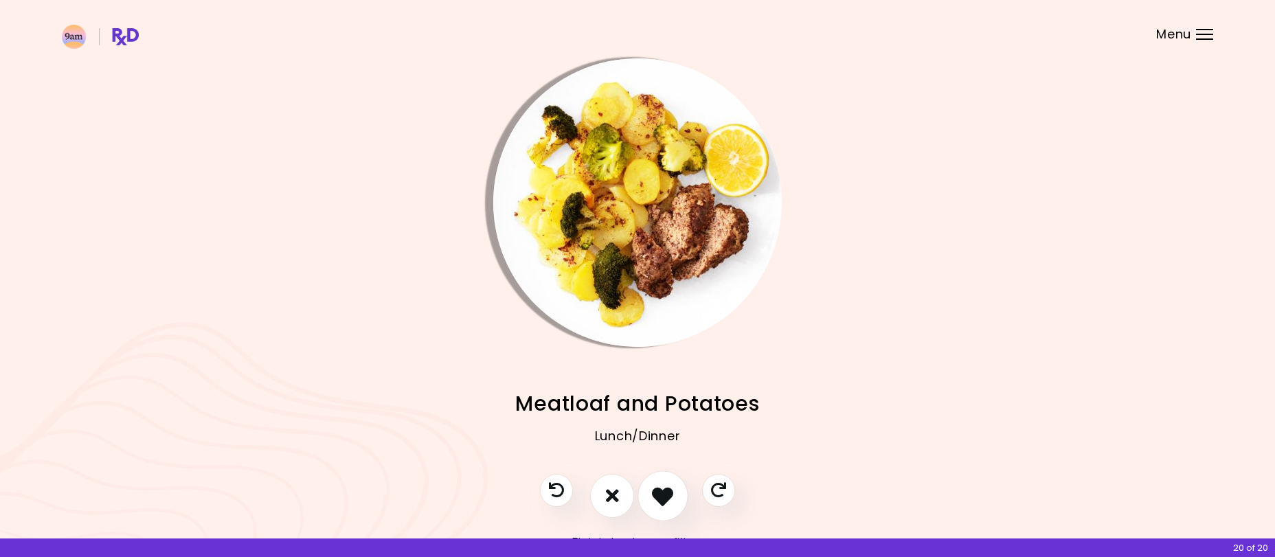
click at [664, 497] on icon "I like this recipe" at bounding box center [662, 495] width 21 height 21
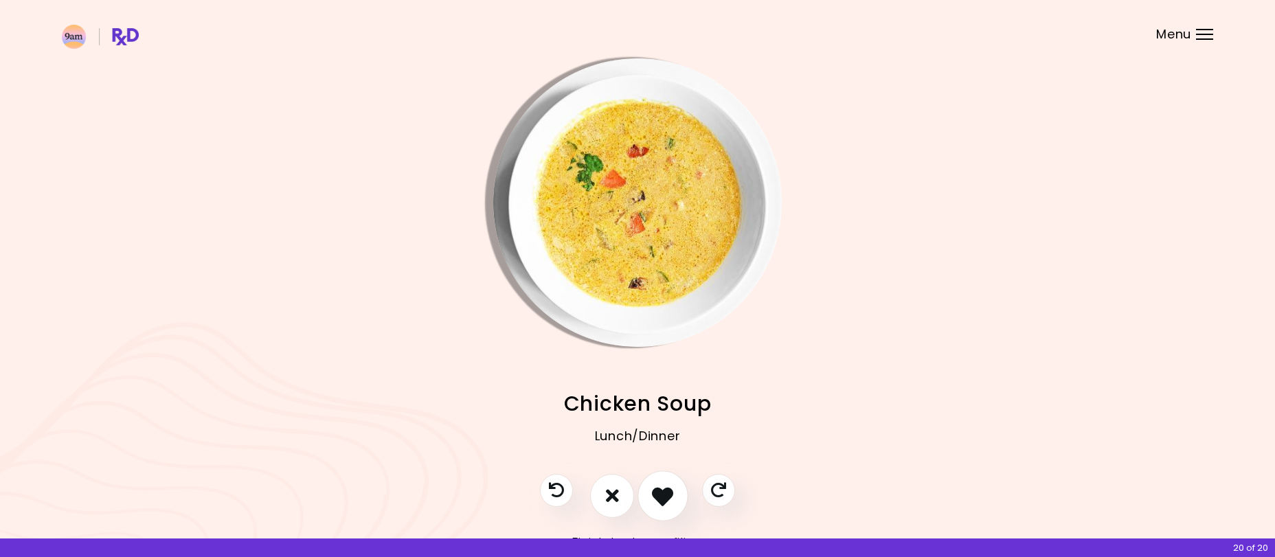
click at [664, 497] on icon "I like this recipe" at bounding box center [662, 495] width 21 height 21
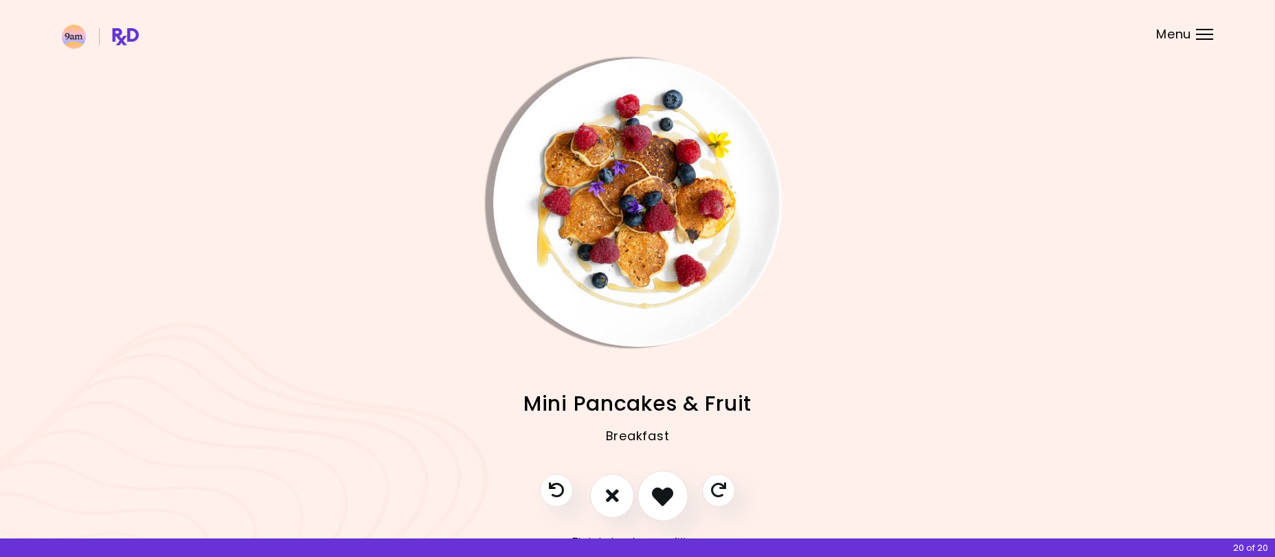
click at [664, 497] on icon "I like this recipe" at bounding box center [662, 495] width 21 height 21
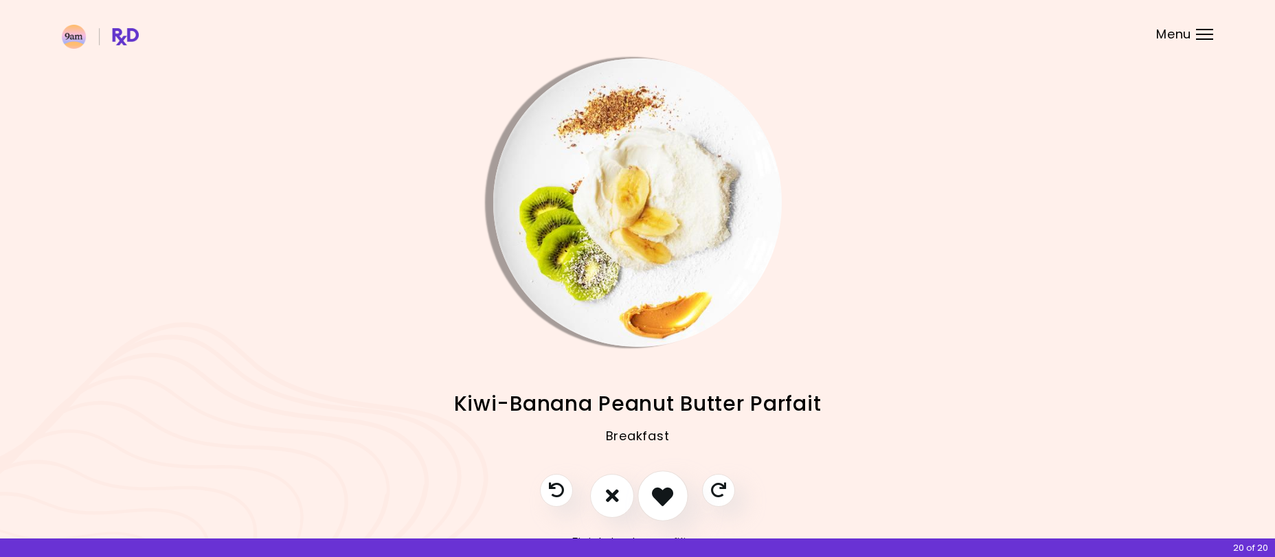
click at [664, 497] on icon "I like this recipe" at bounding box center [662, 495] width 21 height 21
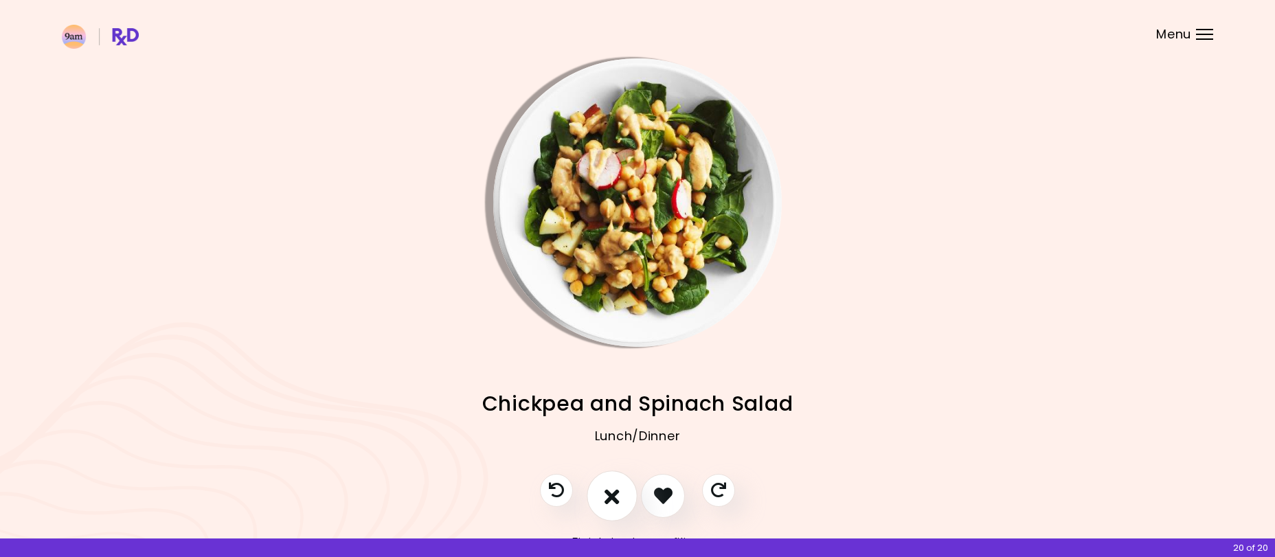
click at [614, 502] on icon "I don't like this recipe" at bounding box center [612, 495] width 15 height 21
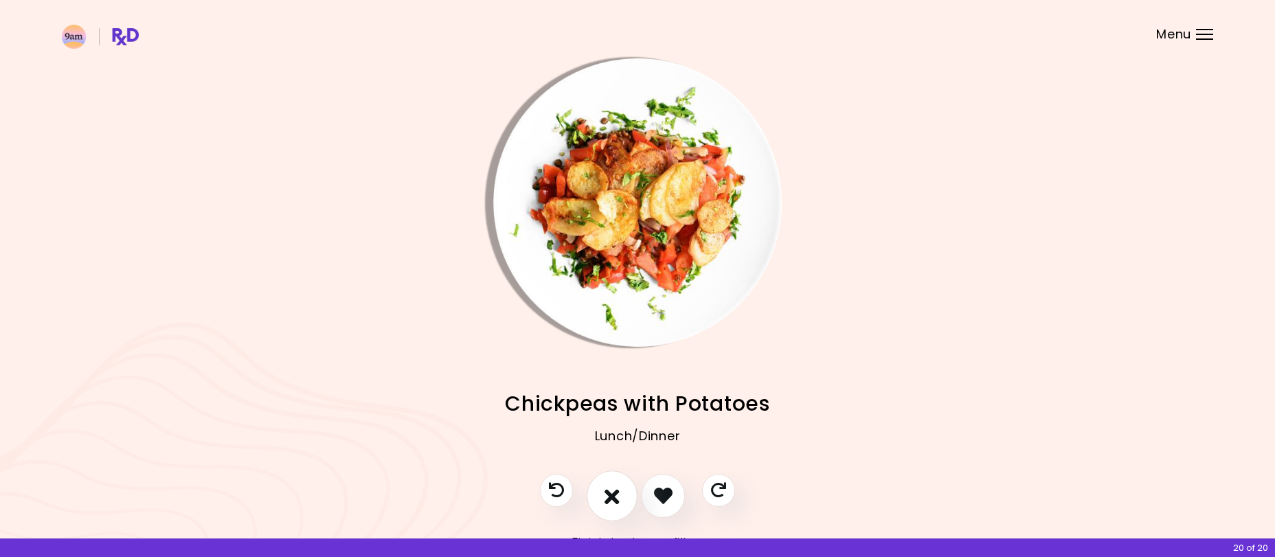
click at [615, 502] on icon "I don't like this recipe" at bounding box center [612, 495] width 15 height 21
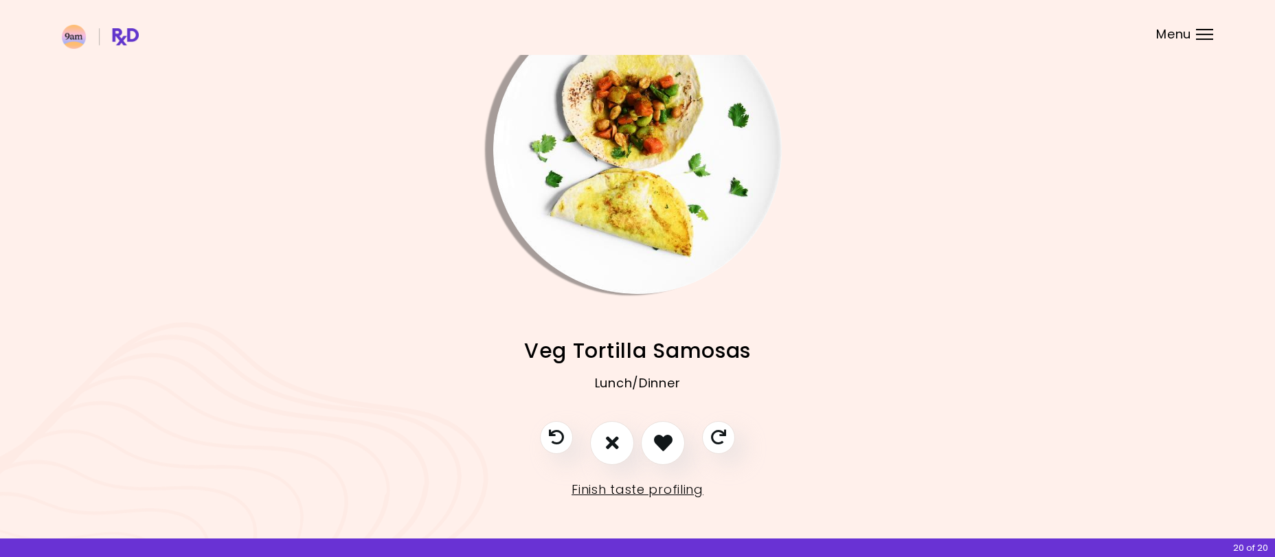
scroll to position [55, 0]
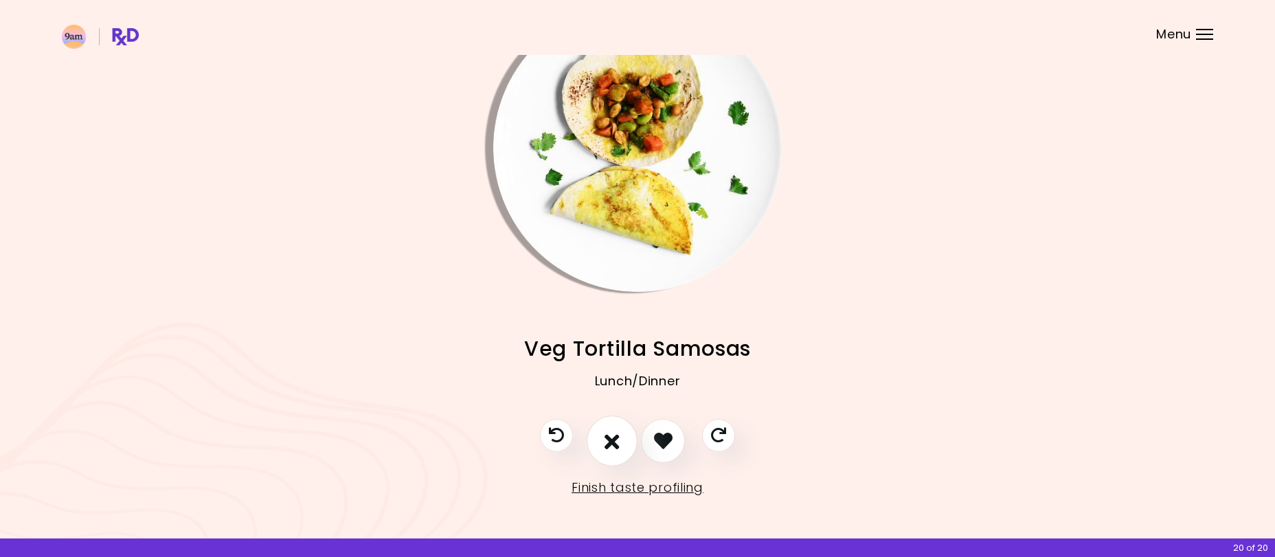
click at [611, 439] on icon "I don't like this recipe" at bounding box center [612, 440] width 15 height 21
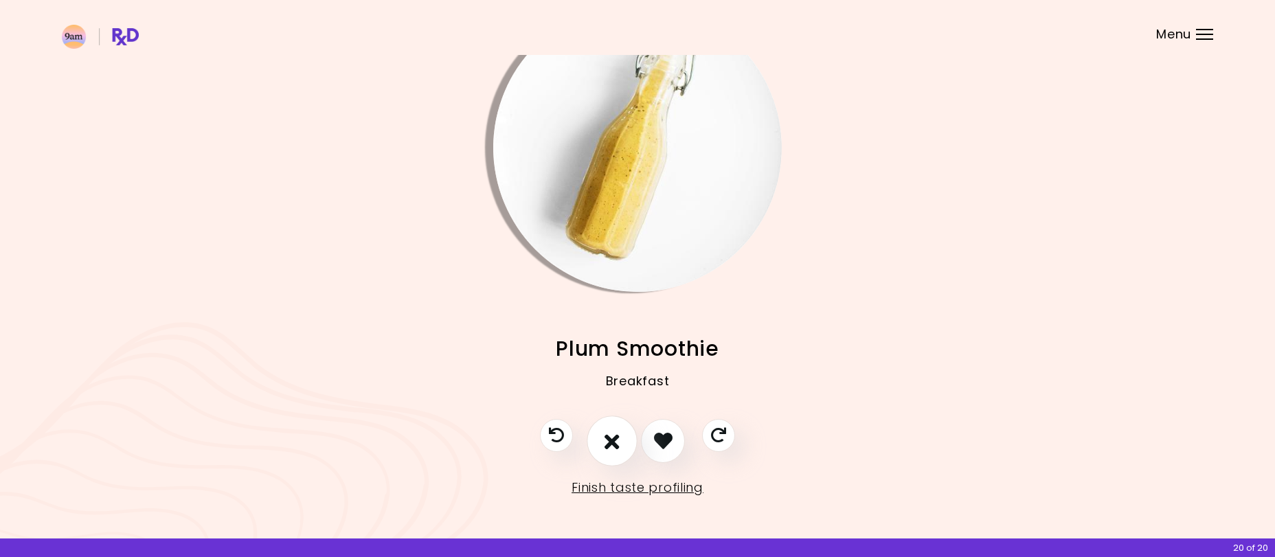
click at [611, 439] on icon "I don't like this recipe" at bounding box center [612, 440] width 15 height 21
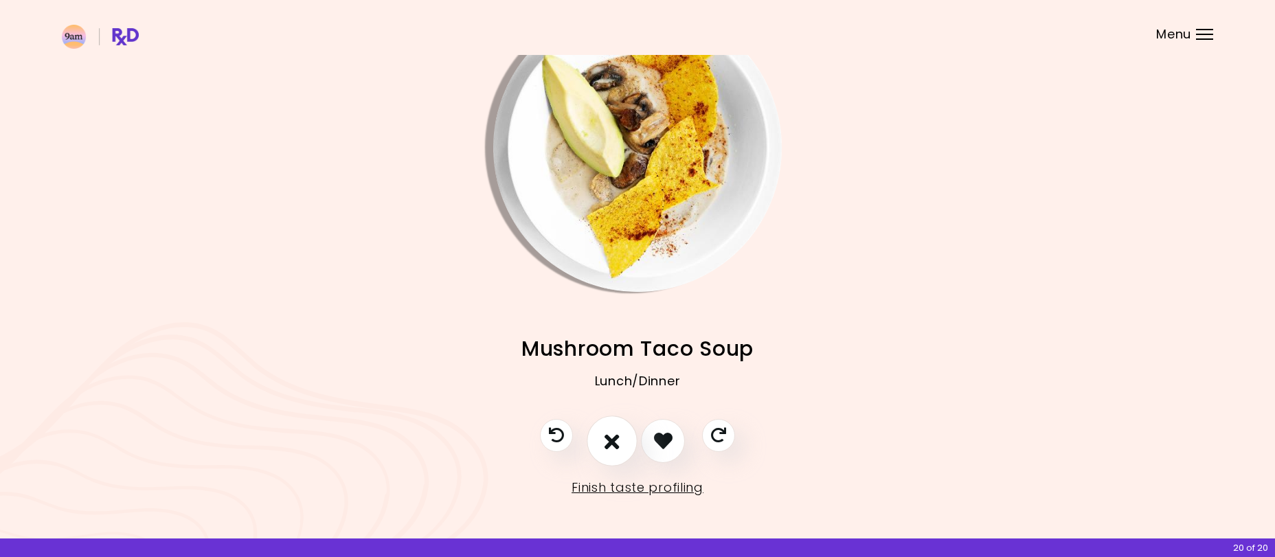
click at [611, 439] on icon "I don't like this recipe" at bounding box center [612, 440] width 15 height 21
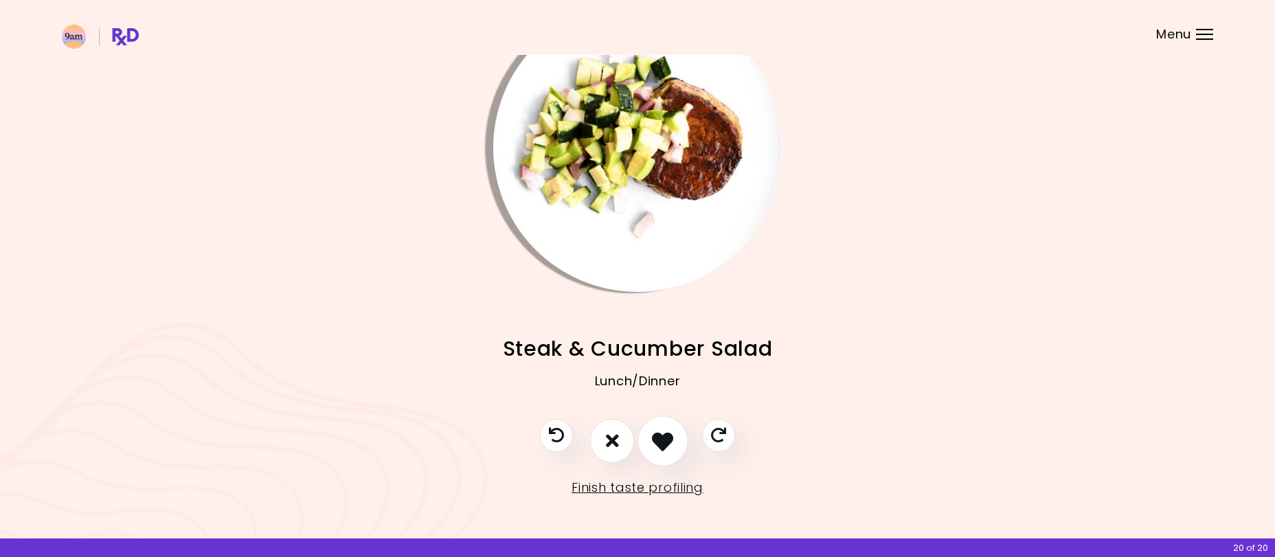
click at [675, 441] on button "I like this recipe" at bounding box center [663, 441] width 51 height 51
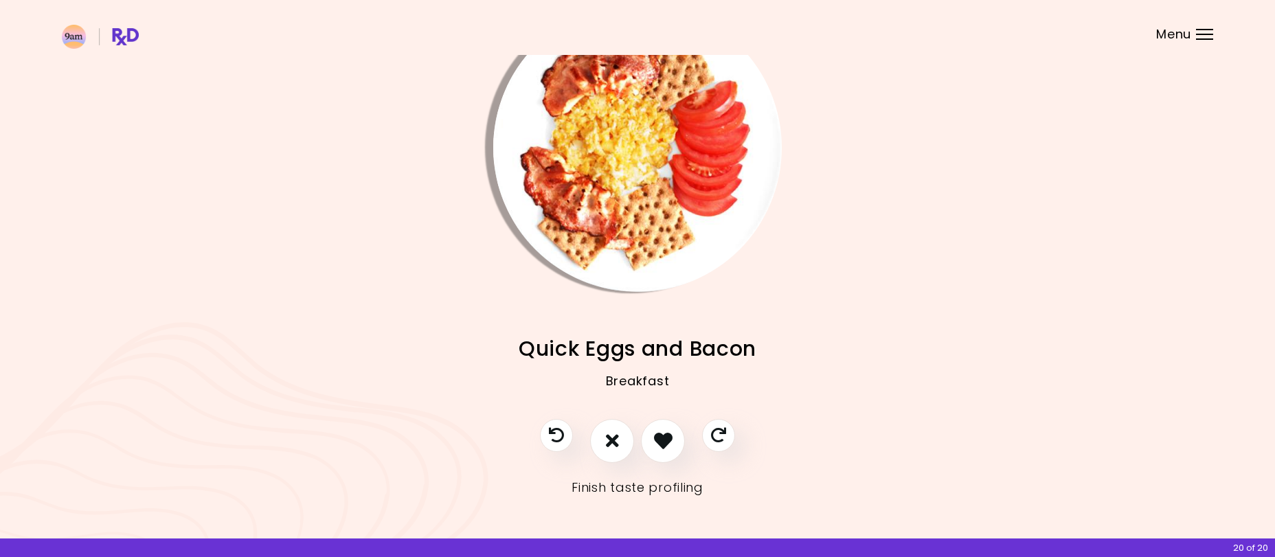
click at [664, 487] on link "Finish taste profiling" at bounding box center [638, 488] width 132 height 22
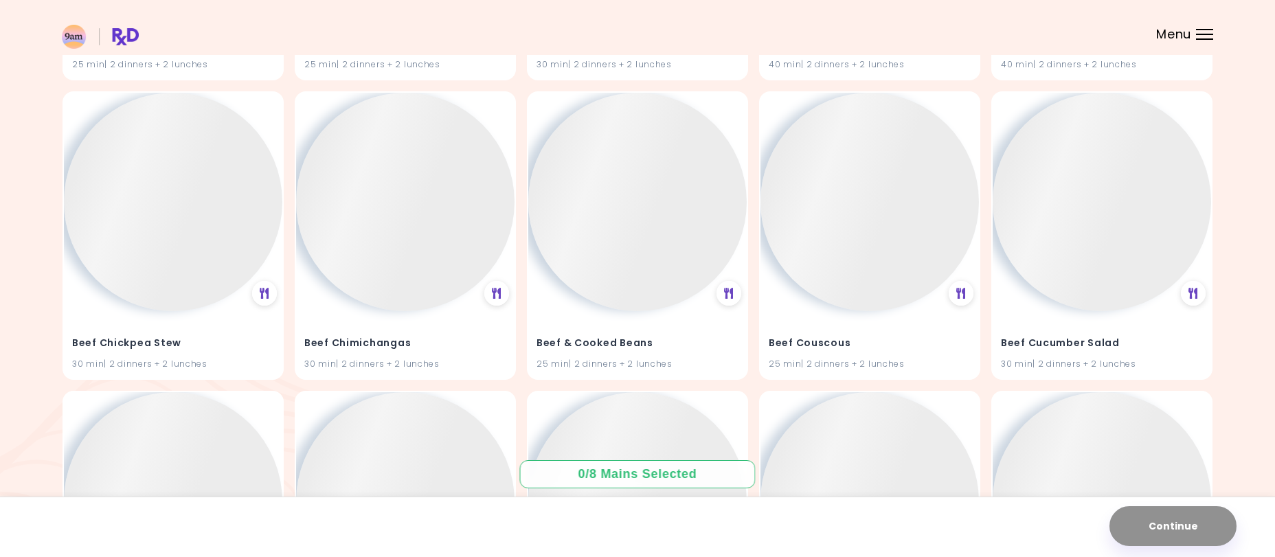
scroll to position [8141, 0]
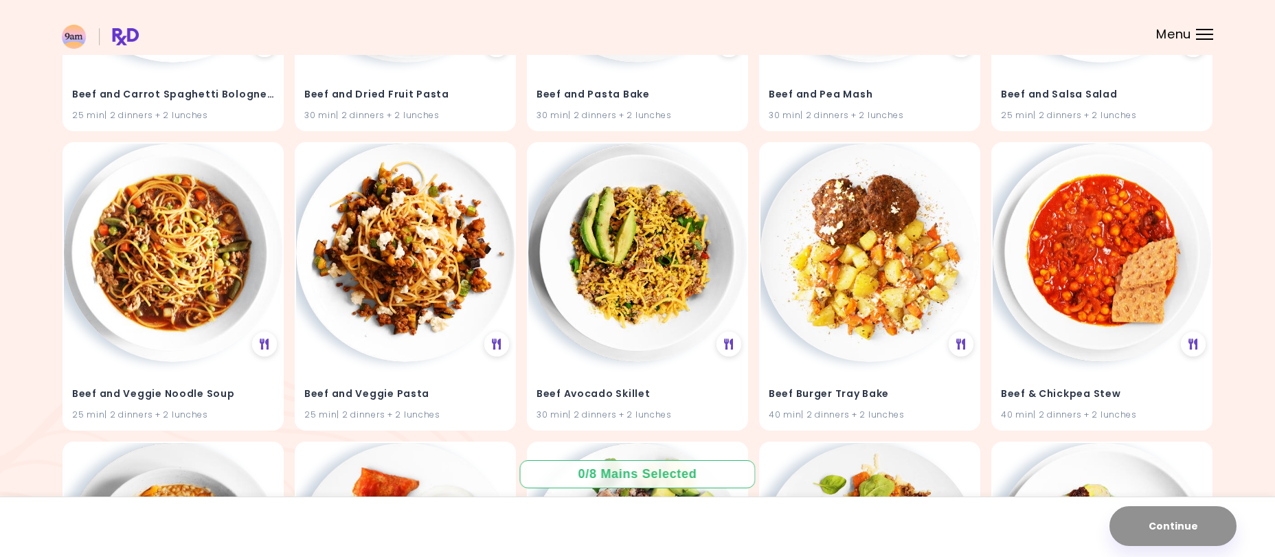
drag, startPoint x: 1246, startPoint y: 290, endPoint x: 1259, endPoint y: 392, distance: 102.4
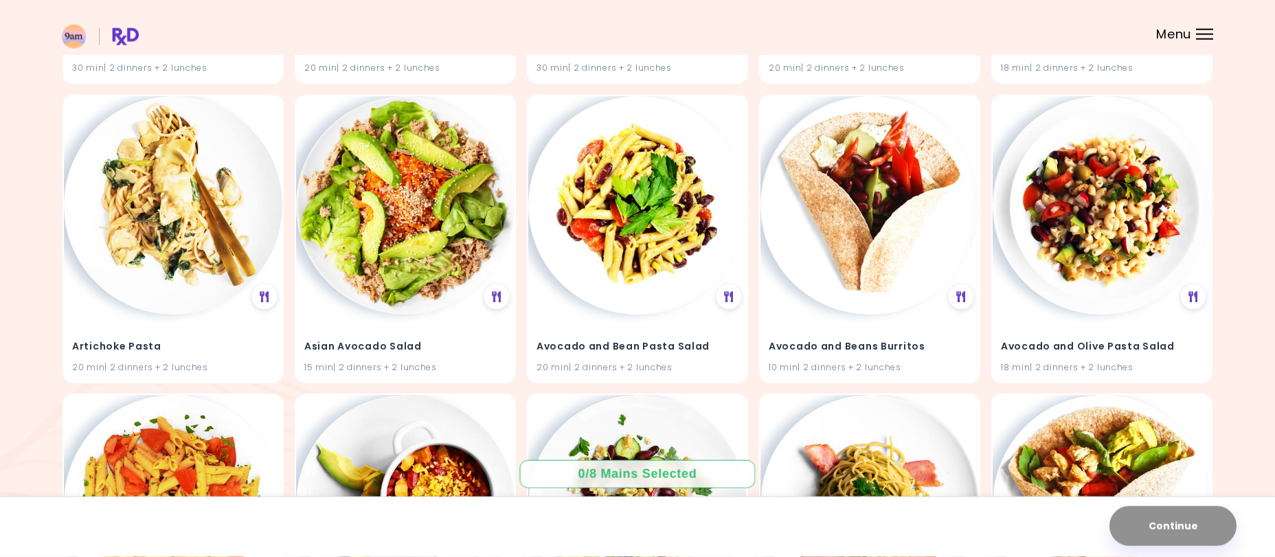
scroll to position [0, 0]
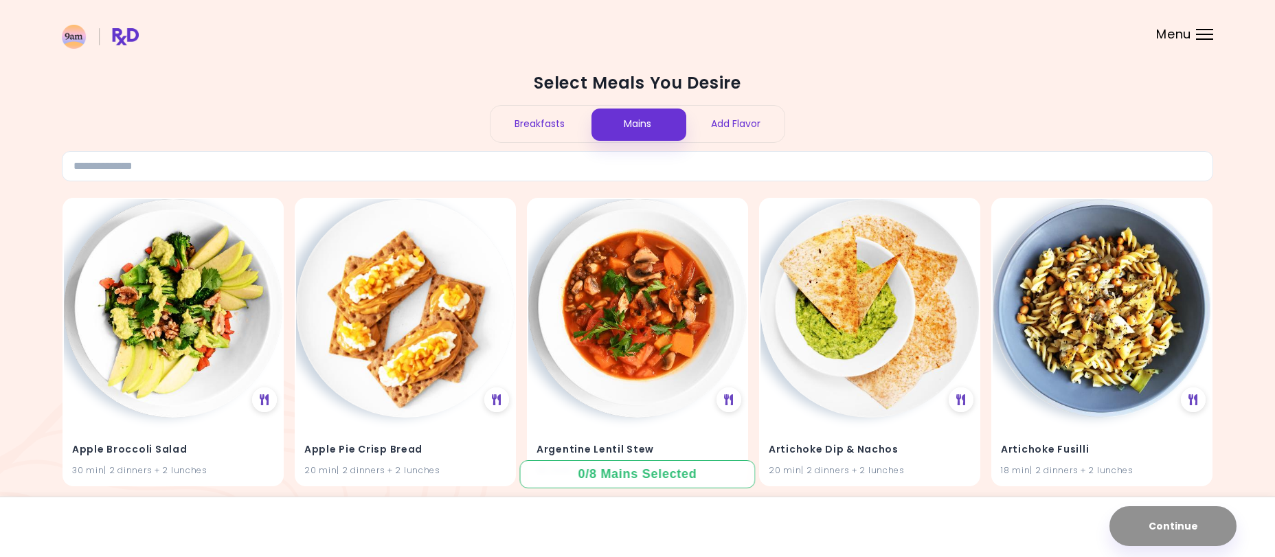
click at [540, 122] on div "Breakfasts" at bounding box center [540, 124] width 98 height 36
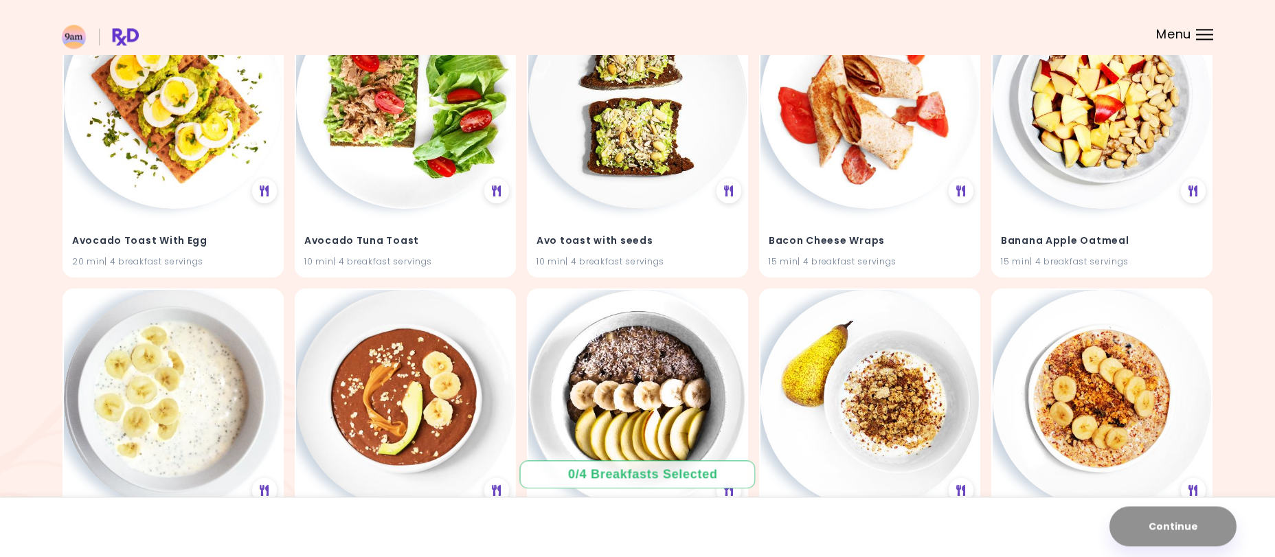
scroll to position [1121, 0]
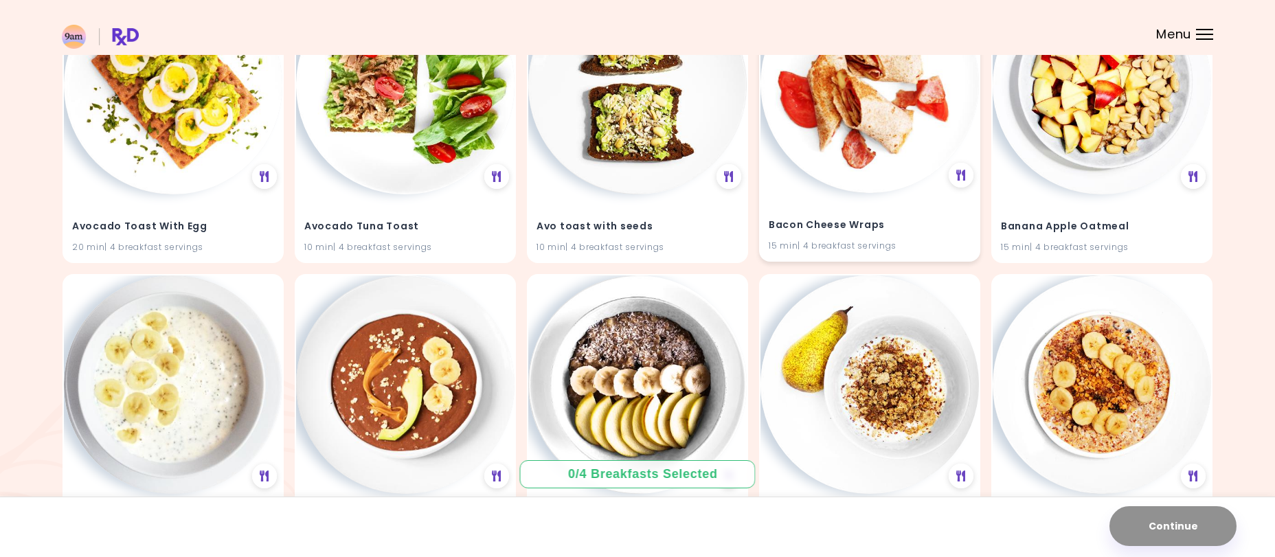
click at [881, 155] on img at bounding box center [870, 84] width 218 height 218
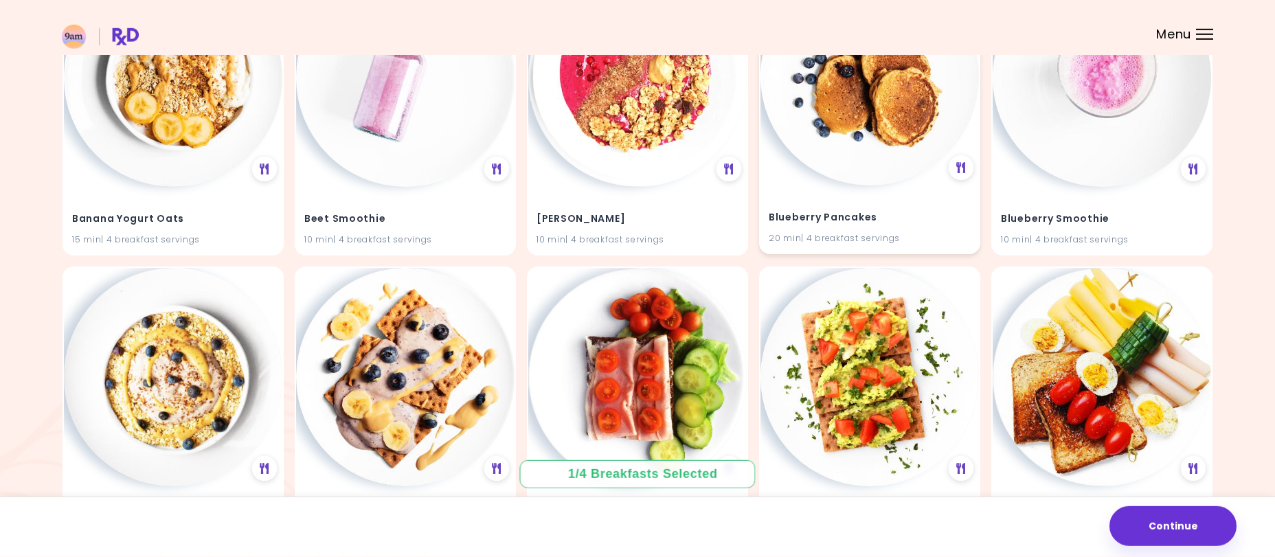
scroll to position [2032, 0]
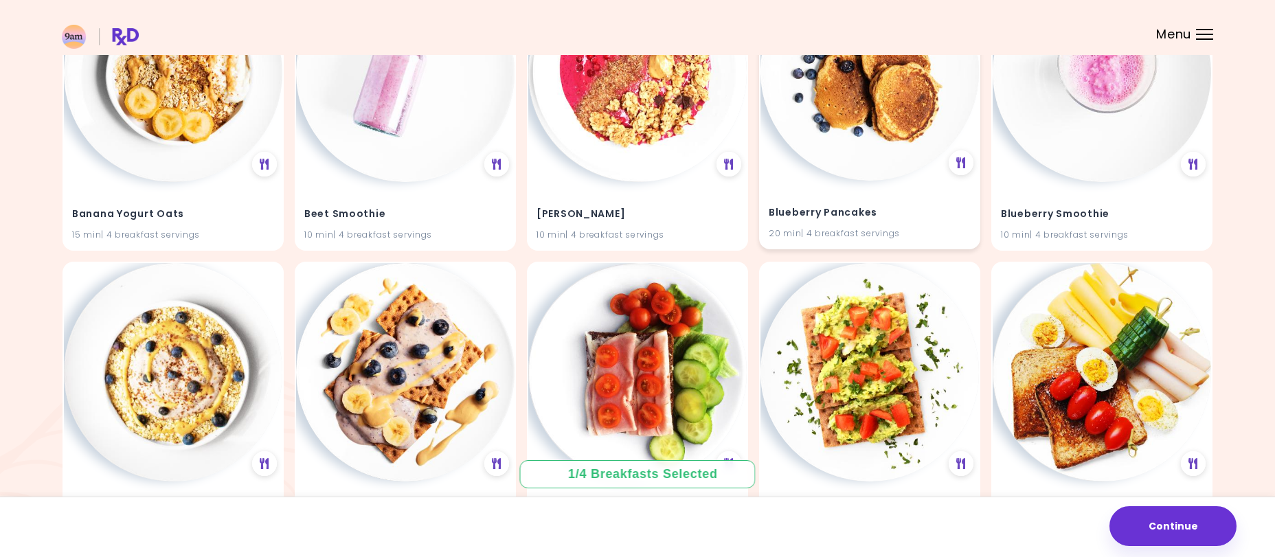
click at [858, 139] on img at bounding box center [870, 71] width 218 height 218
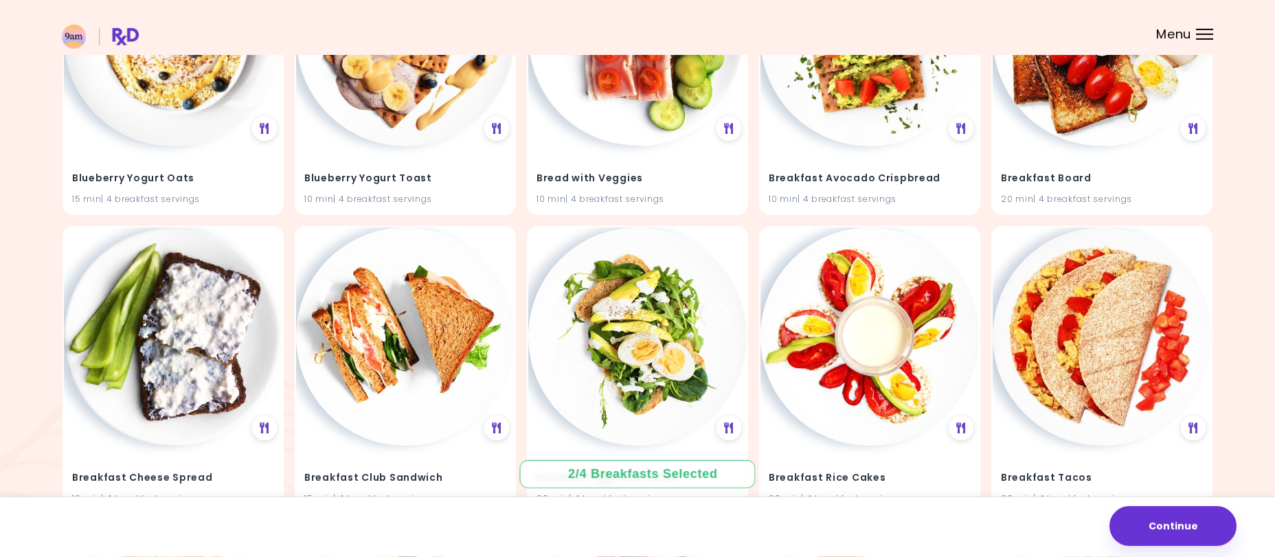
scroll to position [2383, 0]
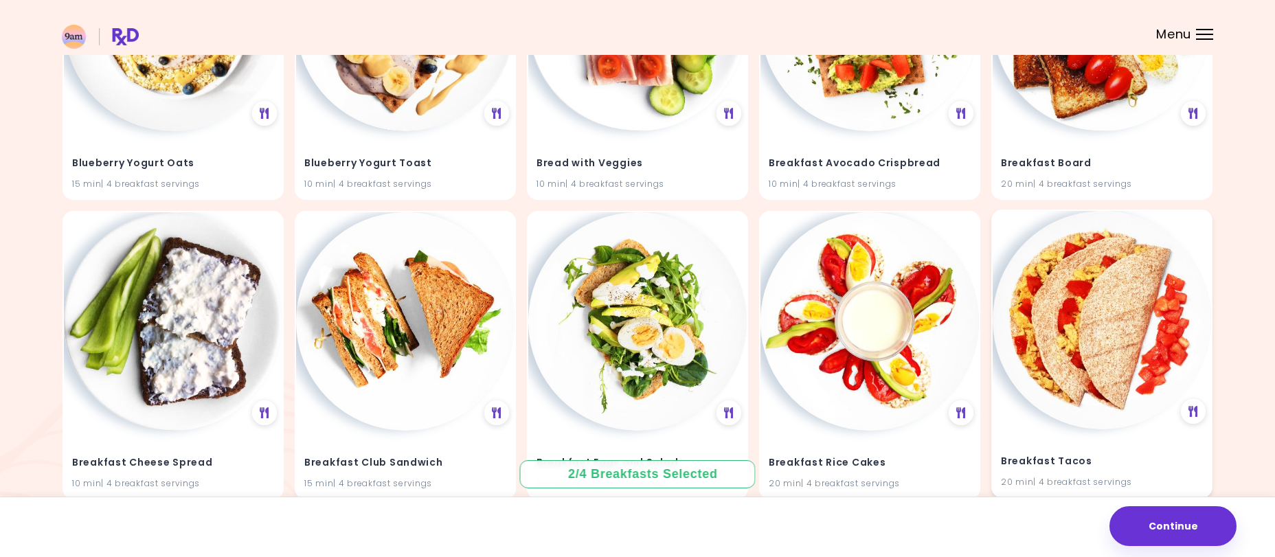
click at [1095, 359] on img at bounding box center [1102, 320] width 218 height 218
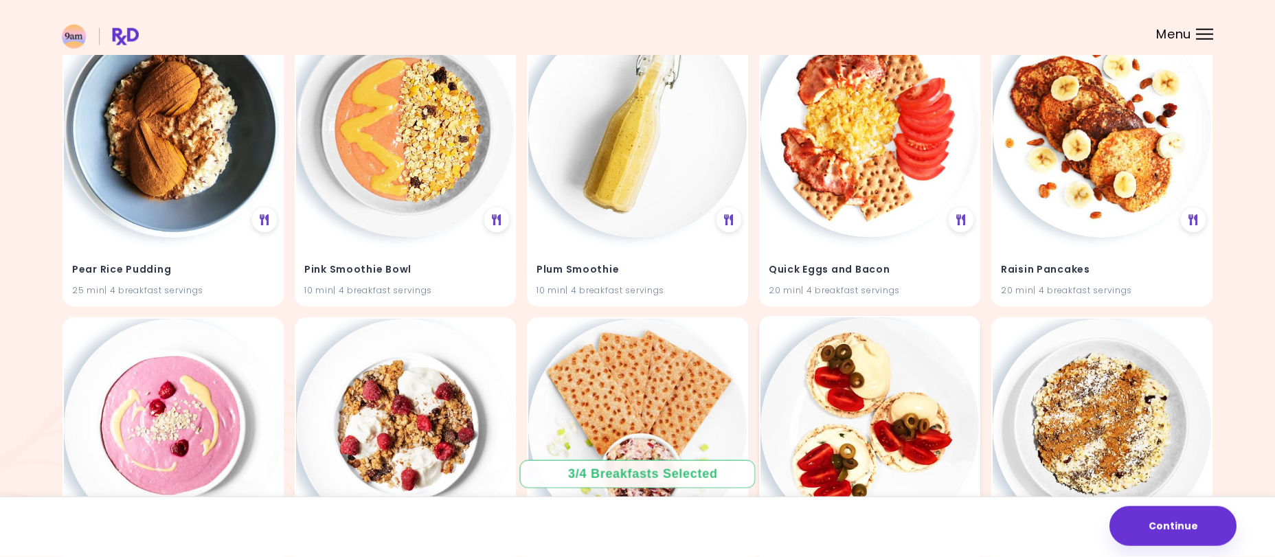
scroll to position [9461, 0]
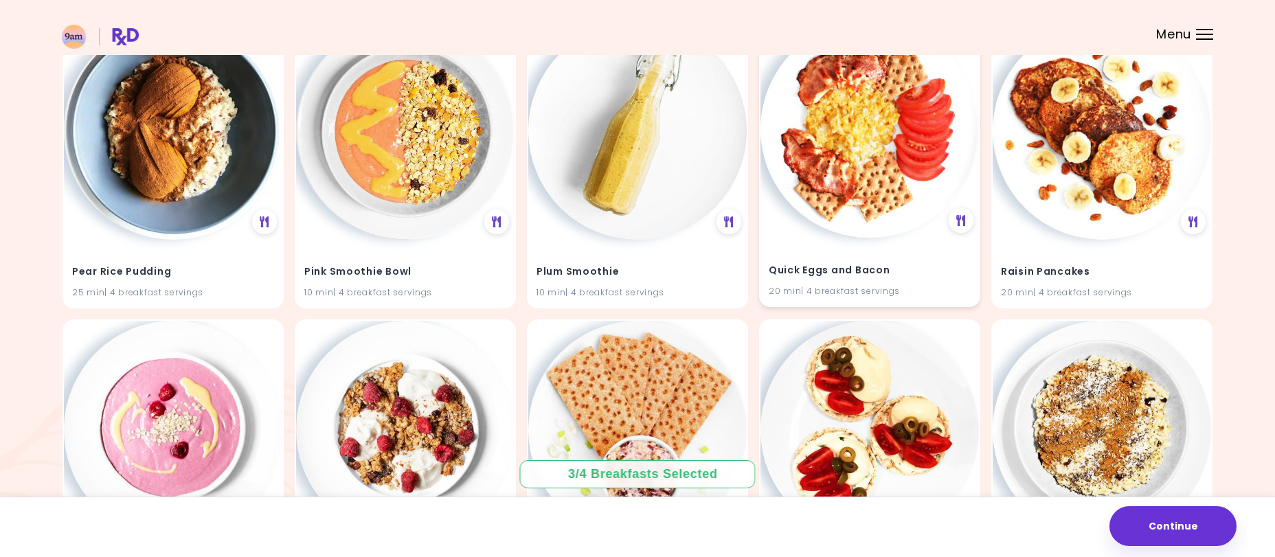
click at [886, 191] on img at bounding box center [870, 129] width 218 height 218
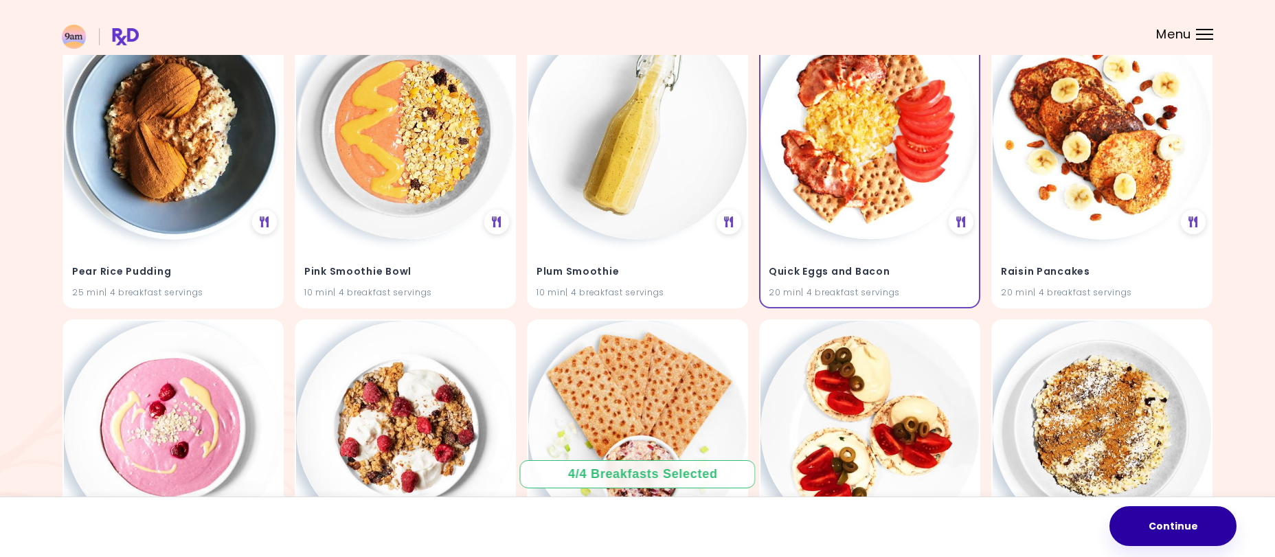
click at [1182, 526] on button "Continue" at bounding box center [1173, 526] width 127 height 40
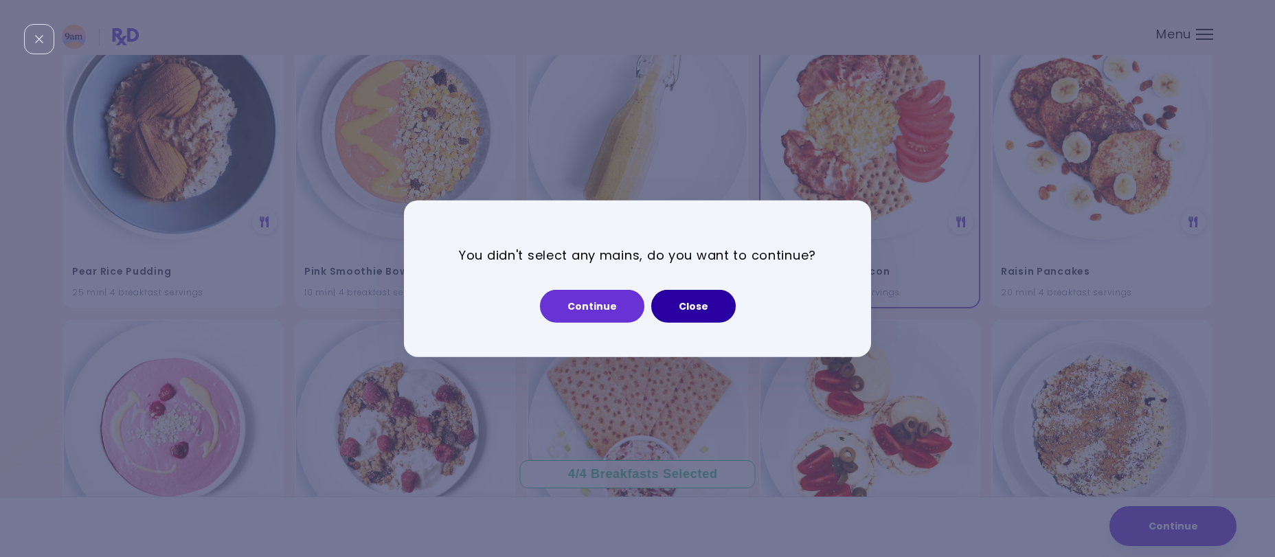
click at [703, 308] on button "Close" at bounding box center [693, 306] width 85 height 33
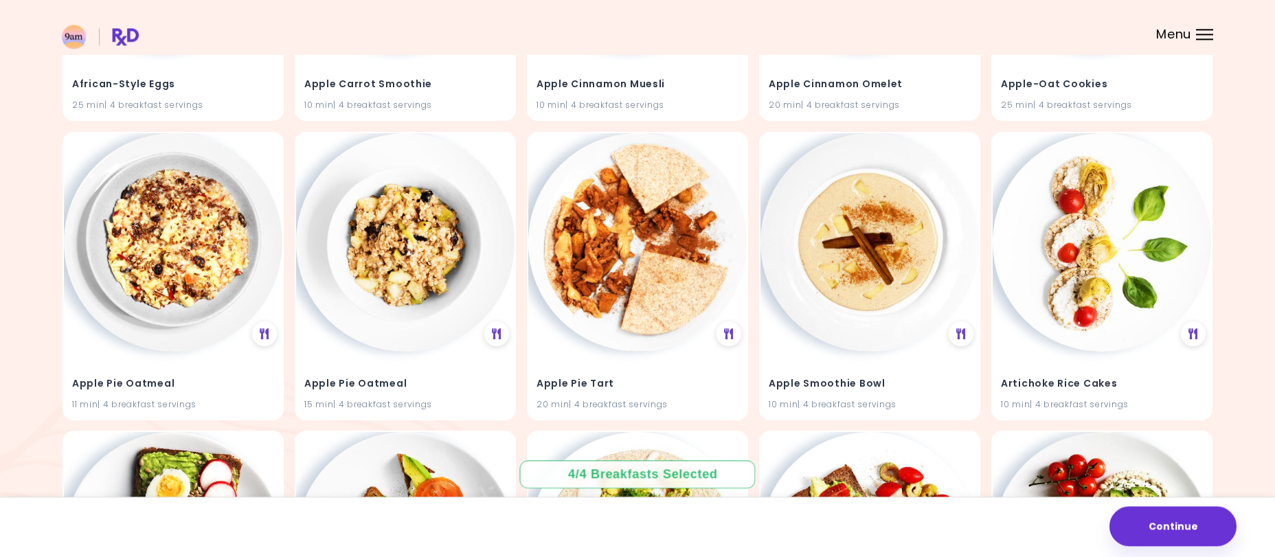
scroll to position [0, 0]
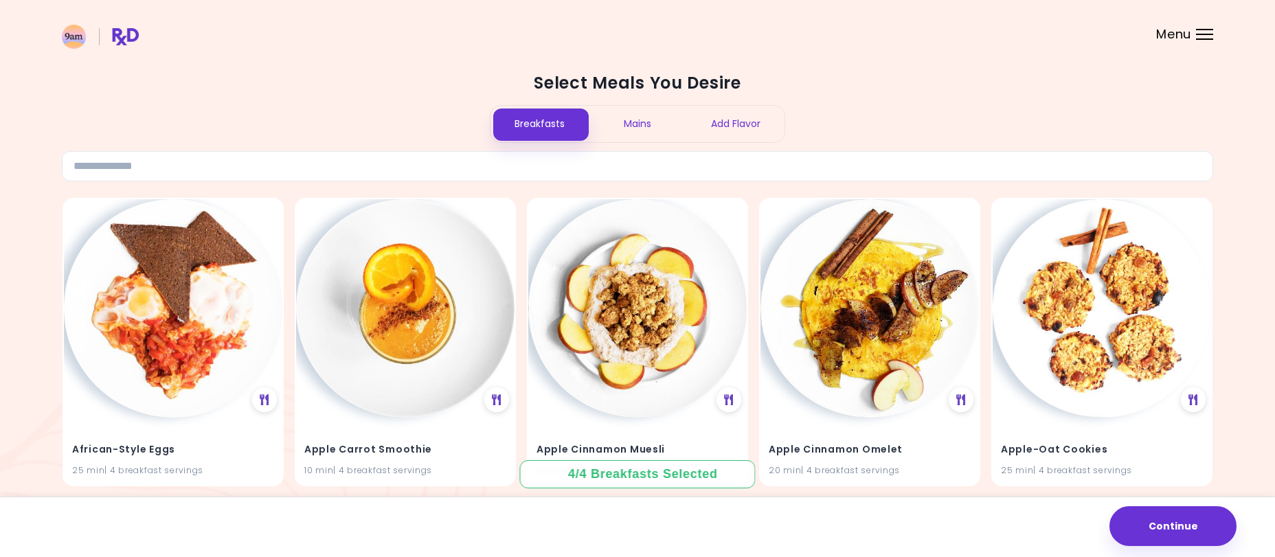
click at [643, 126] on div "Mains" at bounding box center [638, 124] width 98 height 36
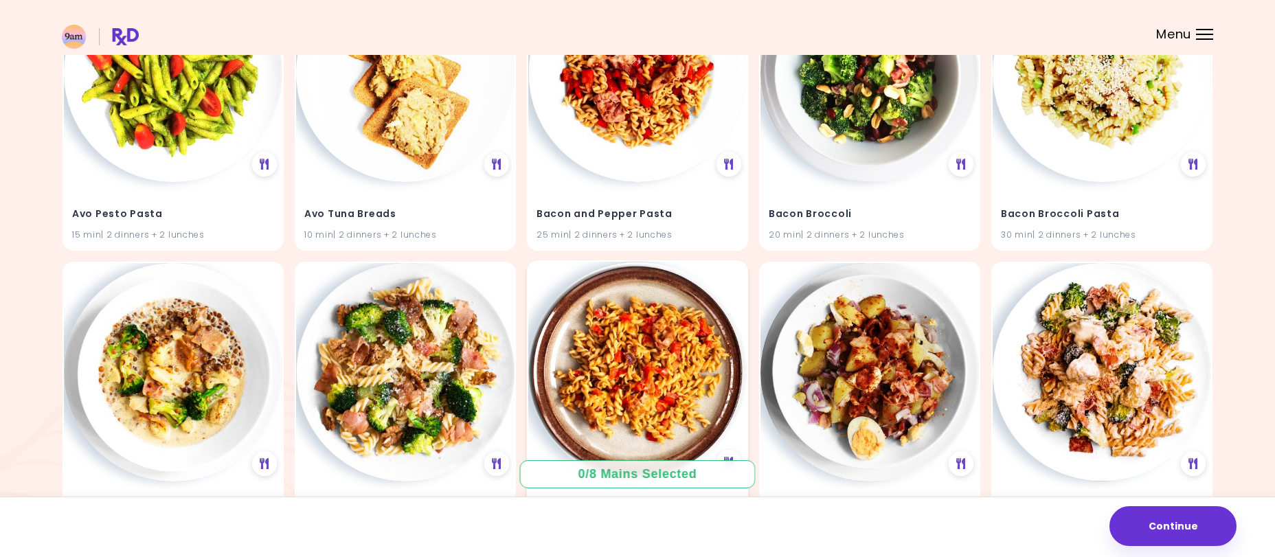
scroll to position [1962, 0]
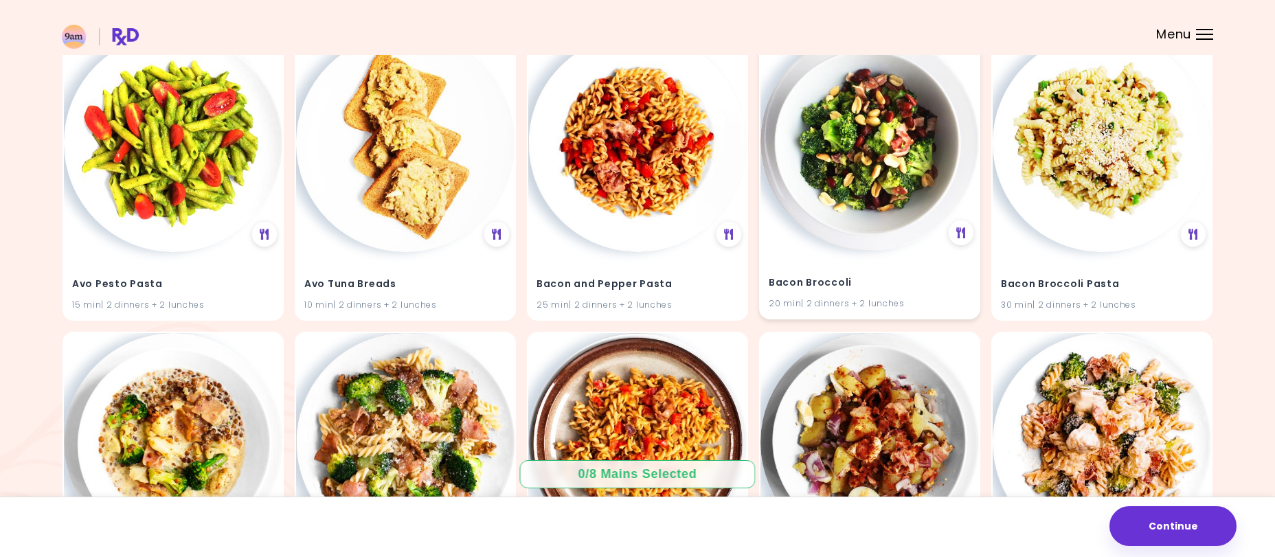
click at [831, 186] on img at bounding box center [870, 141] width 218 height 218
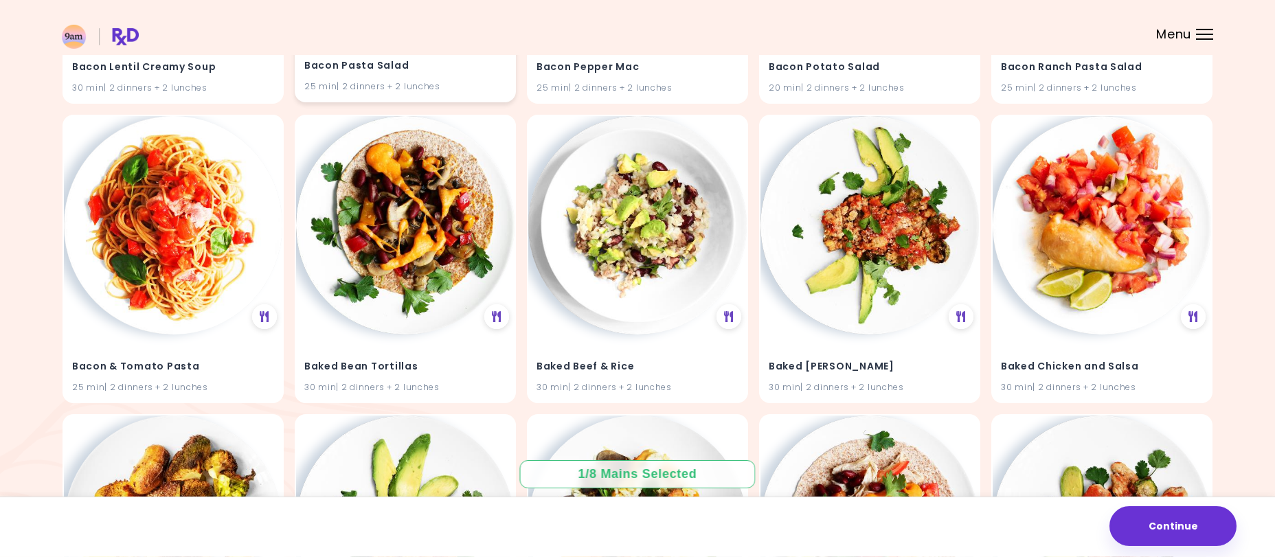
scroll to position [2523, 0]
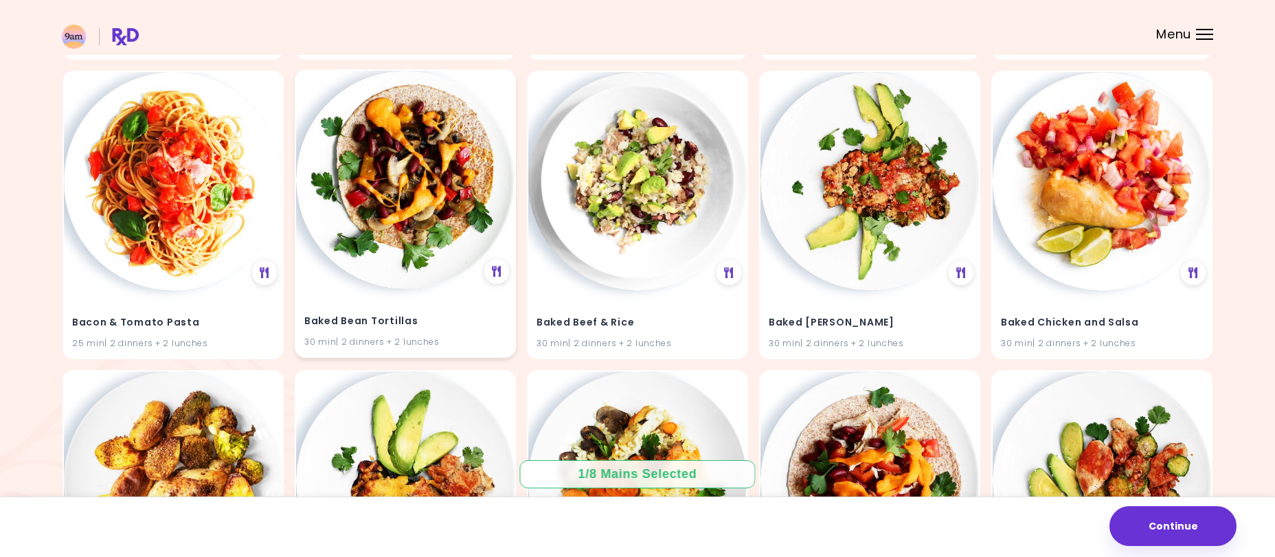
click at [406, 251] on img at bounding box center [405, 180] width 218 height 218
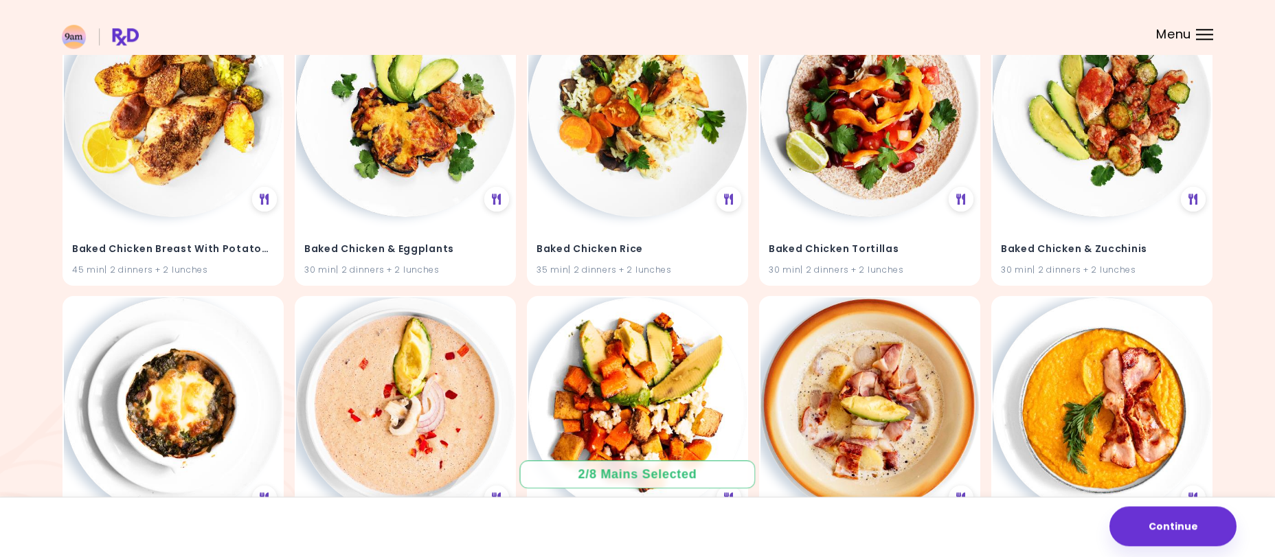
scroll to position [2873, 0]
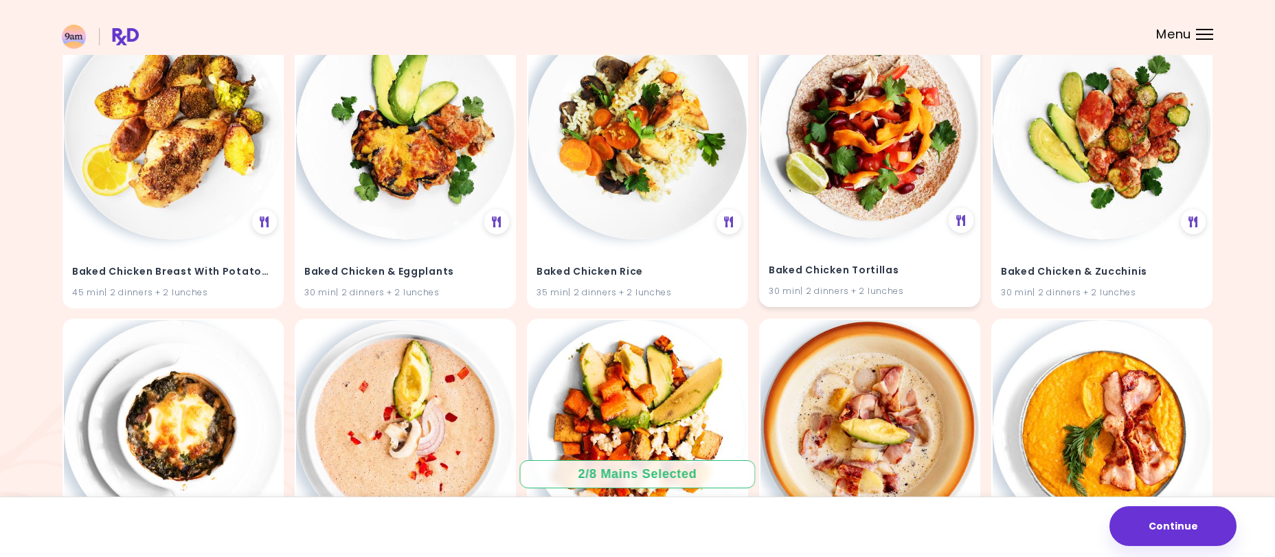
click at [823, 177] on img at bounding box center [870, 129] width 218 height 218
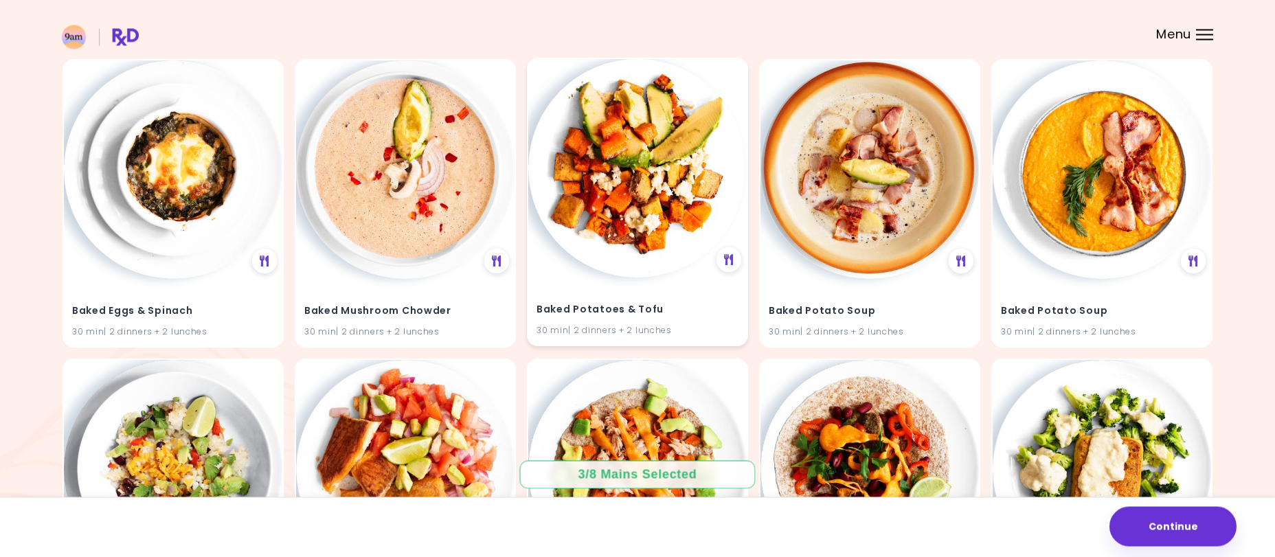
scroll to position [3154, 0]
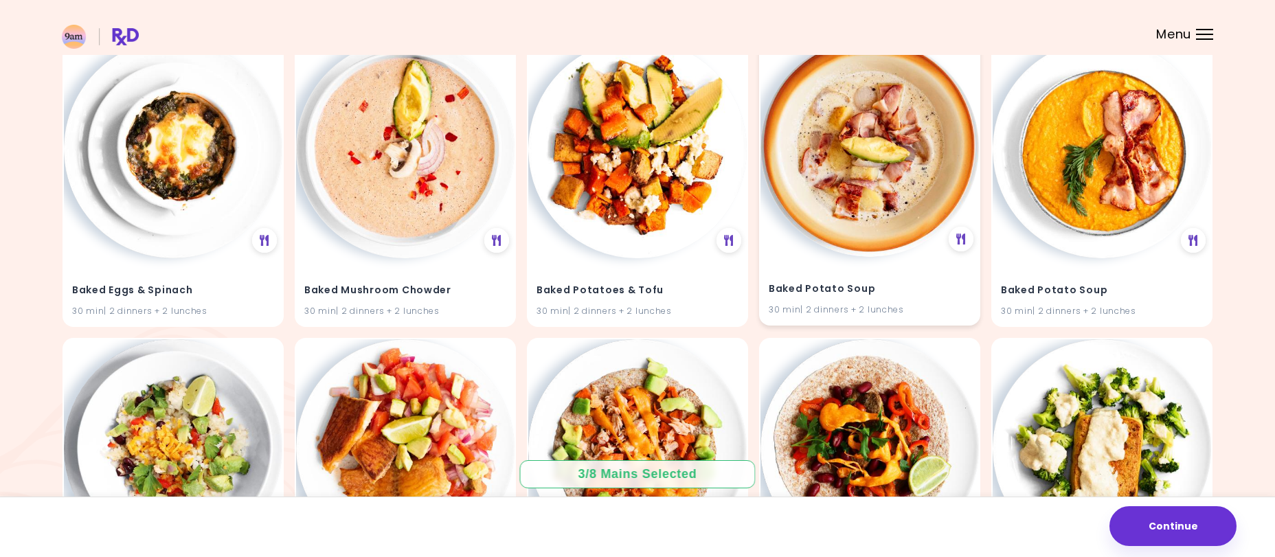
click at [821, 212] on img at bounding box center [870, 147] width 218 height 218
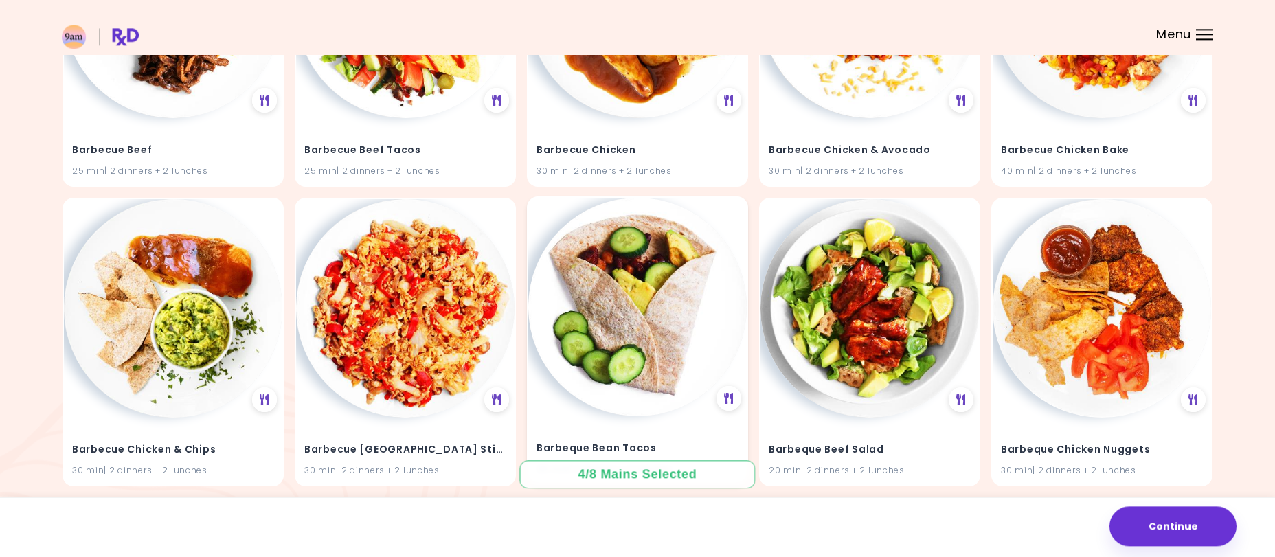
scroll to position [4065, 0]
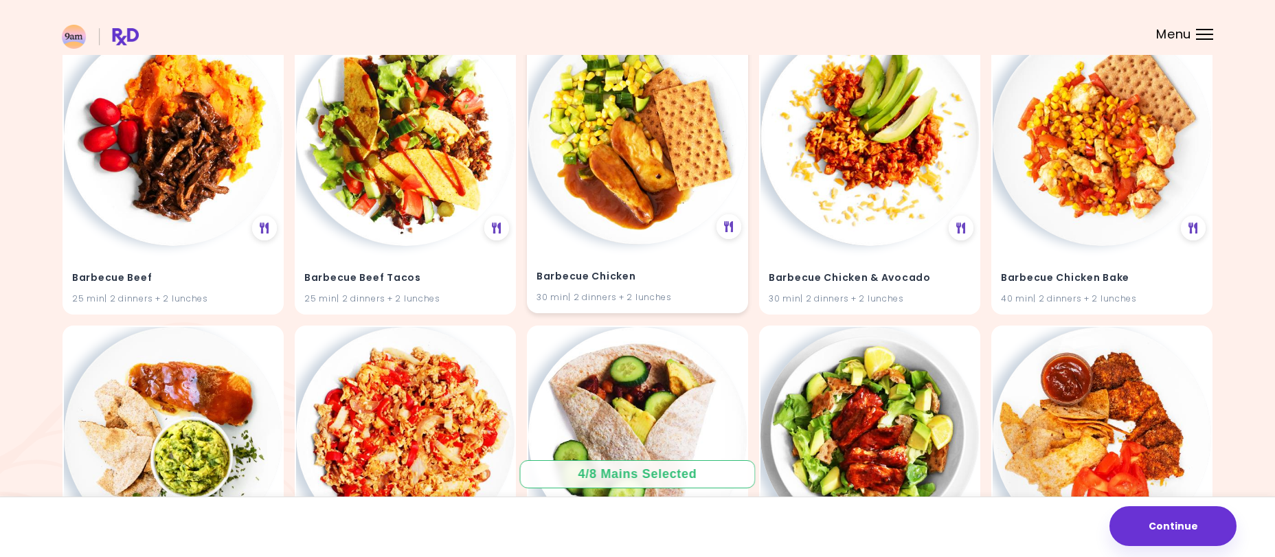
click at [651, 210] on img at bounding box center [637, 135] width 218 height 218
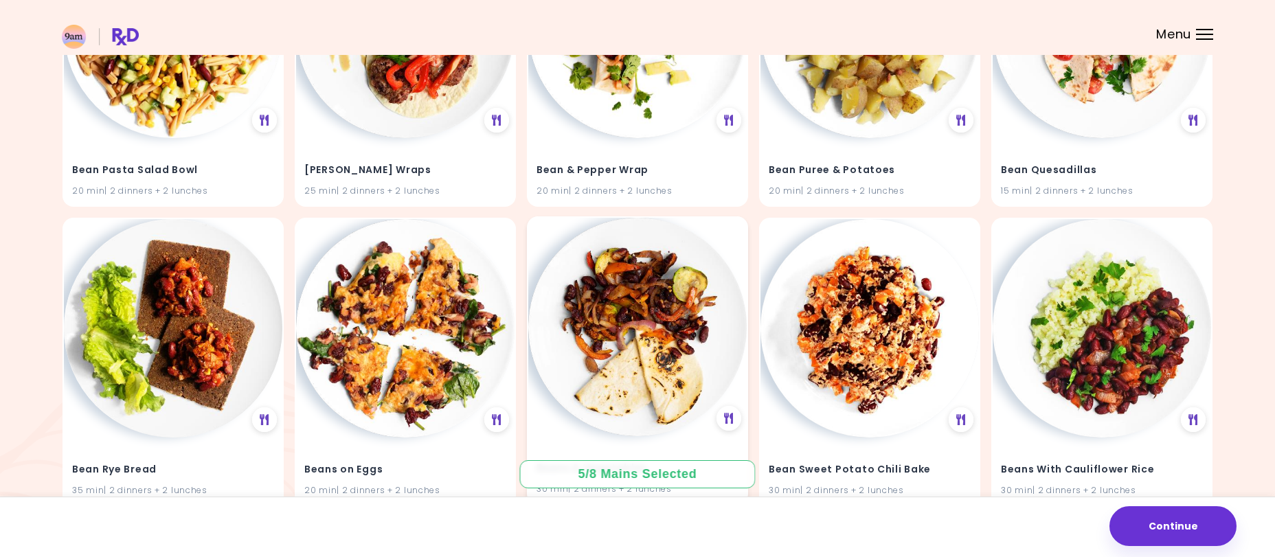
scroll to position [7078, 0]
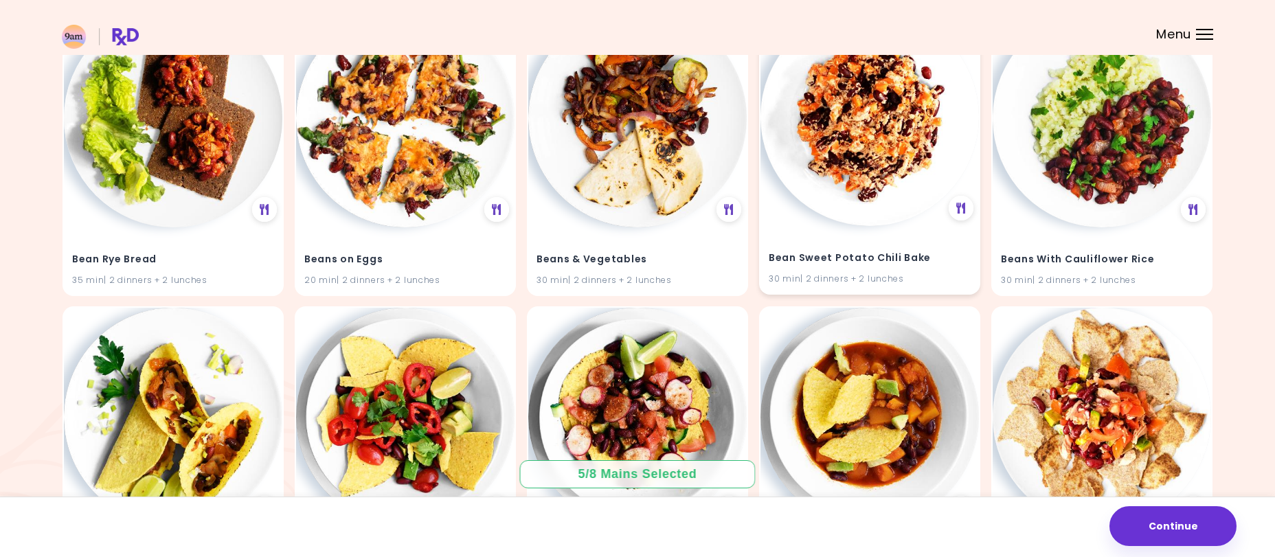
click at [880, 182] on img at bounding box center [870, 117] width 218 height 218
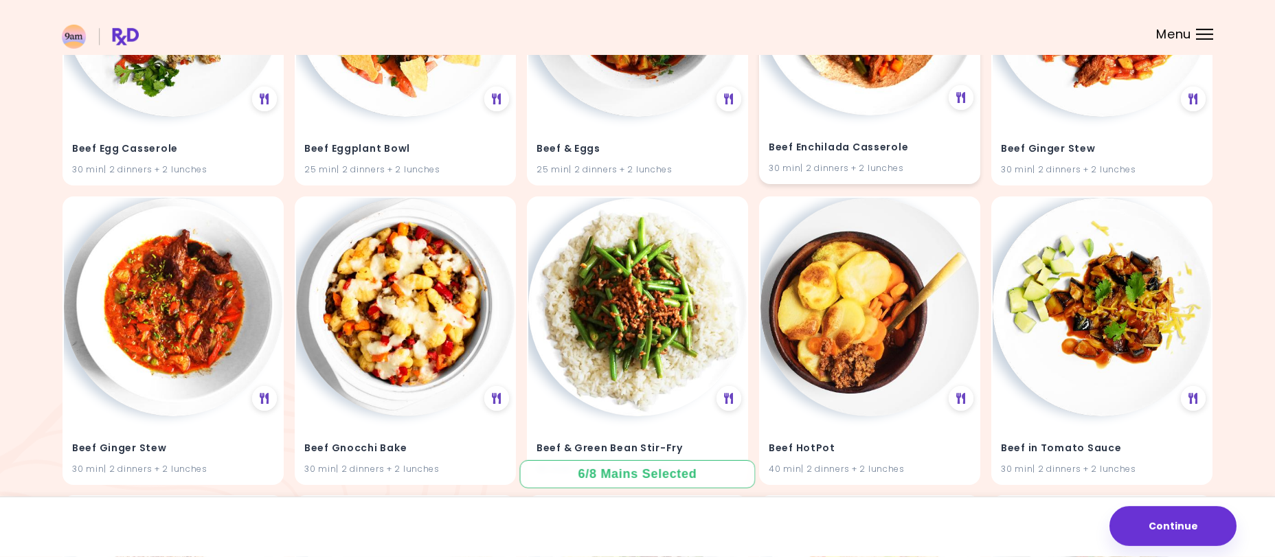
scroll to position [8935, 0]
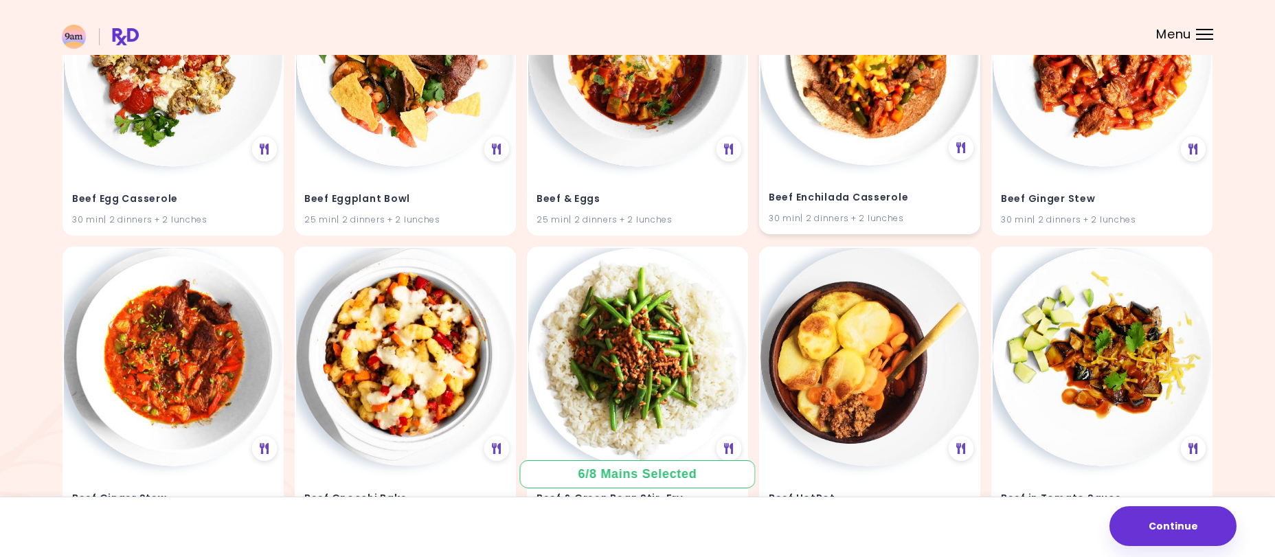
click at [873, 96] on img at bounding box center [870, 56] width 218 height 218
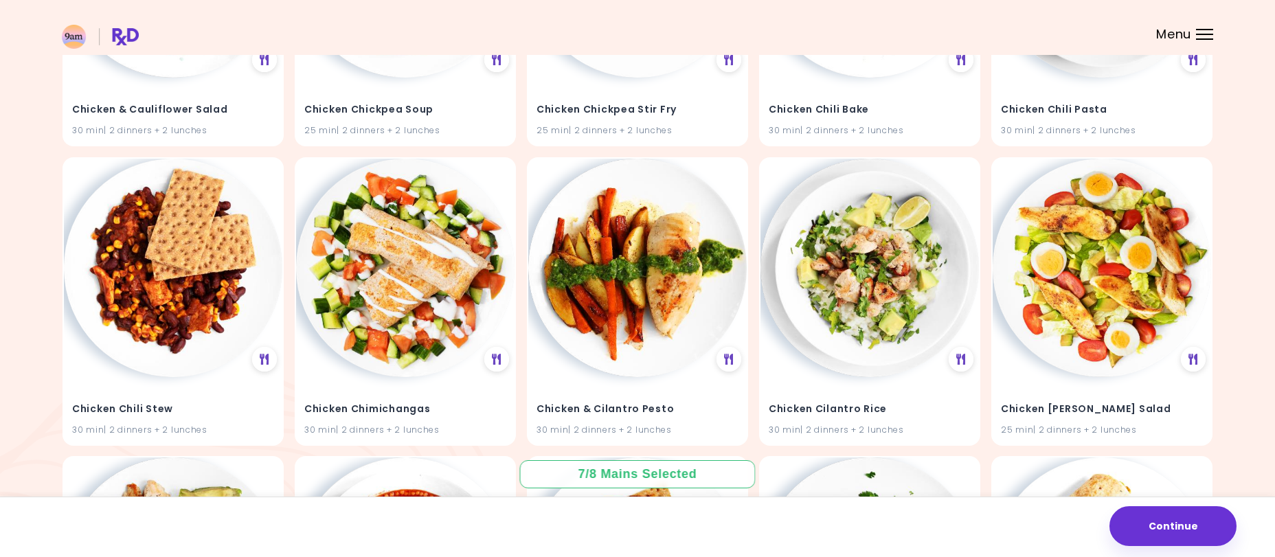
scroll to position [19365, 0]
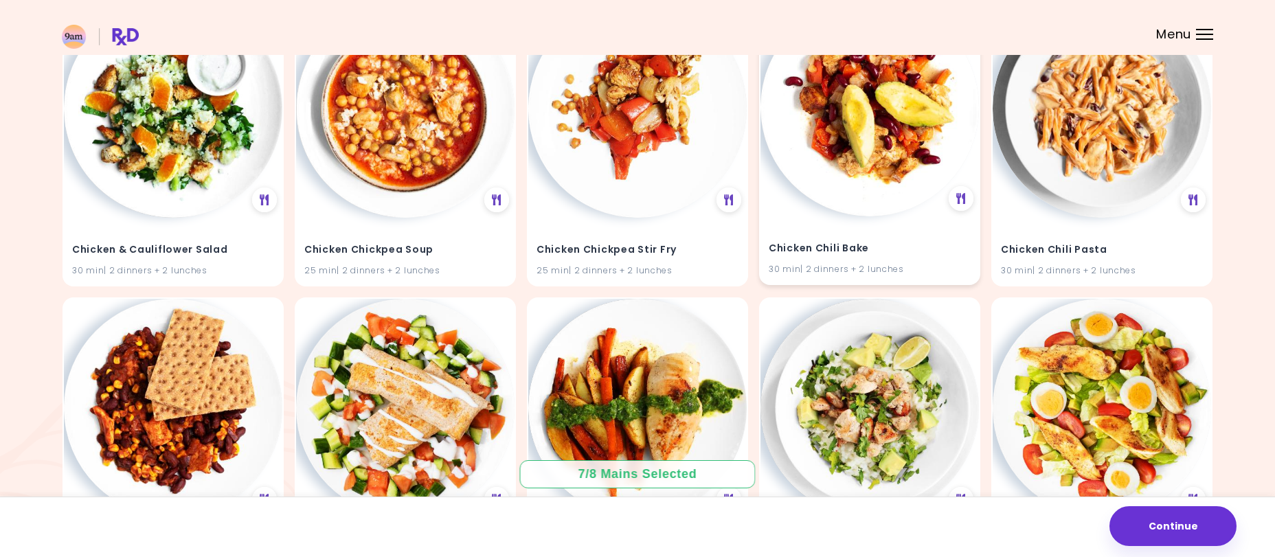
click at [857, 243] on h4 "Chicken Chili Bake" at bounding box center [870, 249] width 202 height 22
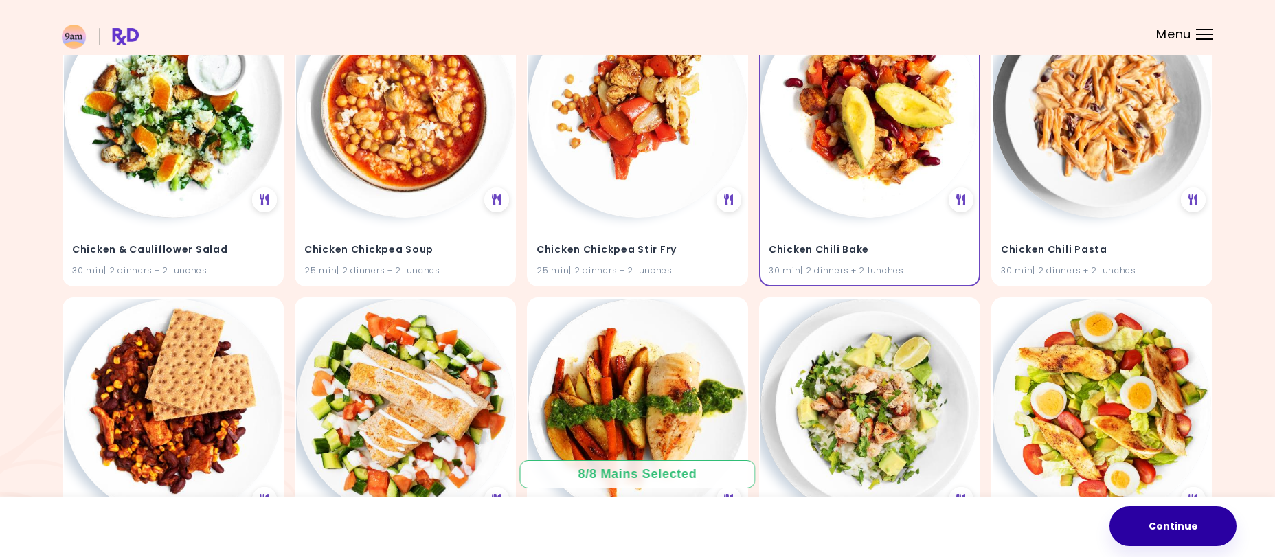
click at [1180, 519] on button "Continue" at bounding box center [1173, 526] width 127 height 40
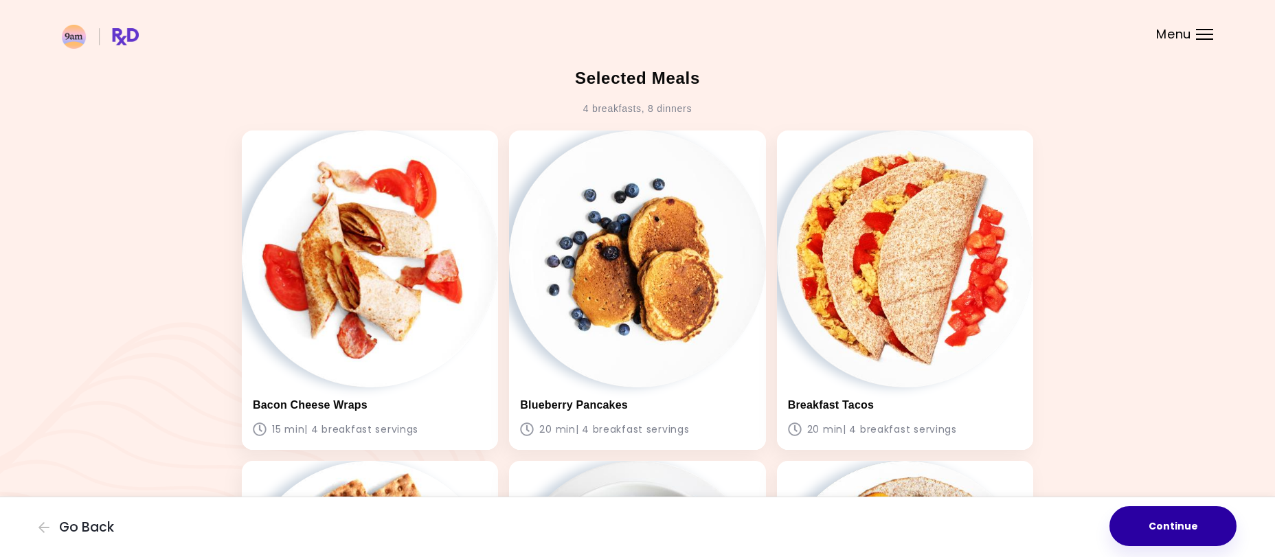
click at [1174, 524] on button "Continue" at bounding box center [1173, 526] width 127 height 40
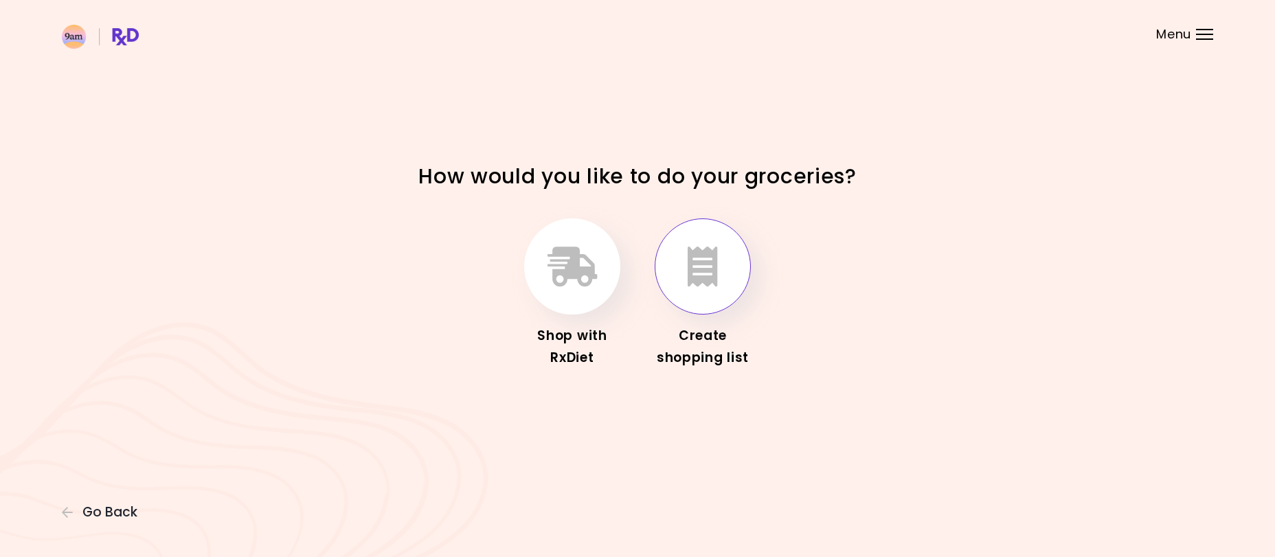
click at [714, 289] on button "button" at bounding box center [703, 266] width 96 height 96
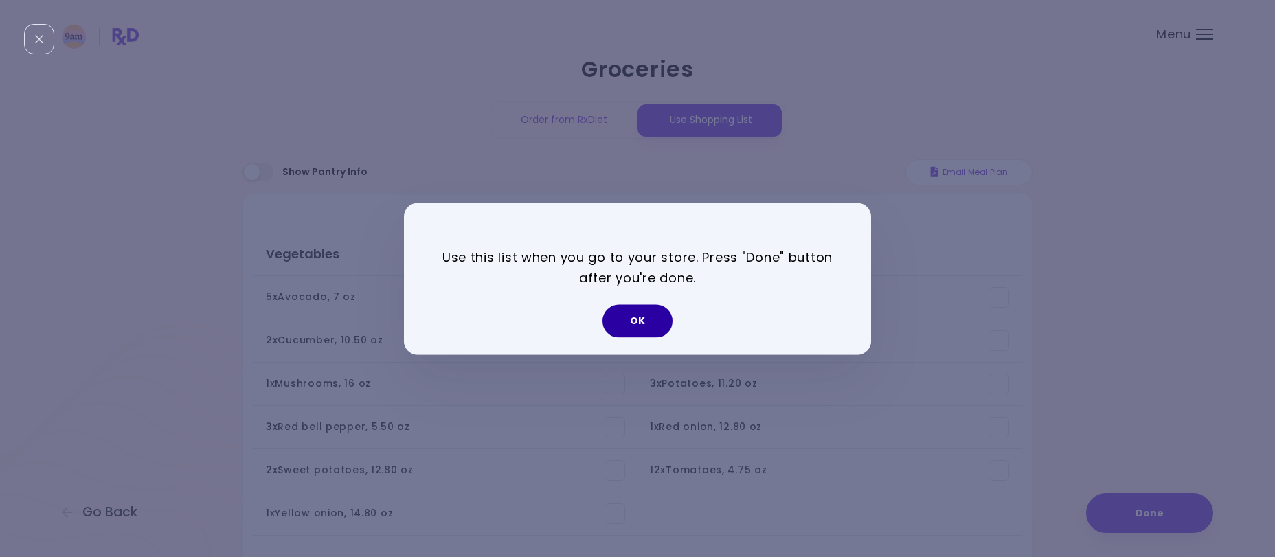
click at [642, 325] on button "OK" at bounding box center [638, 320] width 70 height 33
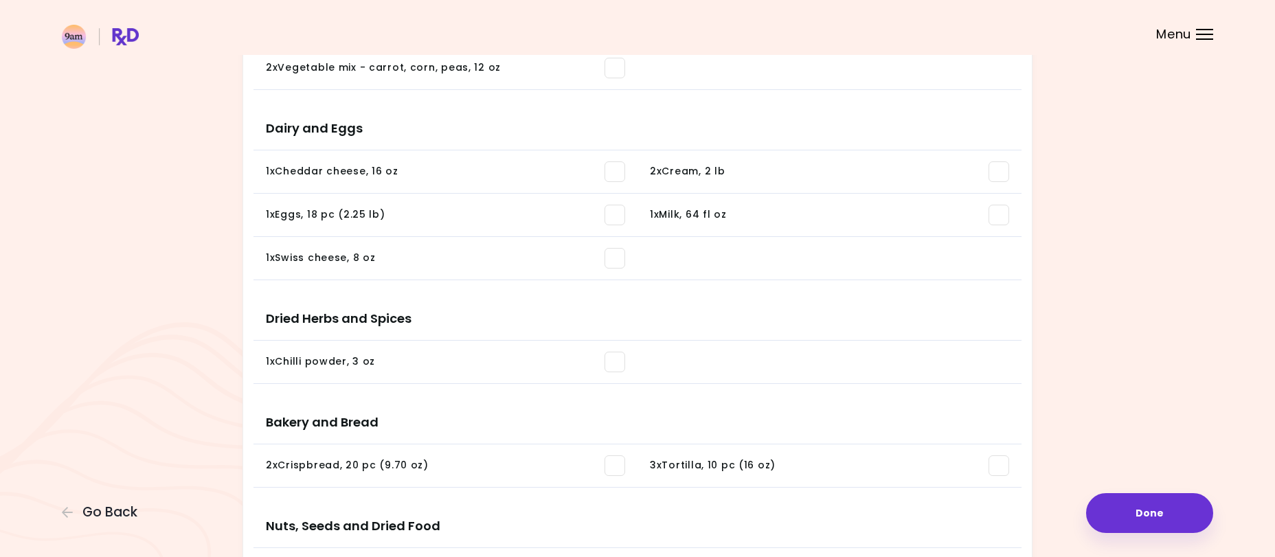
scroll to position [1324, 0]
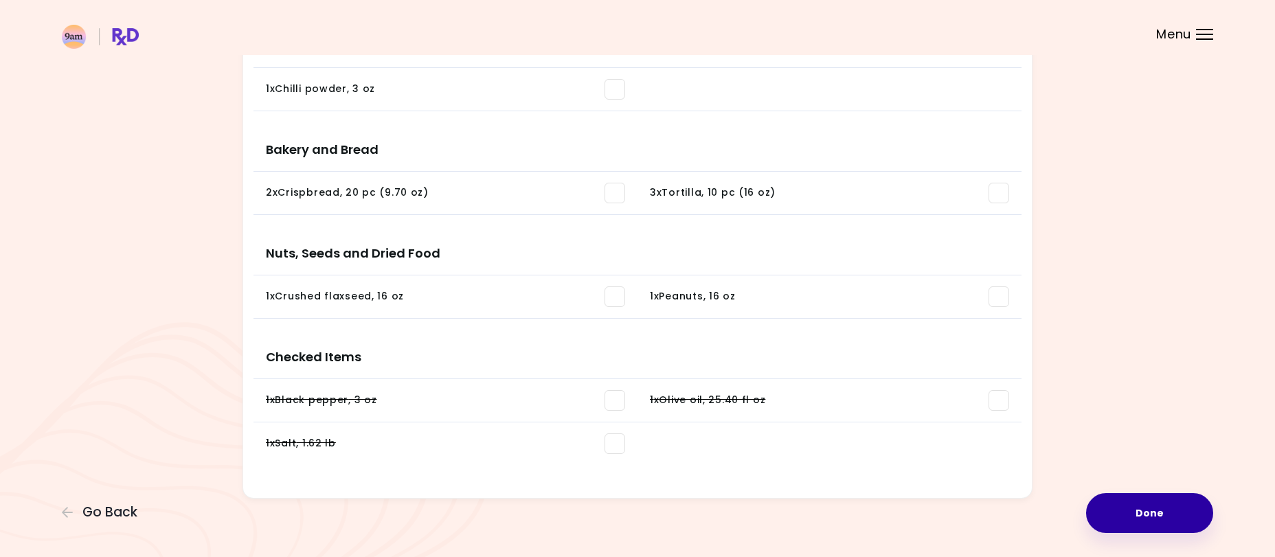
click at [1160, 511] on button "Done" at bounding box center [1149, 513] width 127 height 40
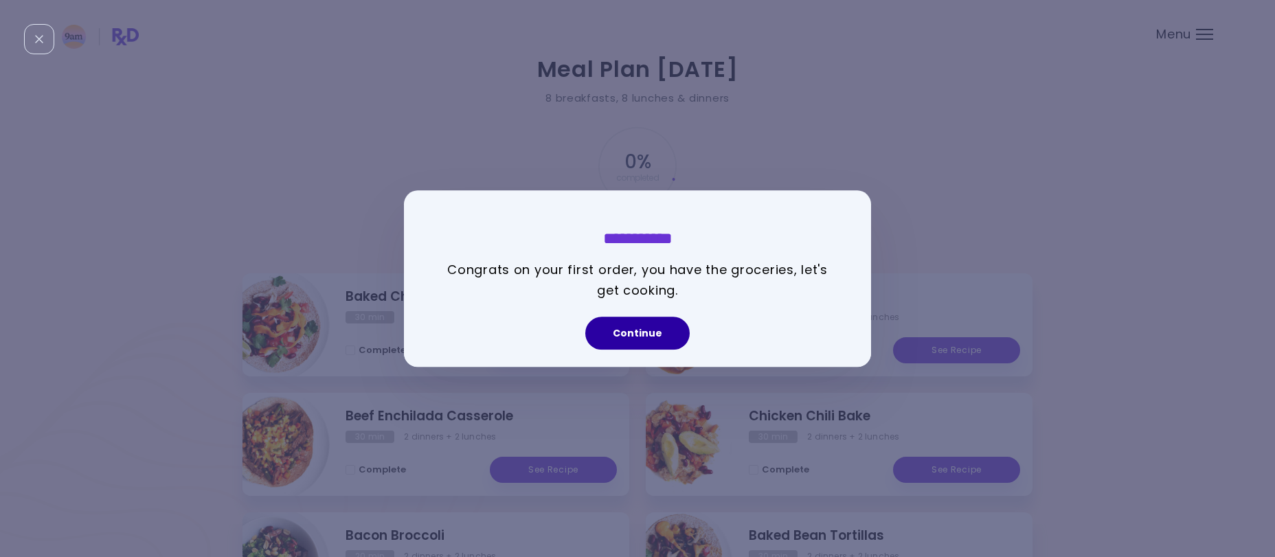
click at [649, 336] on button "Continue" at bounding box center [637, 333] width 104 height 33
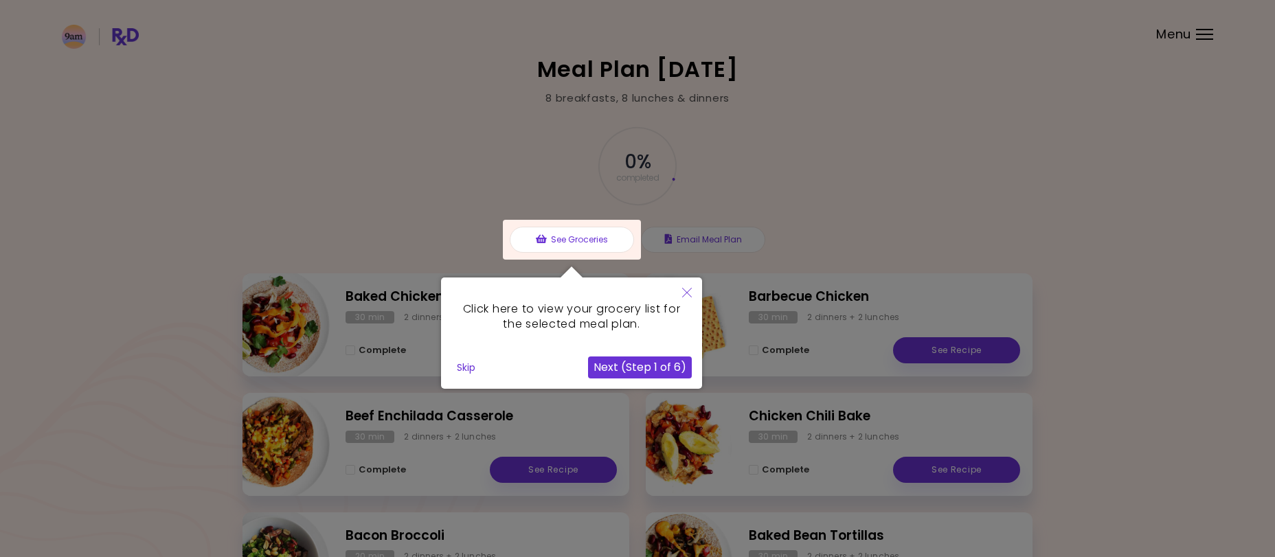
click at [466, 371] on button "Skip" at bounding box center [466, 367] width 30 height 21
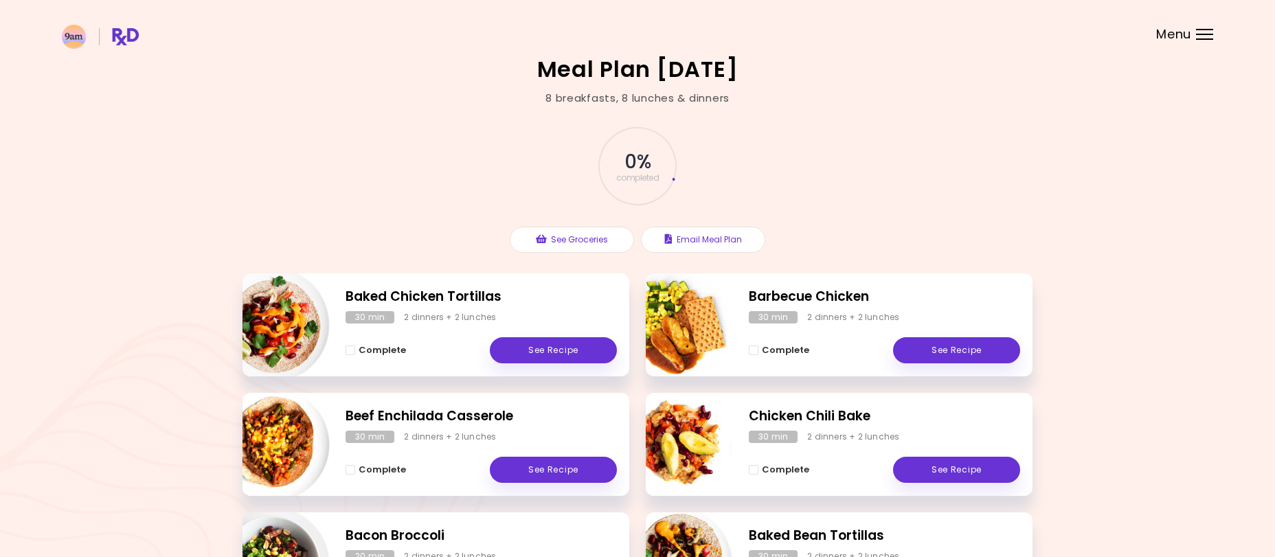
click at [1187, 36] on span "Menu" at bounding box center [1173, 34] width 35 height 12
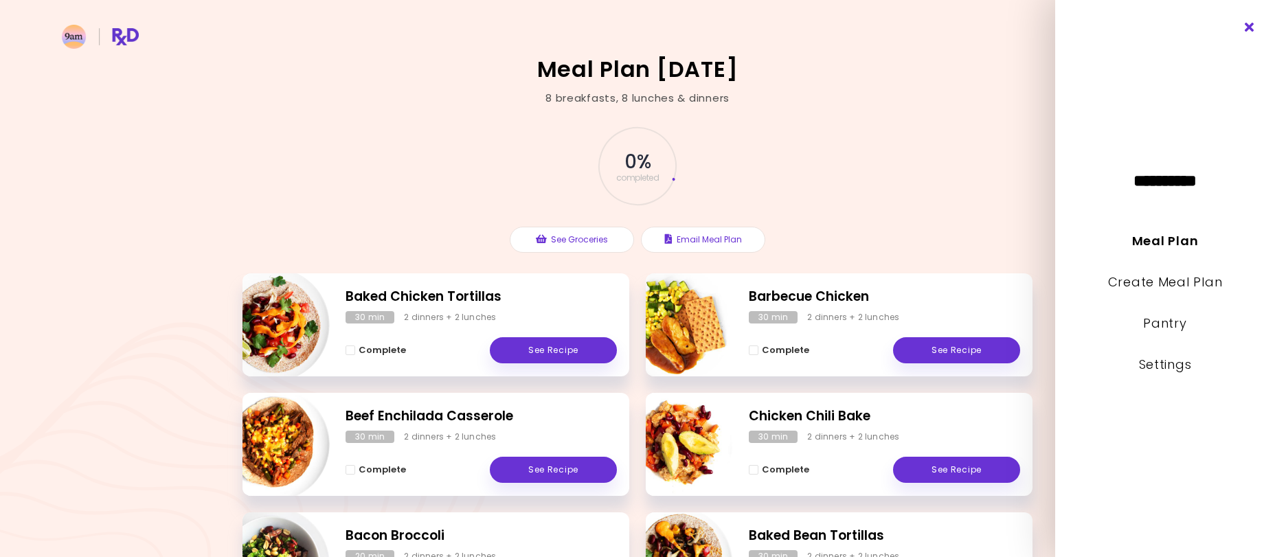
click at [1247, 26] on icon "Close" at bounding box center [1250, 28] width 13 height 10
